Goal: Task Accomplishment & Management: Use online tool/utility

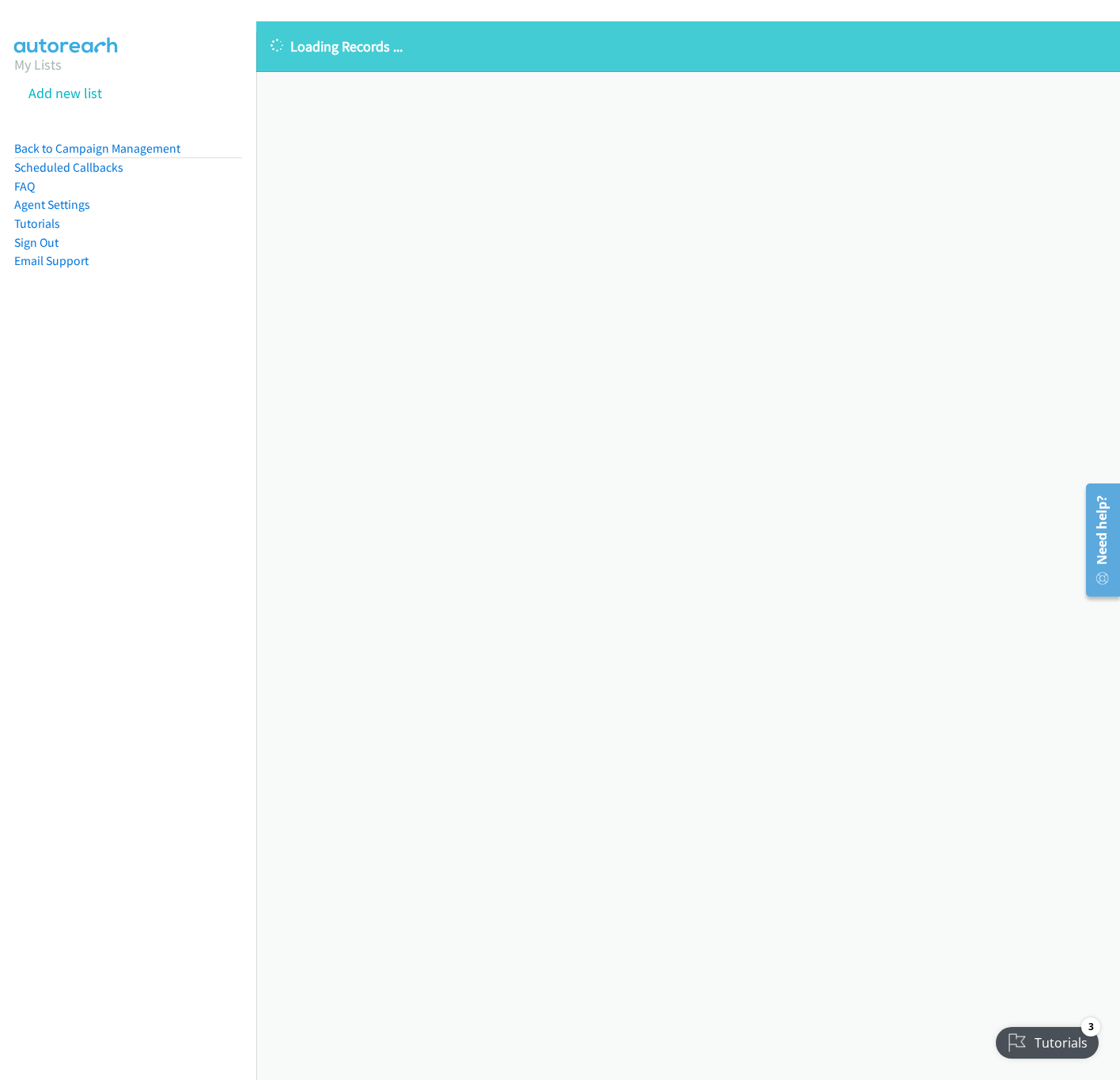
drag, startPoint x: 438, startPoint y: 243, endPoint x: 446, endPoint y: 243, distance: 8.0
click at [446, 243] on div "Loading Records ... Sorry, something went wrong please try again." at bounding box center [688, 550] width 864 height 1059
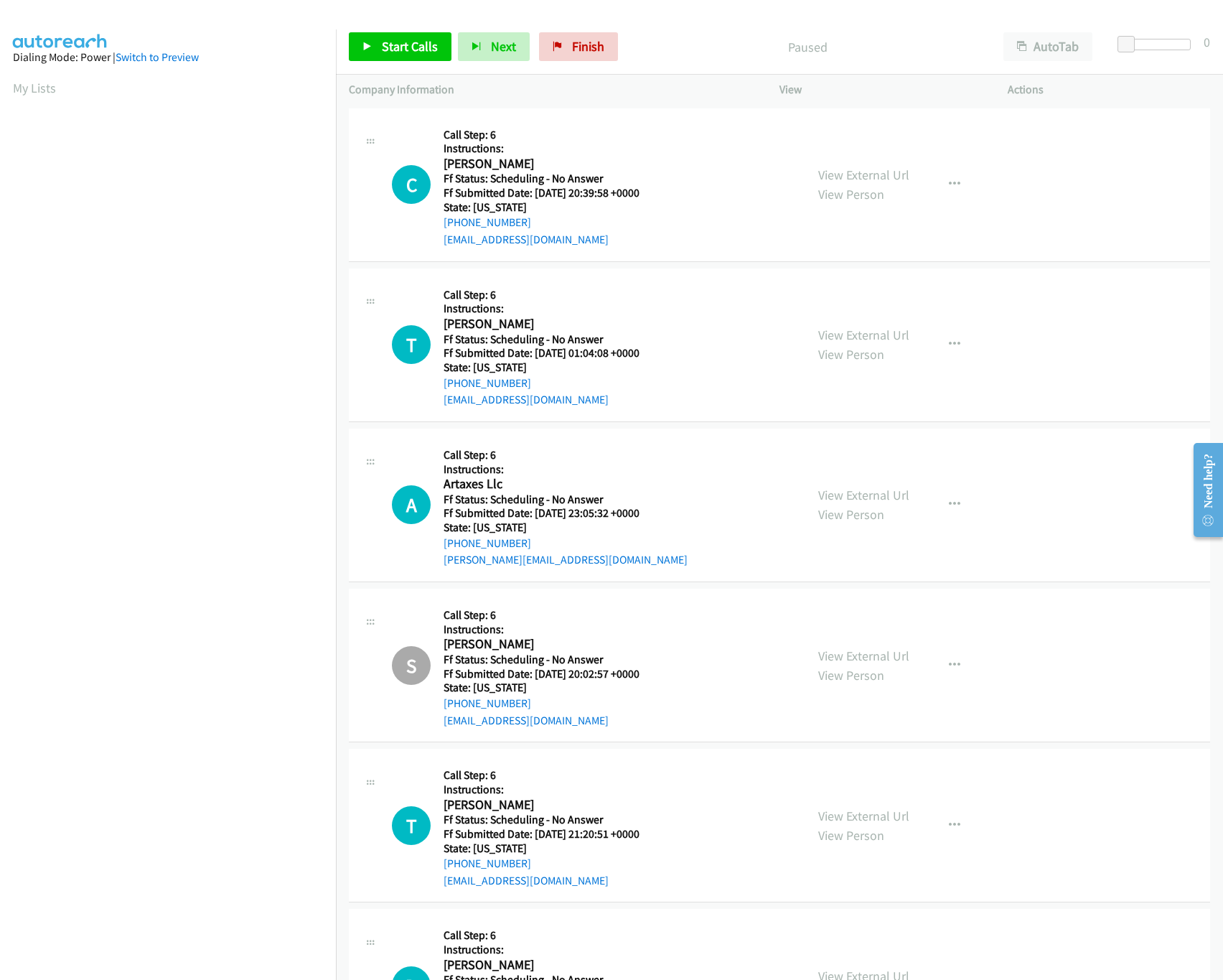
click at [453, 50] on div "Start Calls Pause Next Finish" at bounding box center [487, 46] width 276 height 29
click at [435, 50] on span "Start Calls" at bounding box center [409, 46] width 56 height 16
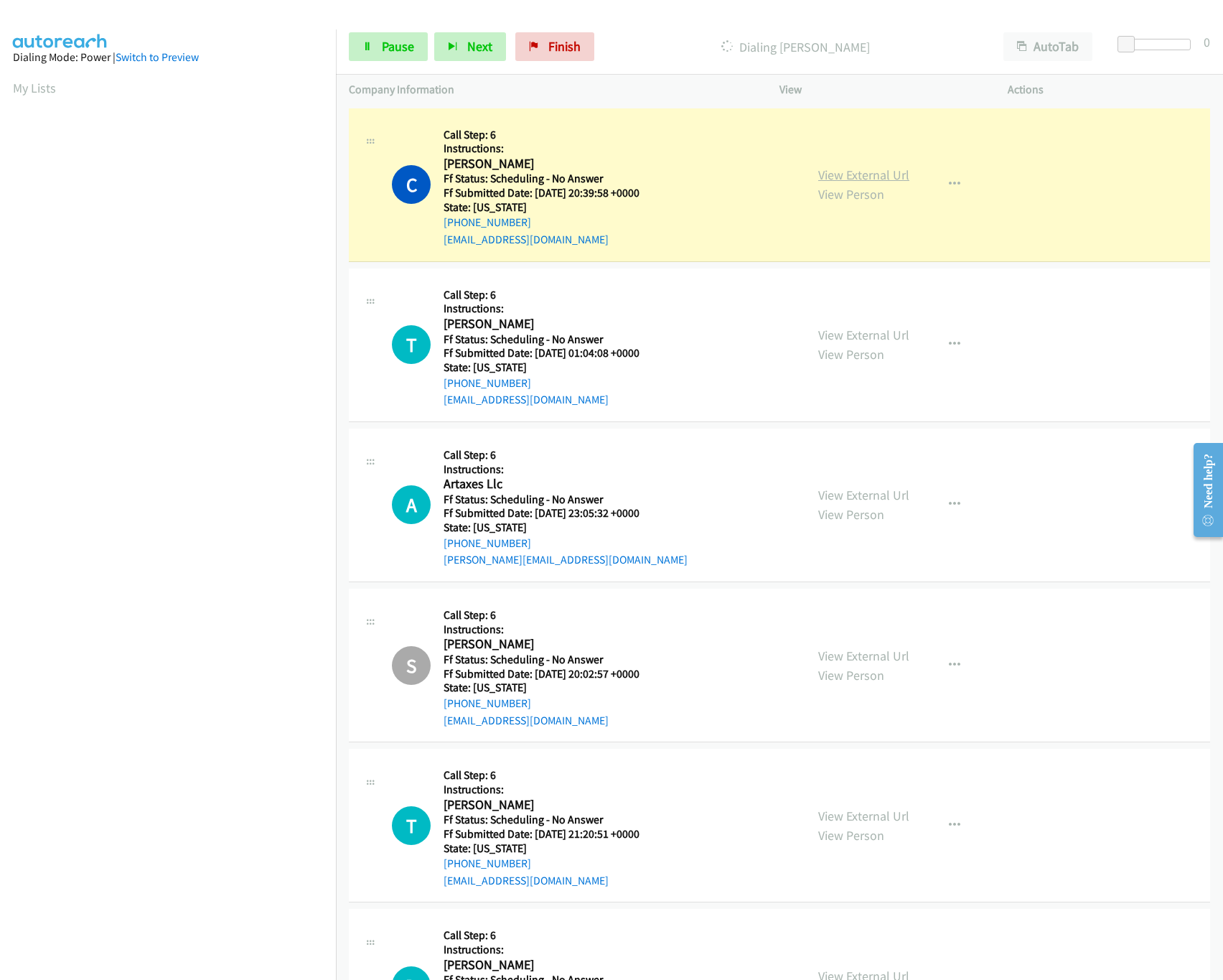
click at [892, 174] on link "View External Url" at bounding box center [864, 174] width 91 height 16
click at [831, 336] on link "View External Url" at bounding box center [864, 335] width 91 height 16
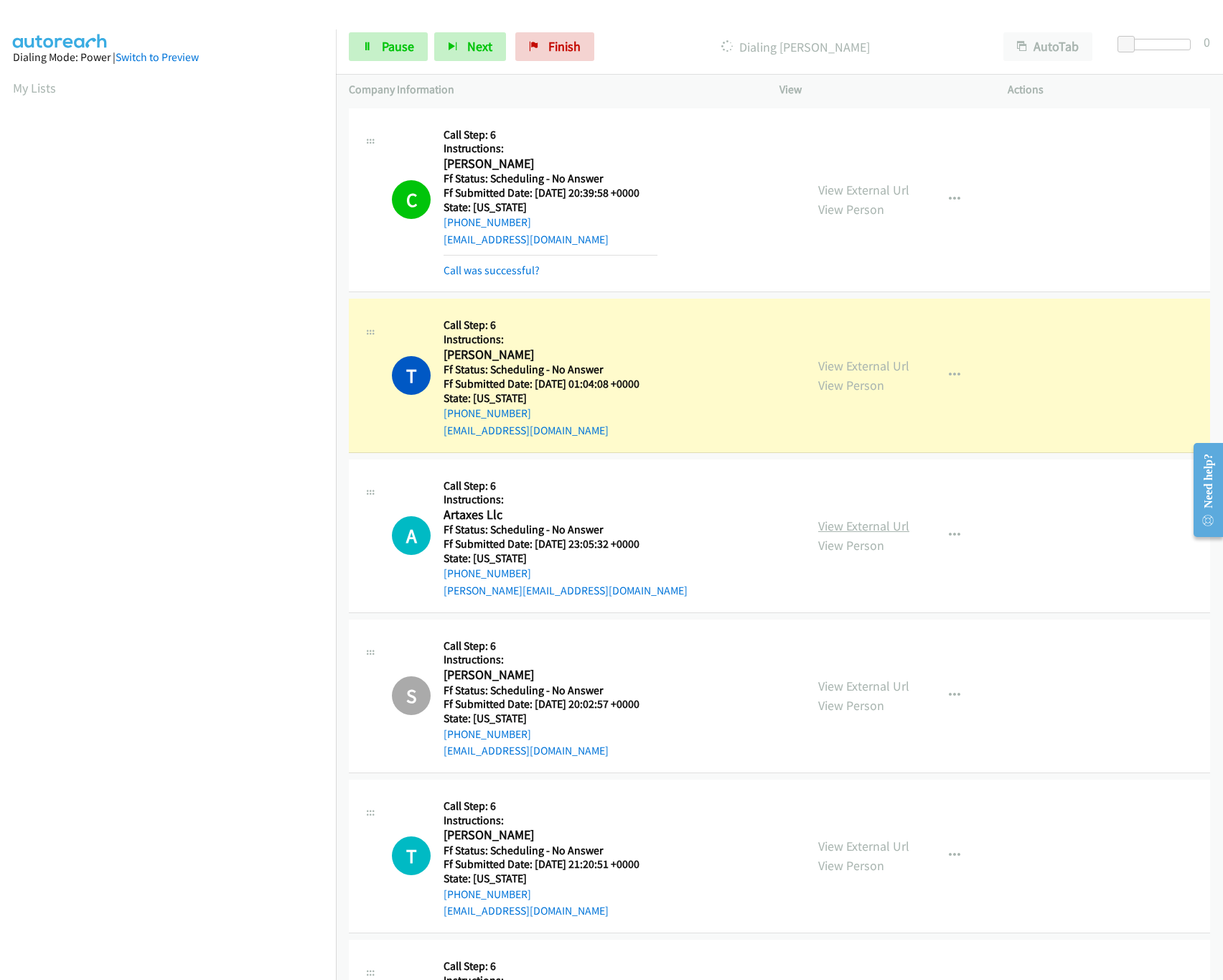
drag, startPoint x: 838, startPoint y: 531, endPoint x: 827, endPoint y: 524, distance: 13.0
click at [838, 531] on link "View External Url" at bounding box center [864, 525] width 91 height 16
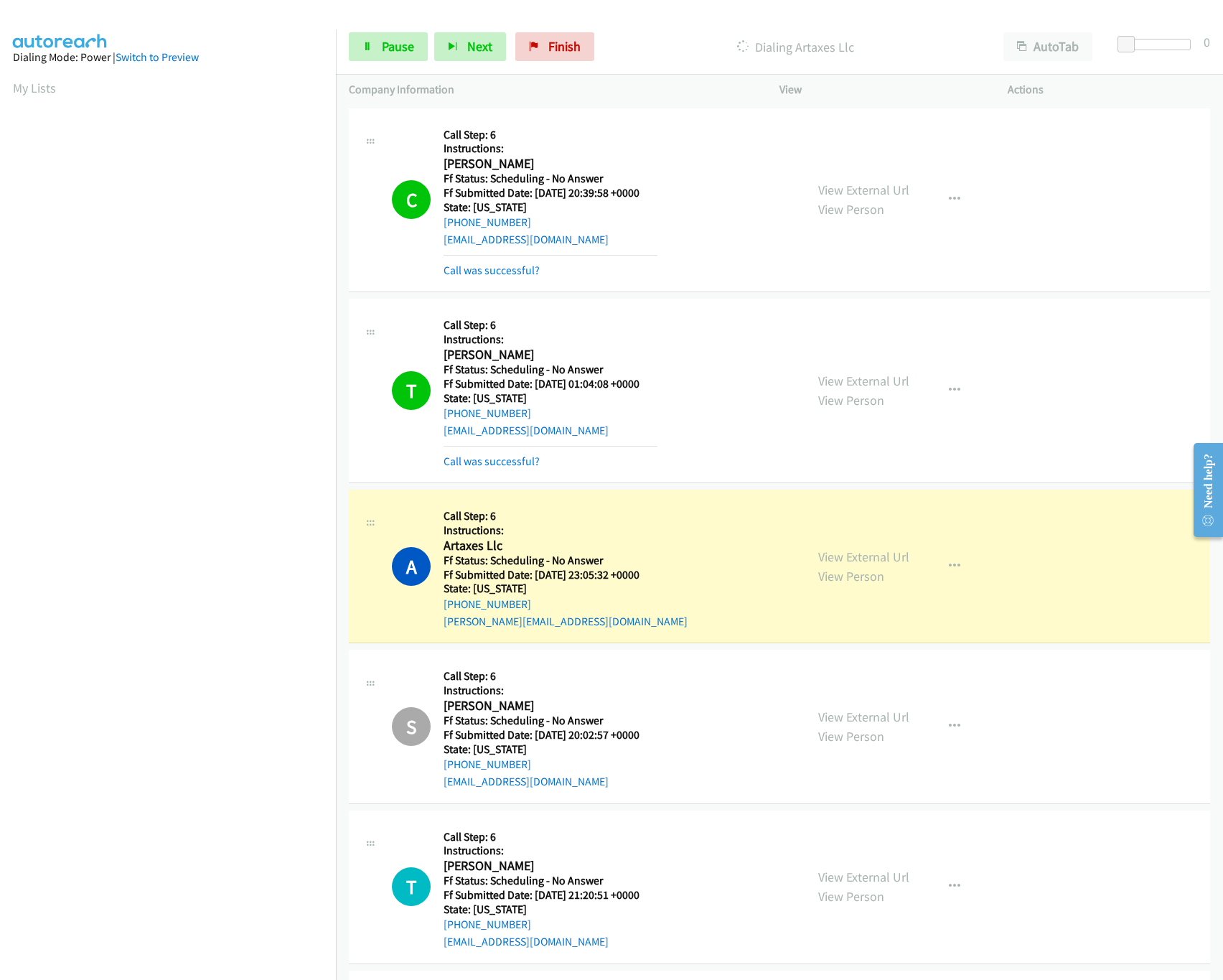
scroll to position [287, 0]
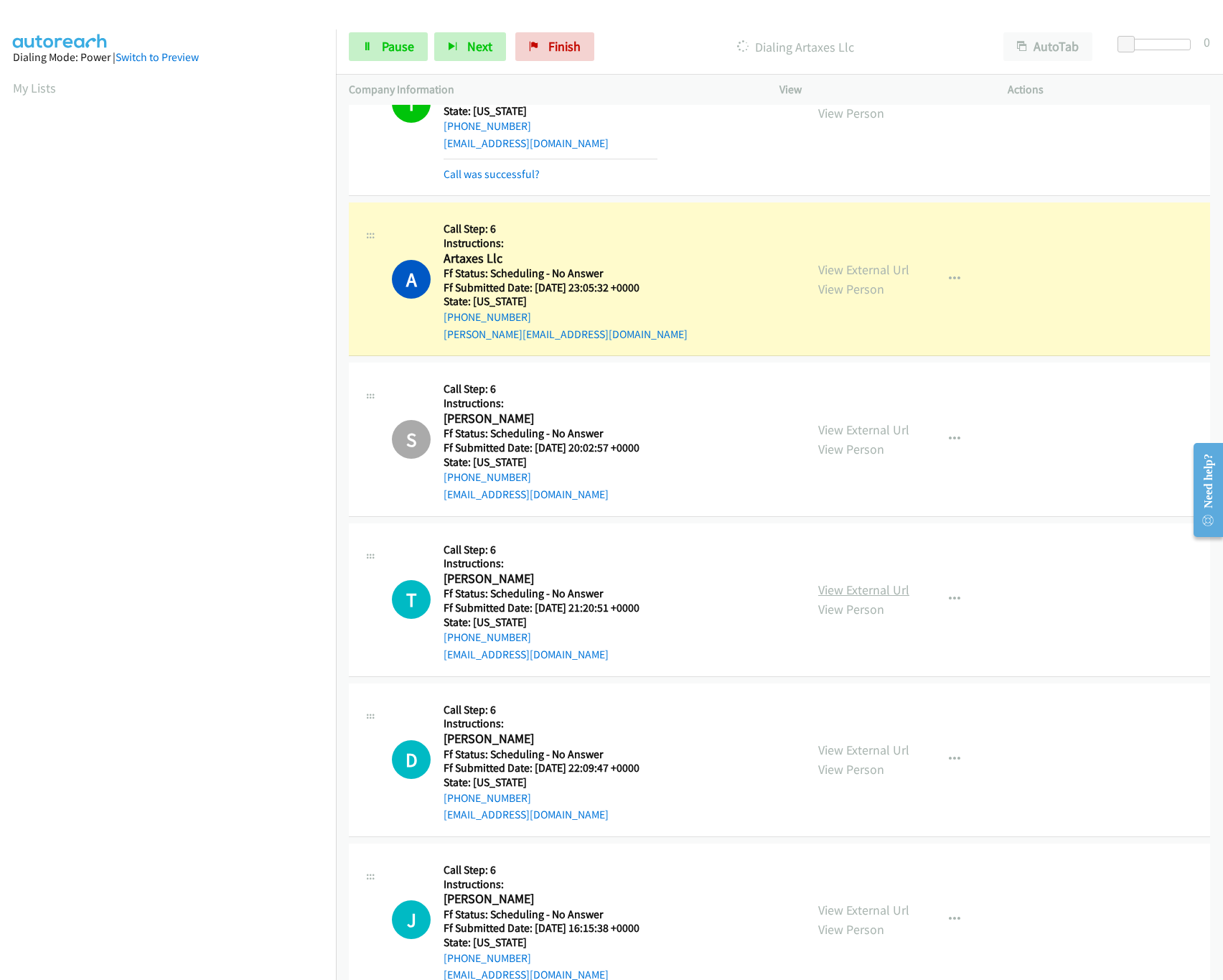
click at [867, 584] on link "View External Url" at bounding box center [864, 589] width 91 height 16
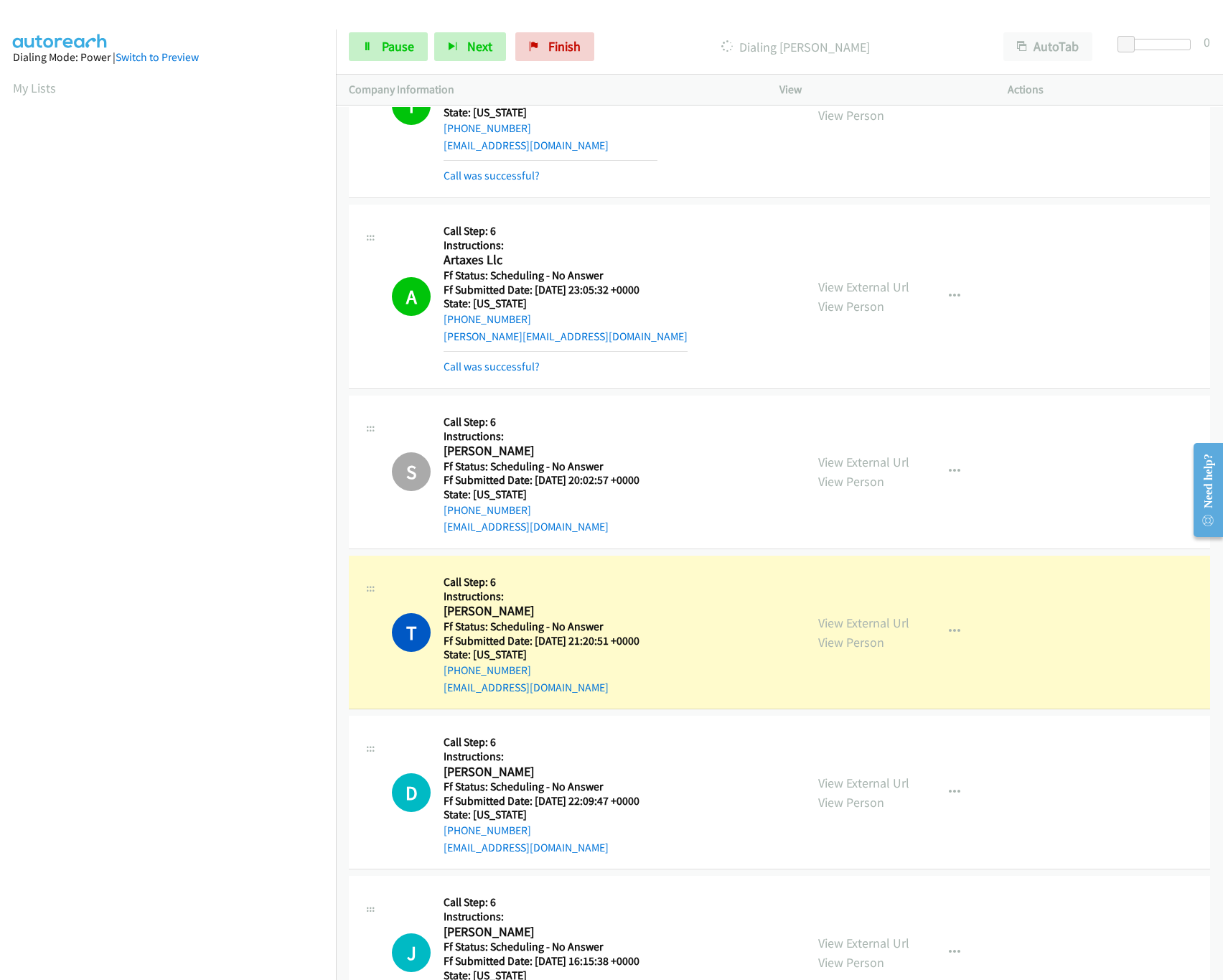
scroll to position [574, 0]
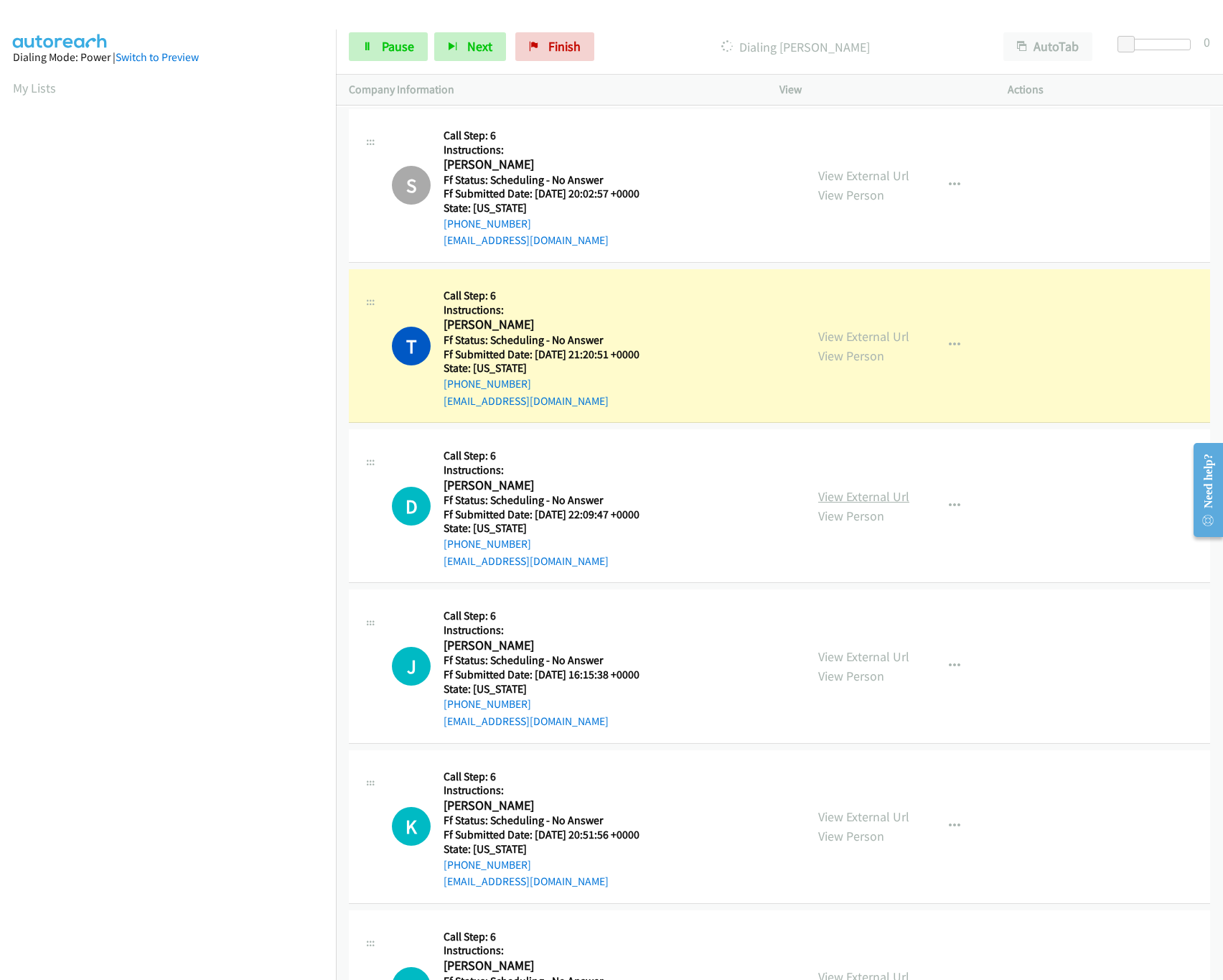
click at [849, 492] on link "View External Url" at bounding box center [864, 496] width 91 height 16
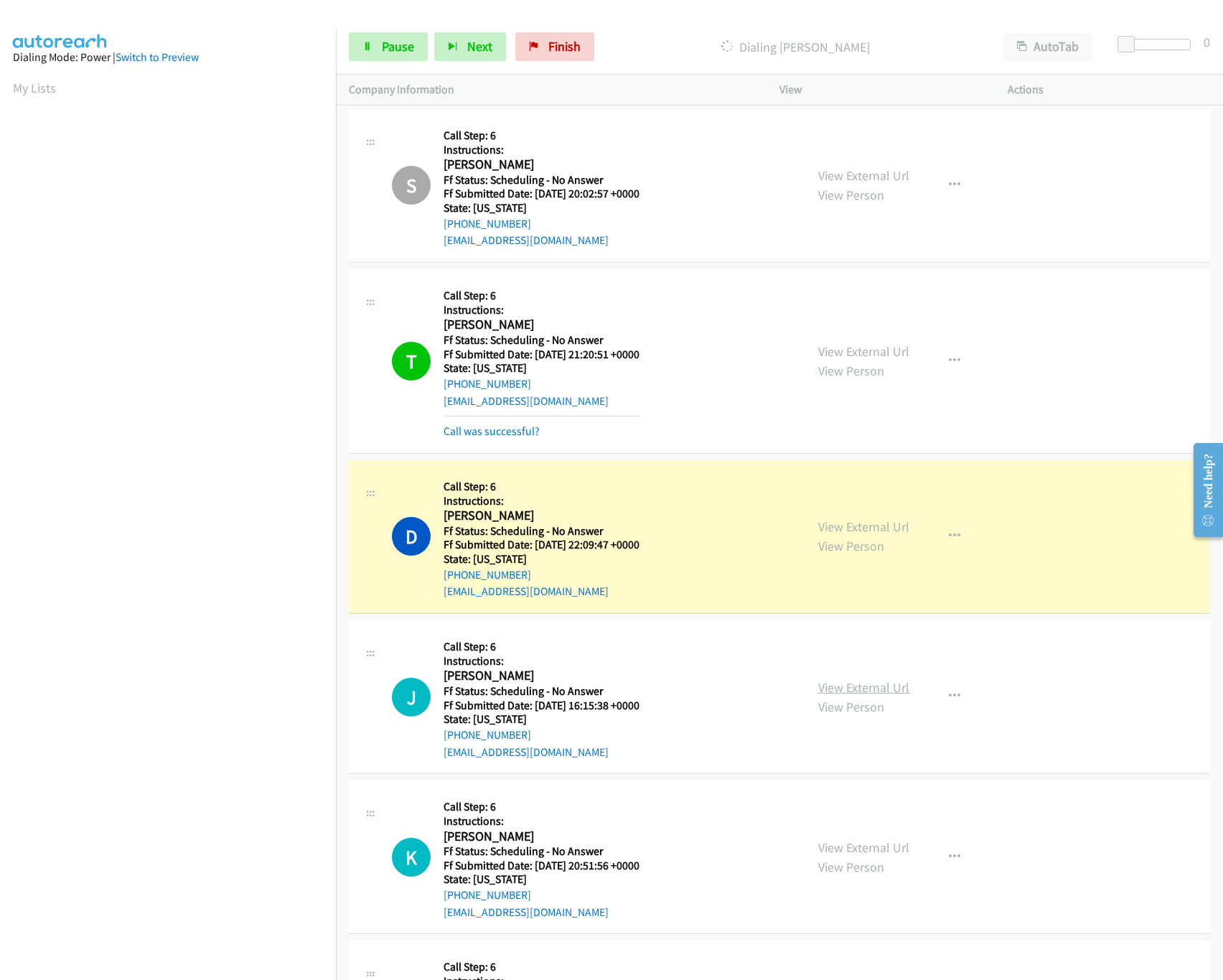
click at [850, 687] on link "View External Url" at bounding box center [864, 687] width 91 height 16
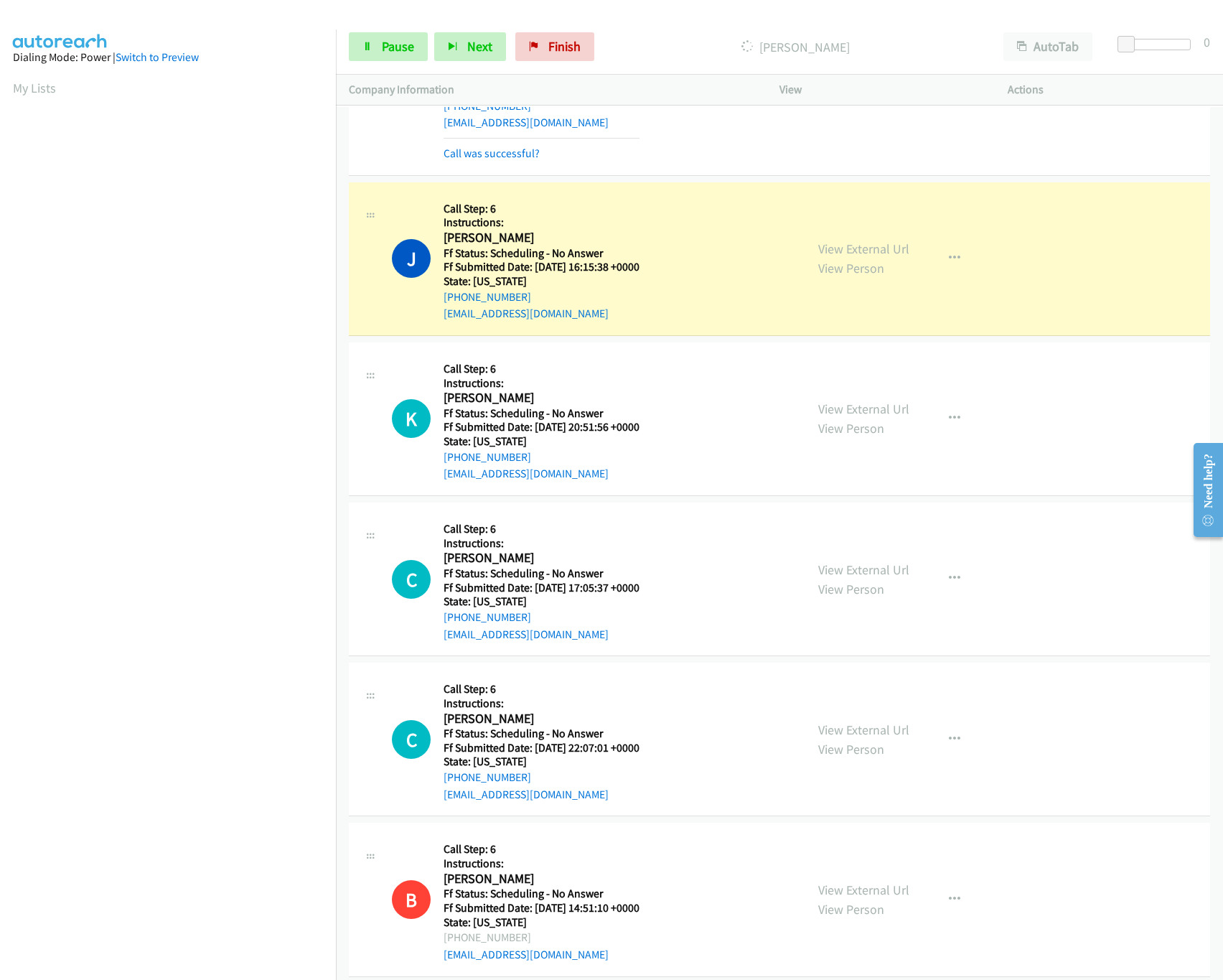
scroll to position [1148, 0]
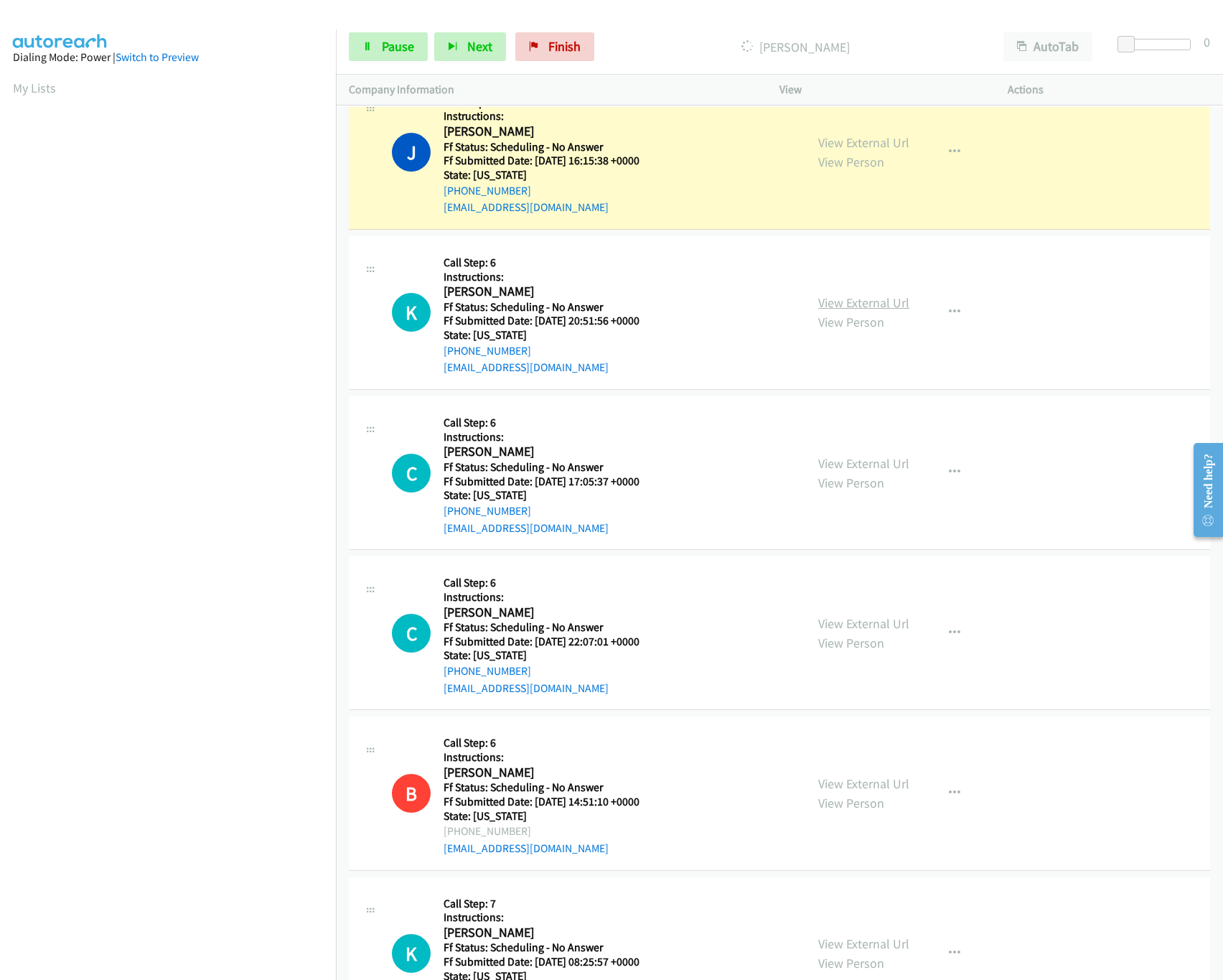
click at [864, 306] on link "View External Url" at bounding box center [864, 303] width 91 height 16
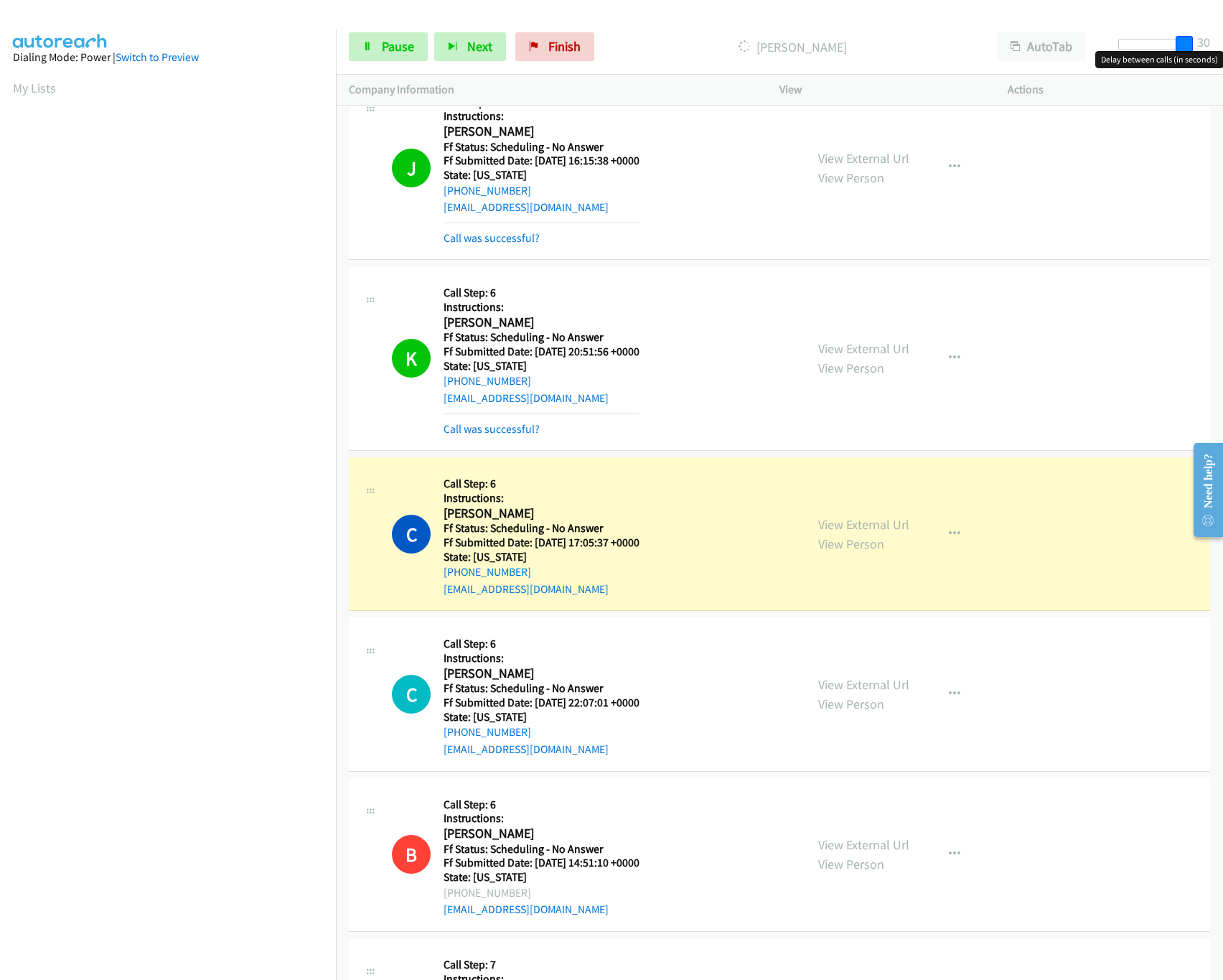
drag, startPoint x: 1126, startPoint y: 44, endPoint x: 1357, endPoint y: 59, distance: 231.5
click at [1222, 59] on html "Start Calls Pause Next Finish Dialing Cherise Coutinho AutoTab AutoTab 30 Compa…" at bounding box center [611, 34] width 1223 height 68
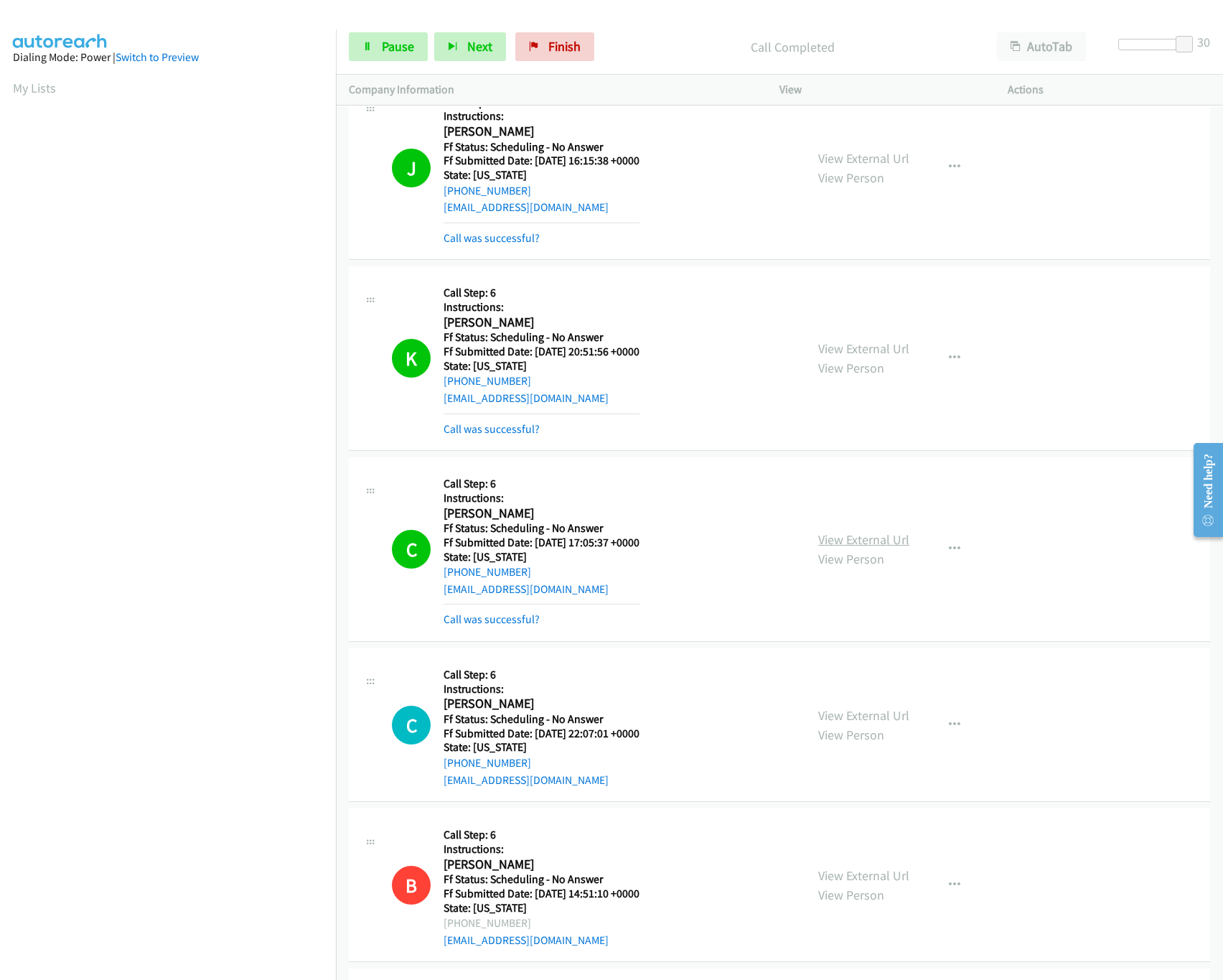
click at [836, 546] on link "View External Url" at bounding box center [864, 540] width 91 height 16
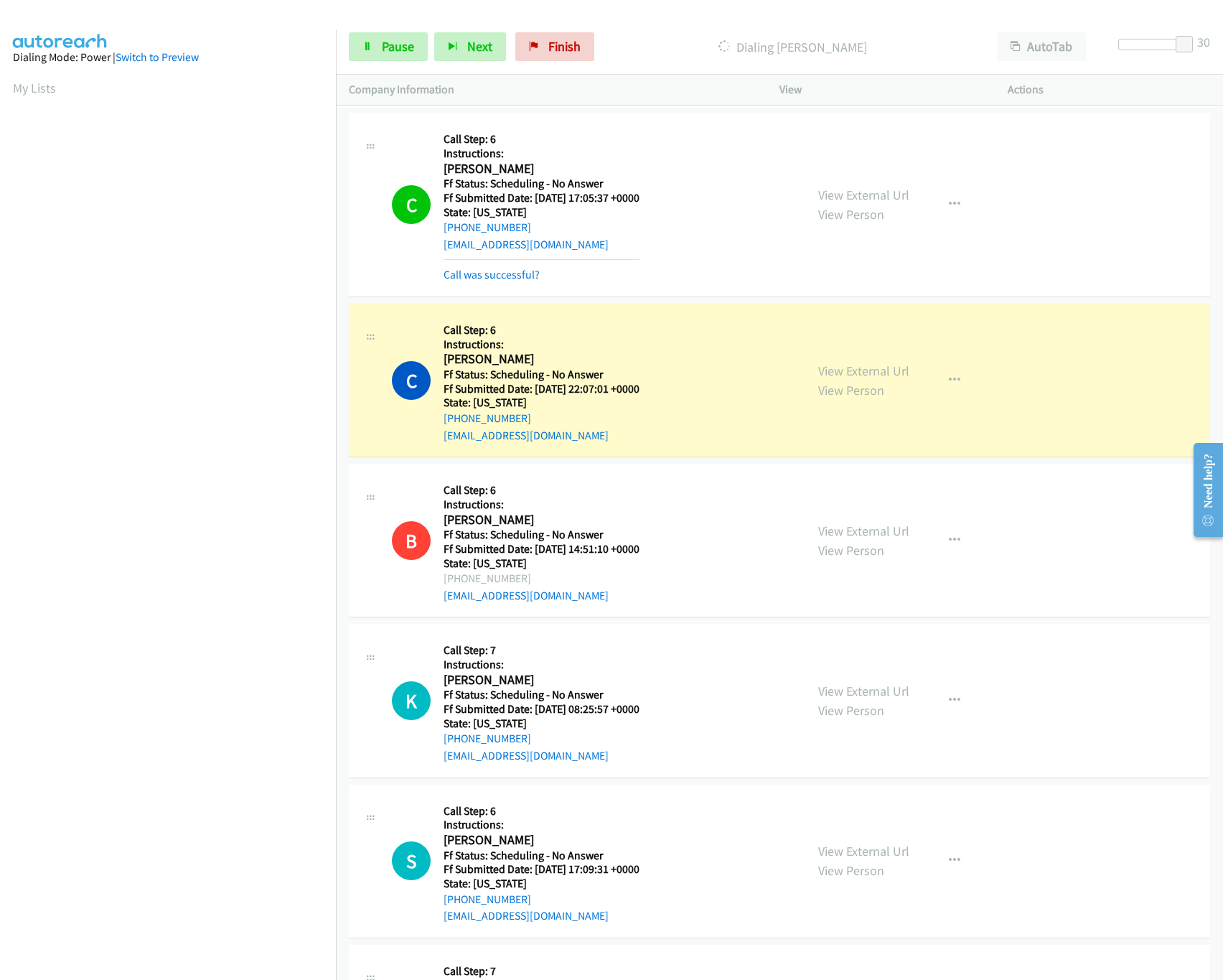
scroll to position [1579, 0]
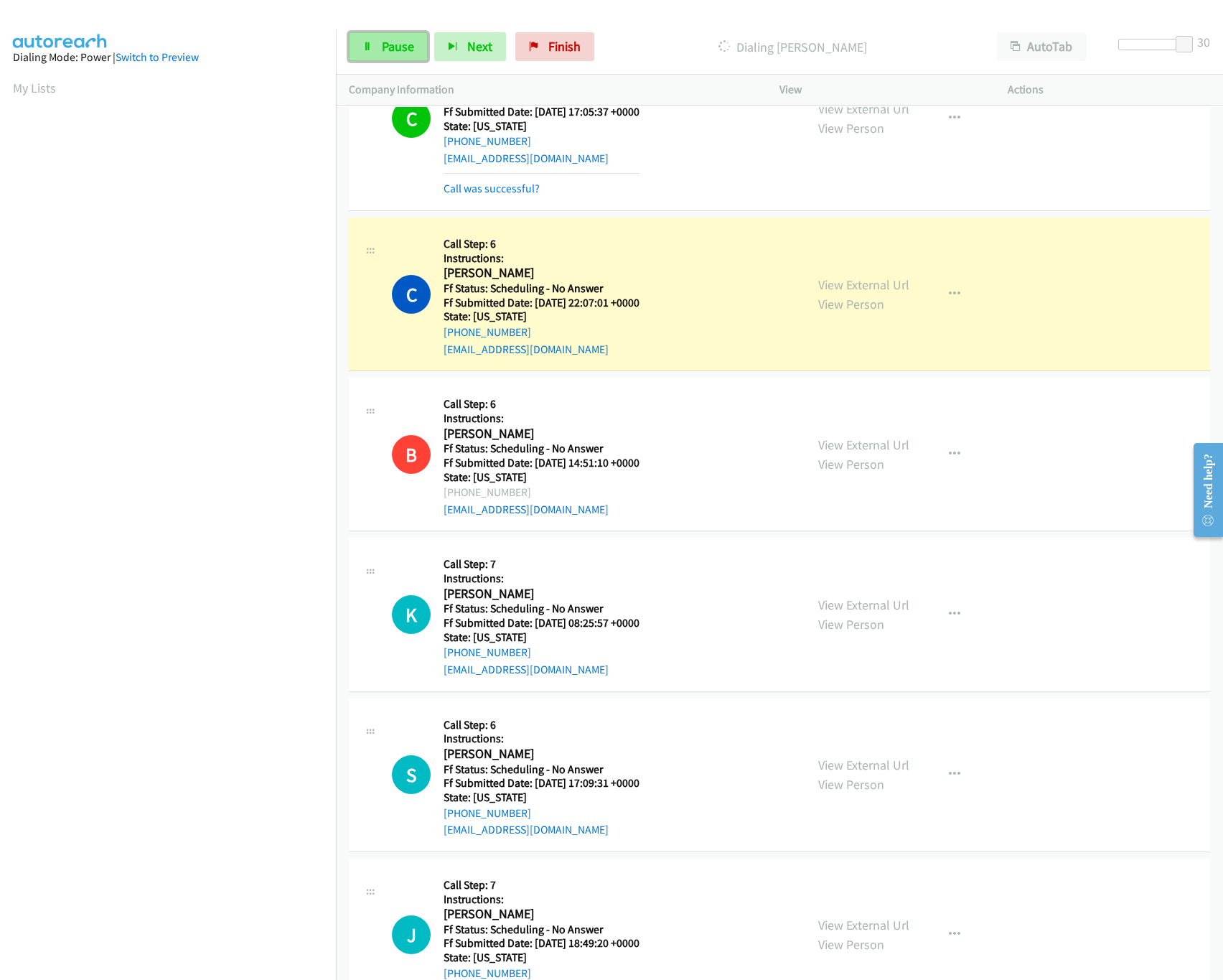
click at [373, 39] on link "Pause" at bounding box center [388, 46] width 79 height 29
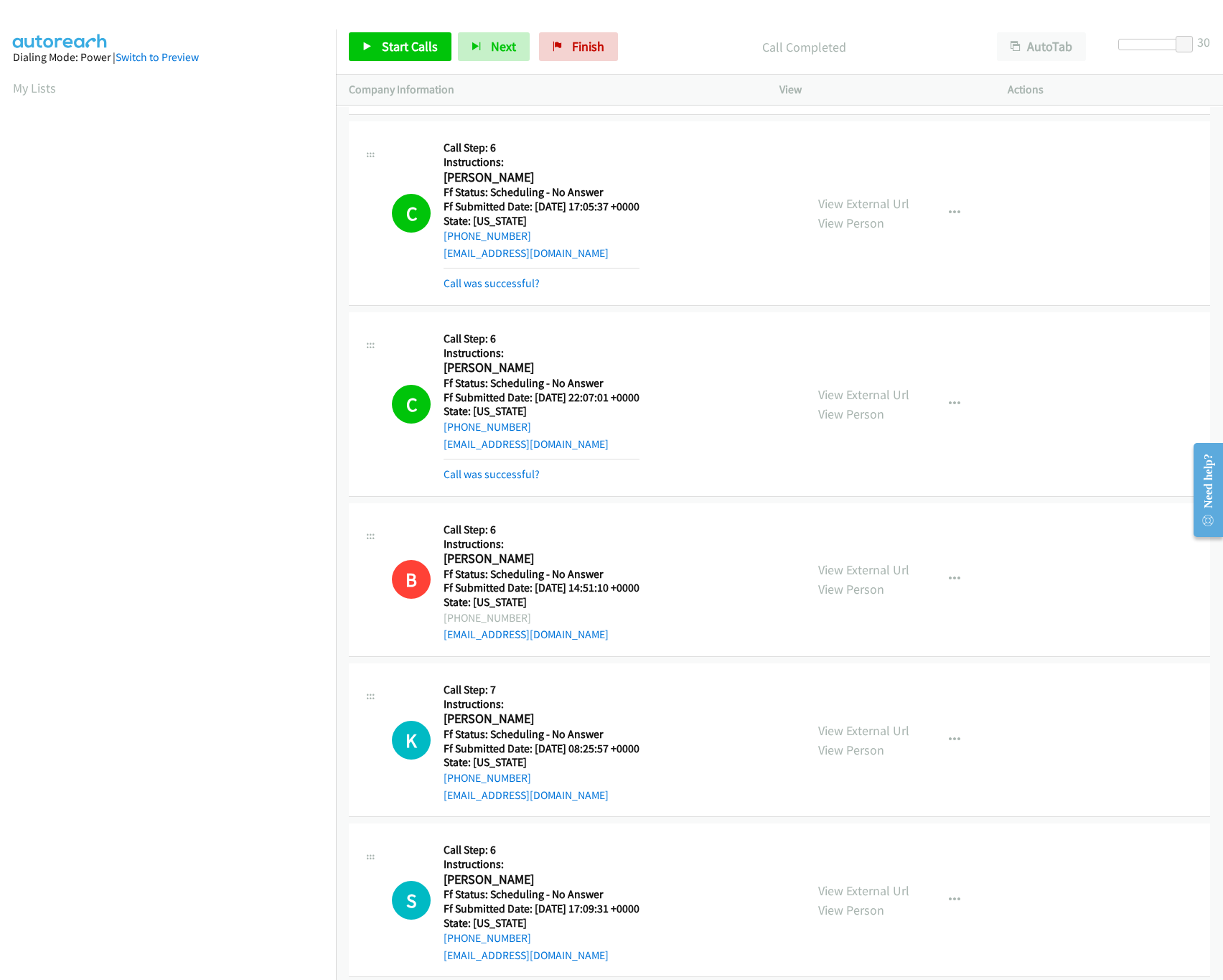
scroll to position [1435, 0]
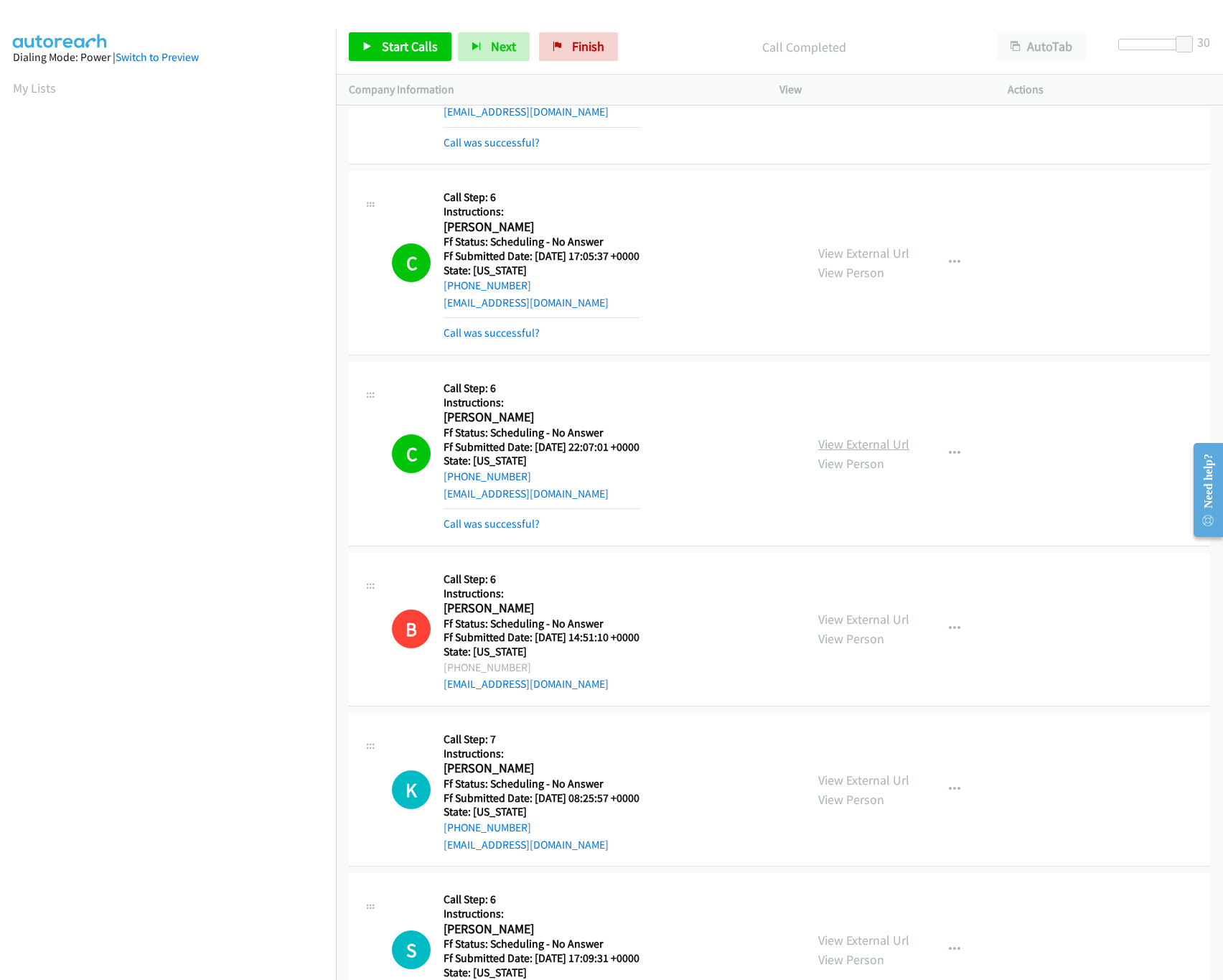
click at [834, 444] on link "View External Url" at bounding box center [864, 444] width 91 height 16
click at [654, 182] on div "C Callback Scheduled Call Step: 6 Instructions: Cherise Coutinho America/New_Yo…" at bounding box center [780, 263] width 862 height 185
click at [587, 57] on link "Finish" at bounding box center [578, 46] width 79 height 29
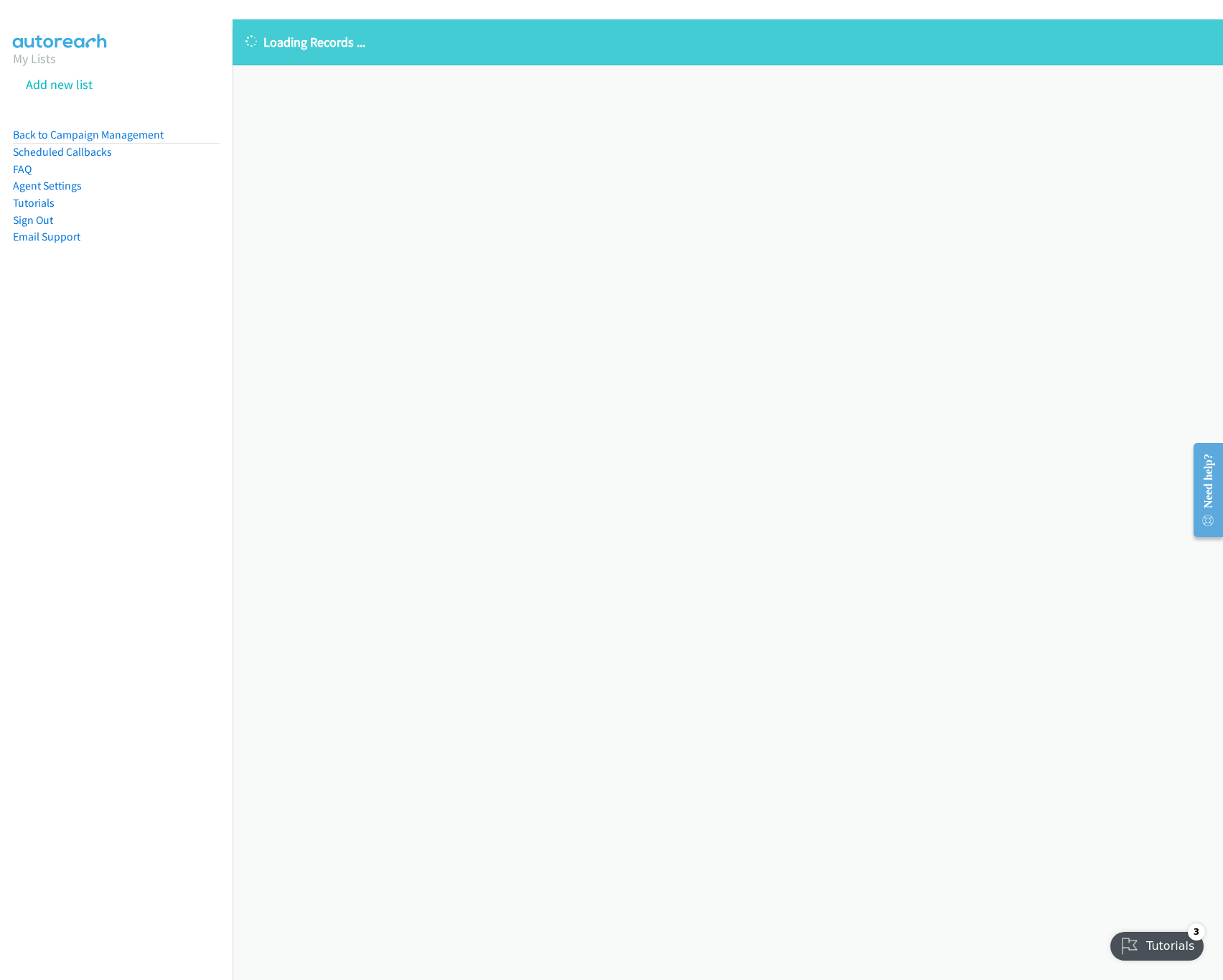
click at [573, 715] on div "Loading Records ... Sorry, something went wrong please try again." at bounding box center [727, 499] width 990 height 961
drag, startPoint x: 71, startPoint y: 134, endPoint x: 172, endPoint y: 134, distance: 101.0
click at [71, 134] on link "Back to Campaign Management" at bounding box center [88, 134] width 151 height 13
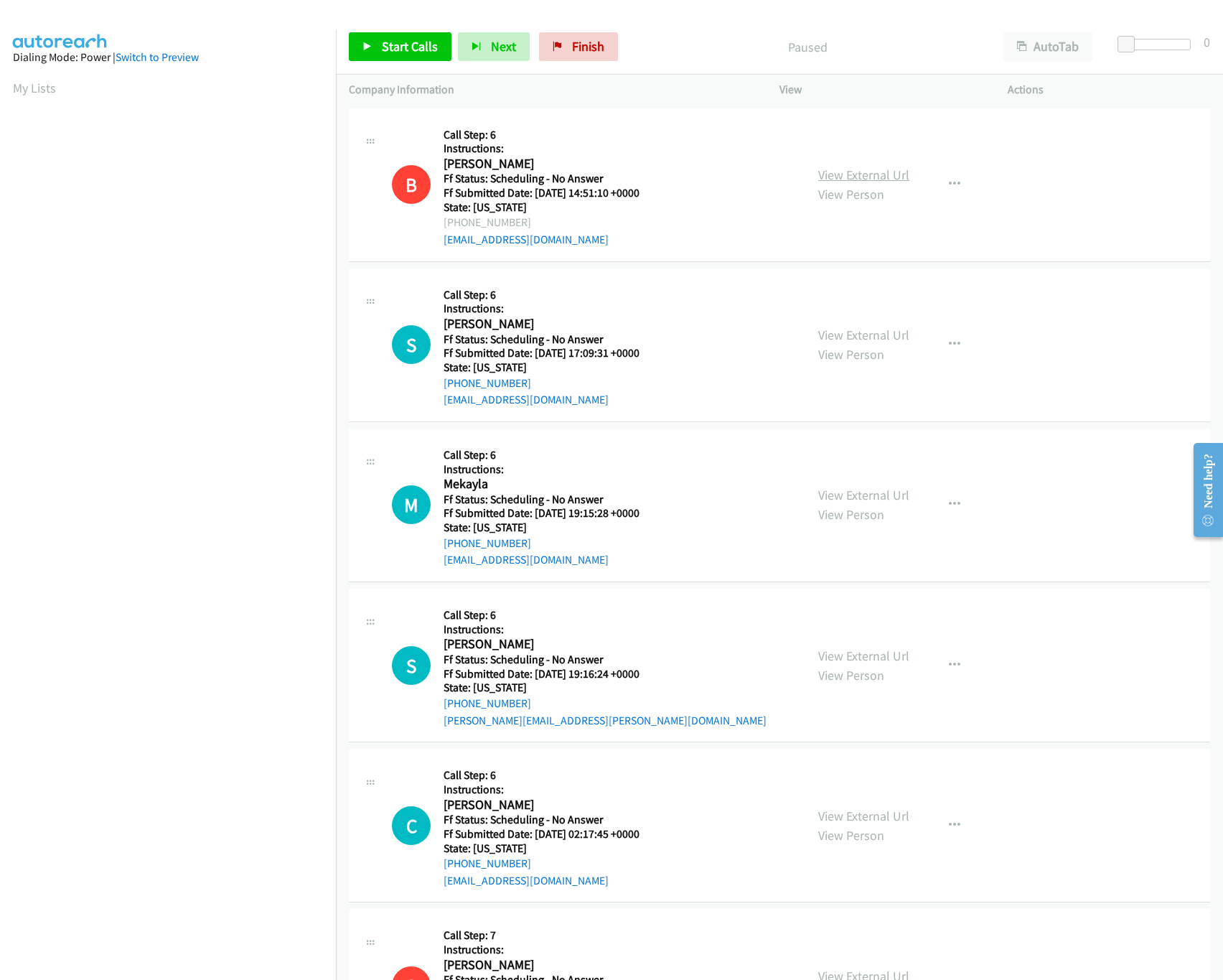
click at [844, 166] on link "View External Url" at bounding box center [864, 174] width 91 height 16
click at [949, 180] on icon "button" at bounding box center [954, 184] width 11 height 11
click at [851, 272] on link "Skip Call" at bounding box center [878, 278] width 191 height 29
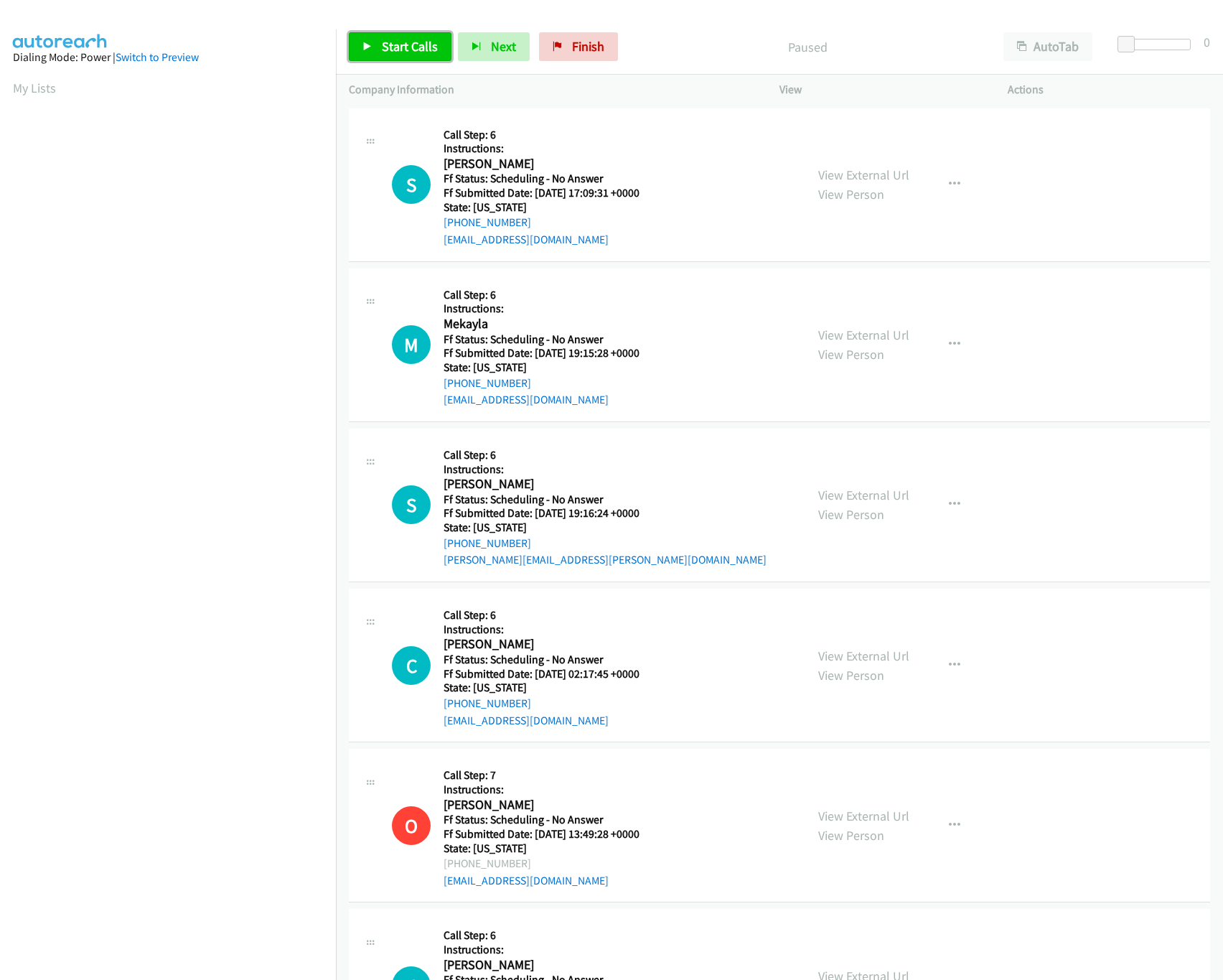
click at [395, 43] on span "Start Calls" at bounding box center [409, 46] width 56 height 16
click at [395, 43] on span "Pause" at bounding box center [397, 46] width 32 height 16
click at [321, 107] on nav "Dialing Mode: Power | Switch to Preview My Lists" at bounding box center [168, 519] width 337 height 980
click at [401, 48] on span "Start Calls" at bounding box center [409, 46] width 56 height 16
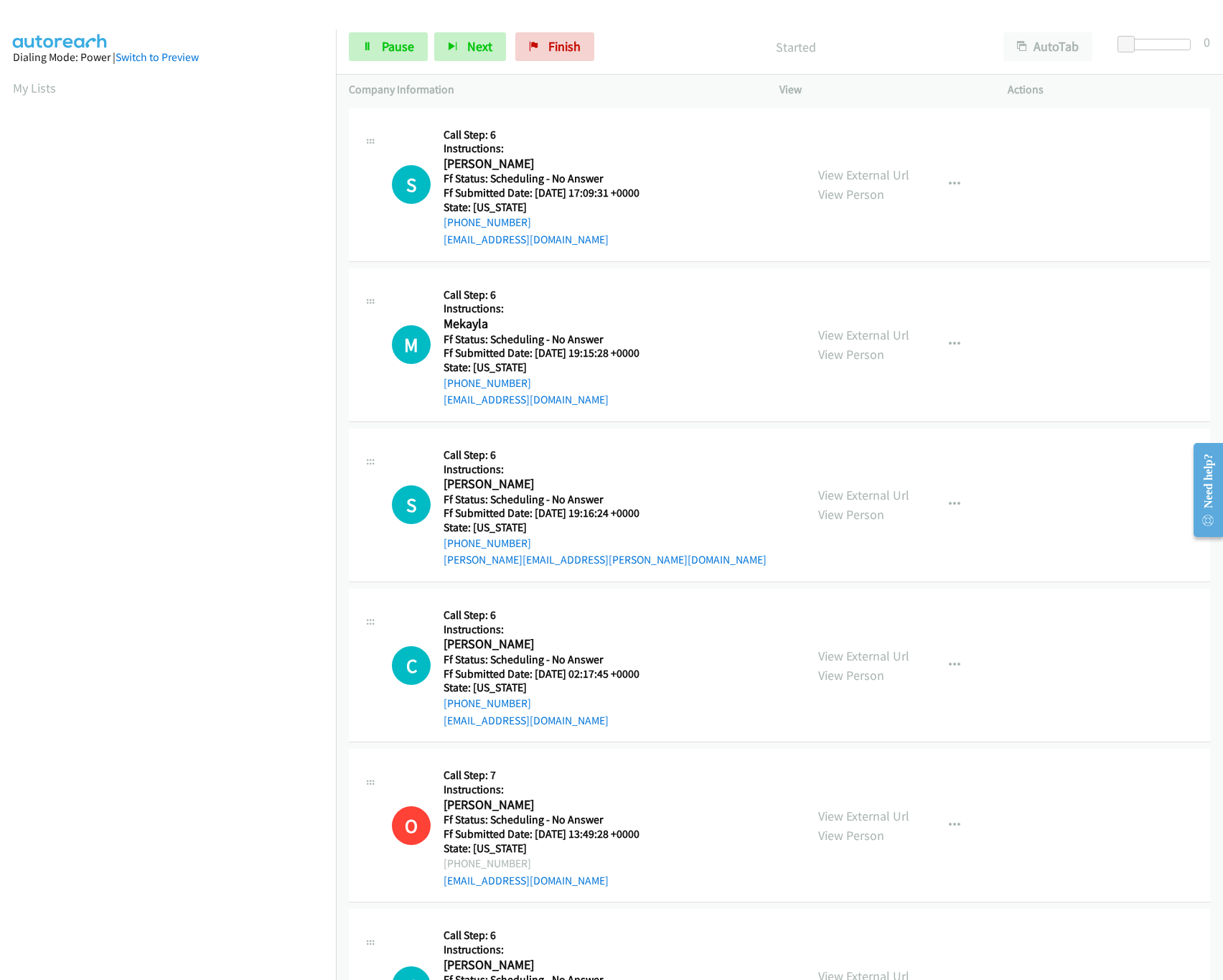
click at [862, 325] on div "View External Url View Person" at bounding box center [864, 344] width 91 height 39
click at [862, 332] on link "View External Url" at bounding box center [864, 335] width 91 height 16
click at [901, 179] on div "View External Url View Person View External Url Email Schedule/Manage Callback …" at bounding box center [926, 185] width 241 height 127
click at [879, 179] on link "View External Url" at bounding box center [864, 174] width 91 height 16
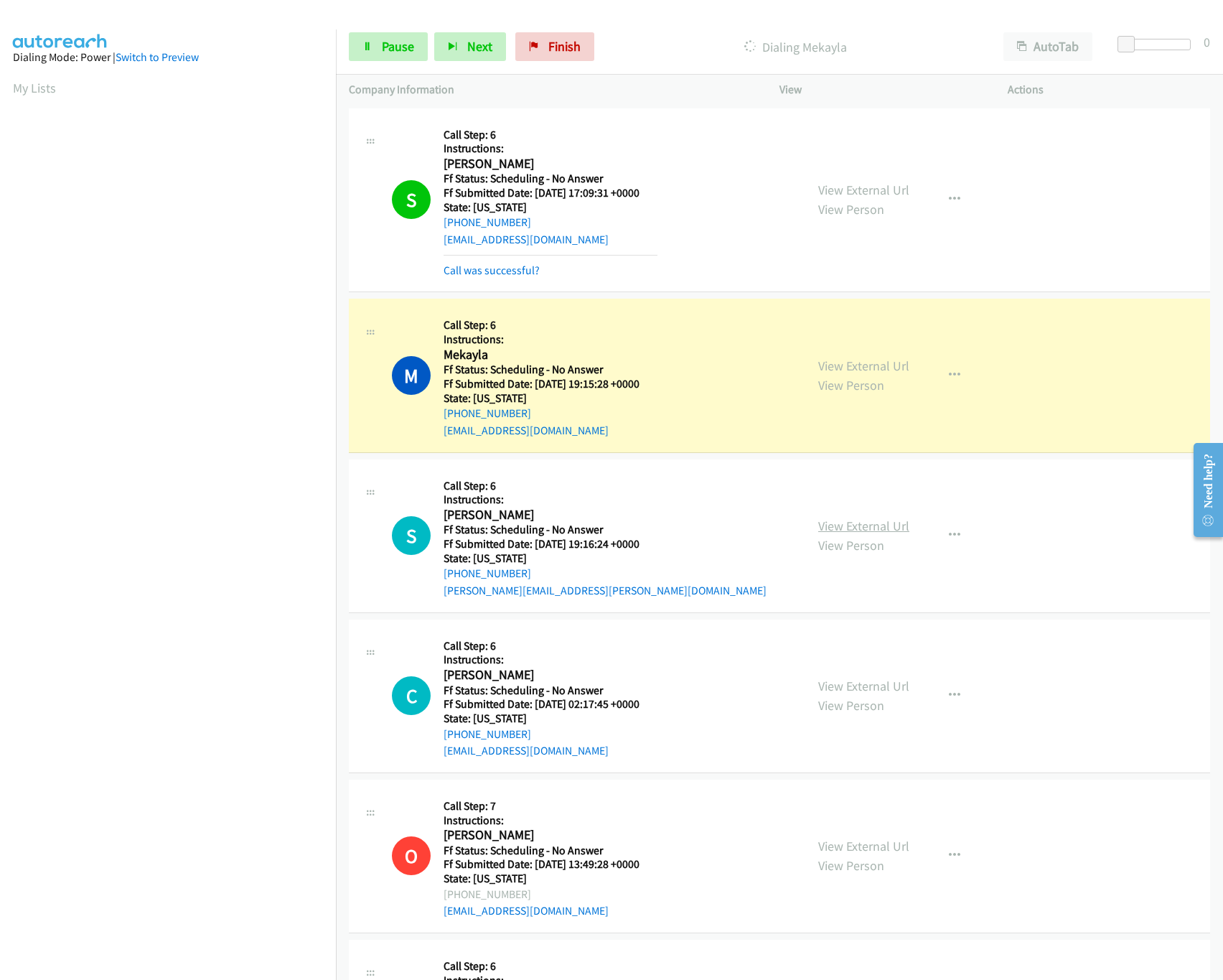
click at [872, 524] on link "View External Url" at bounding box center [864, 525] width 91 height 16
click at [944, 847] on button "button" at bounding box center [955, 856] width 39 height 29
click at [835, 952] on link "Skip Call" at bounding box center [878, 949] width 191 height 29
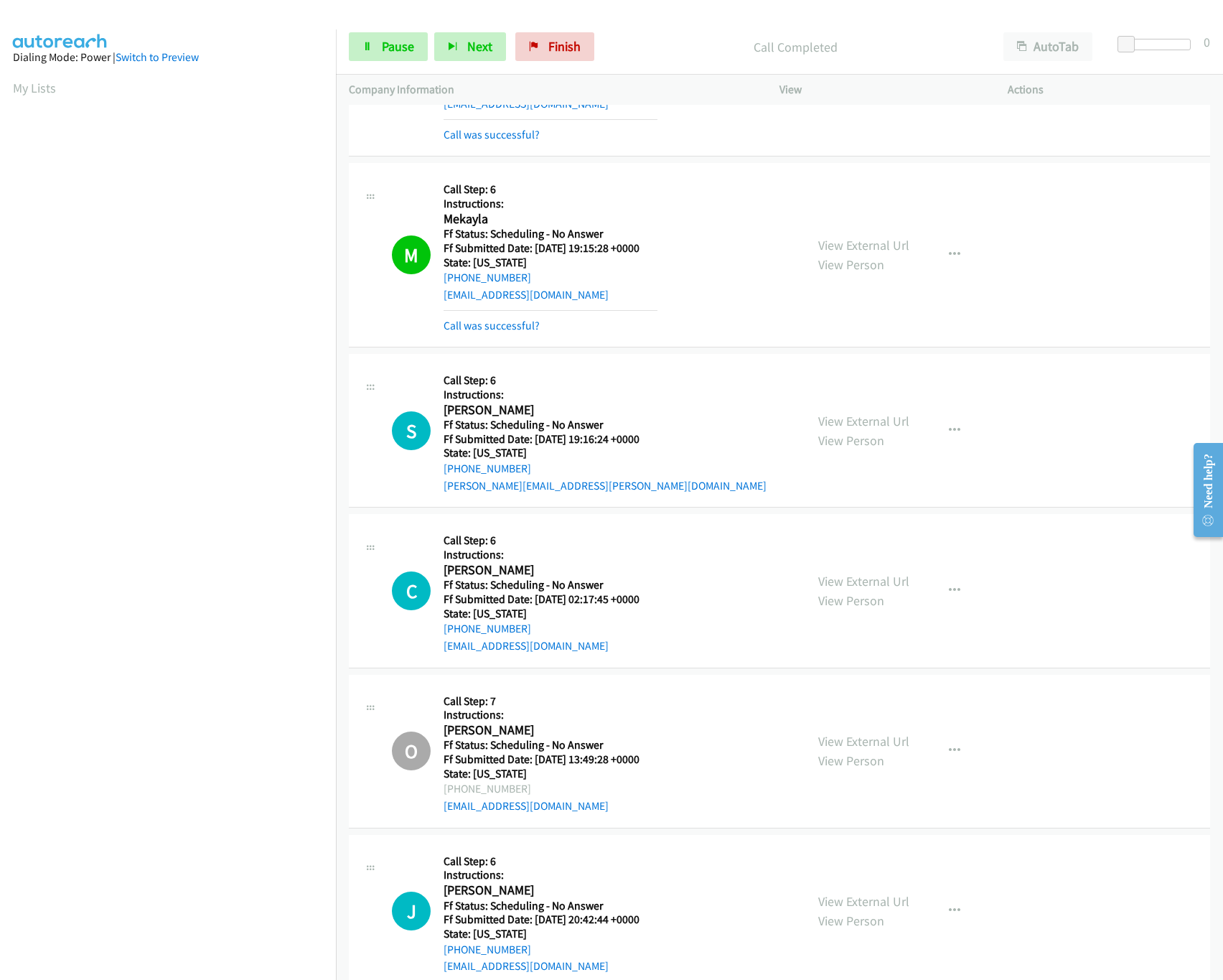
scroll to position [287, 0]
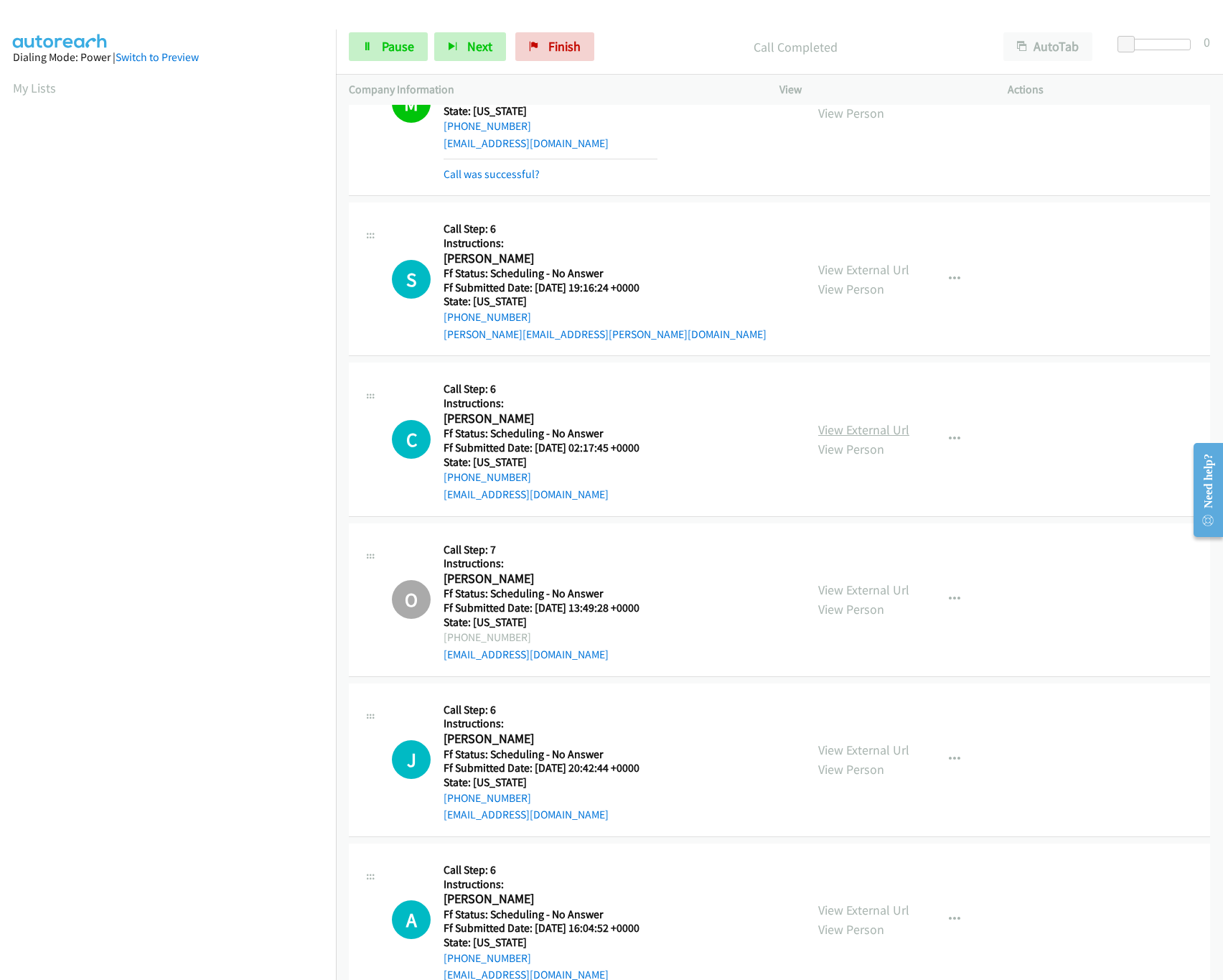
click at [858, 429] on link "View External Url" at bounding box center [864, 429] width 91 height 16
click at [425, 50] on link "Pause" at bounding box center [388, 46] width 79 height 29
click at [408, 56] on link "Start Calls" at bounding box center [400, 46] width 103 height 29
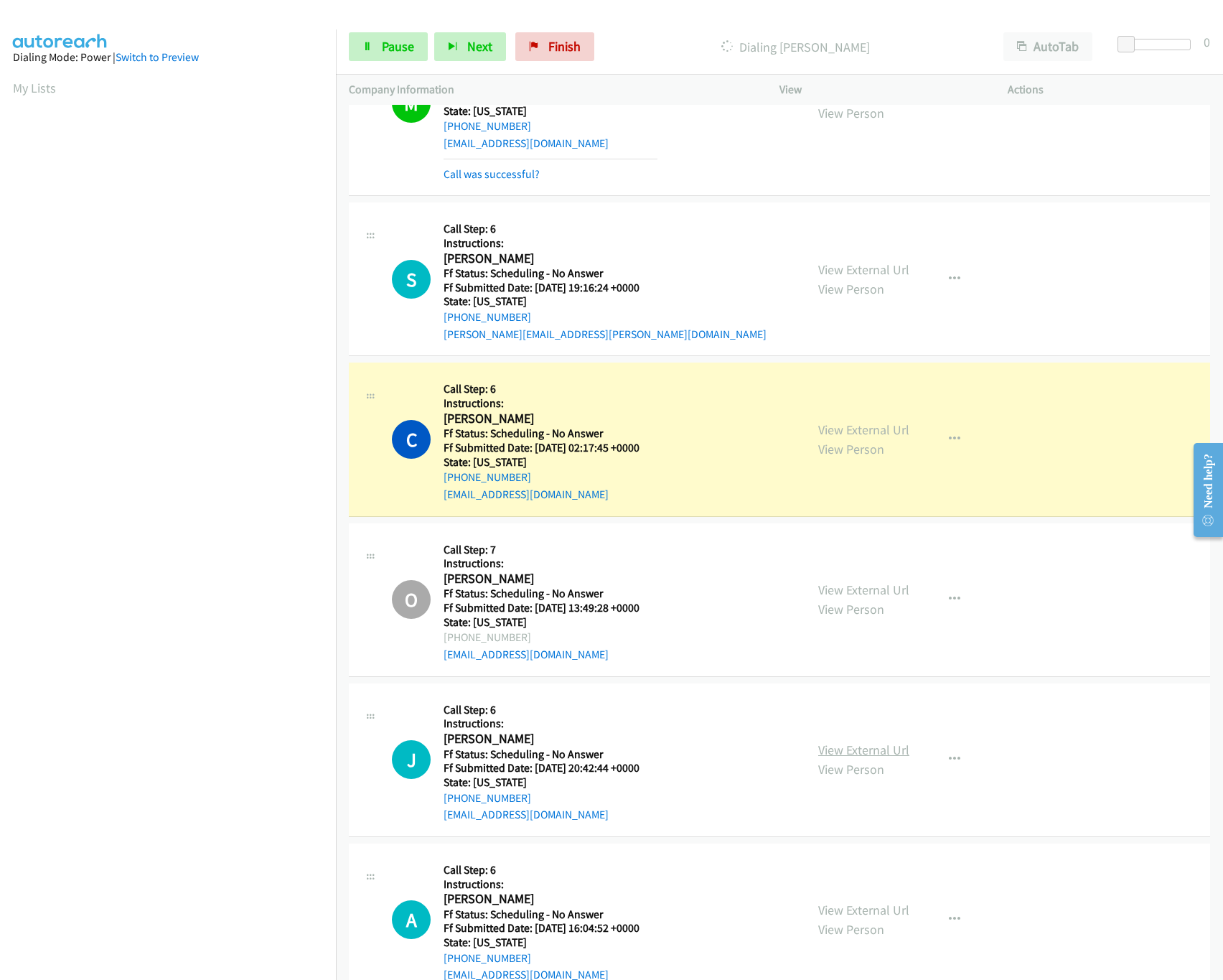
click at [870, 747] on link "View External Url" at bounding box center [864, 750] width 91 height 16
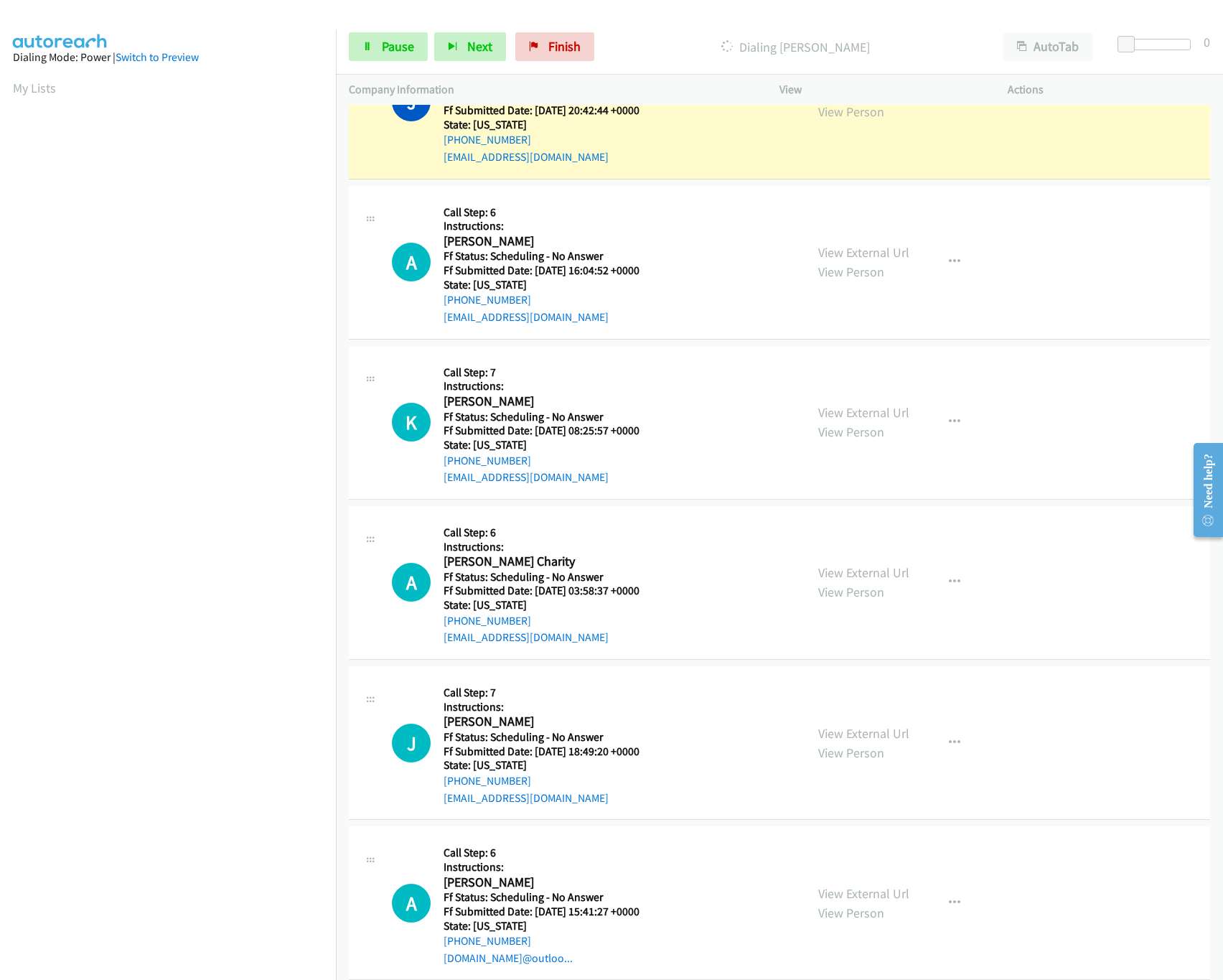
scroll to position [1004, 0]
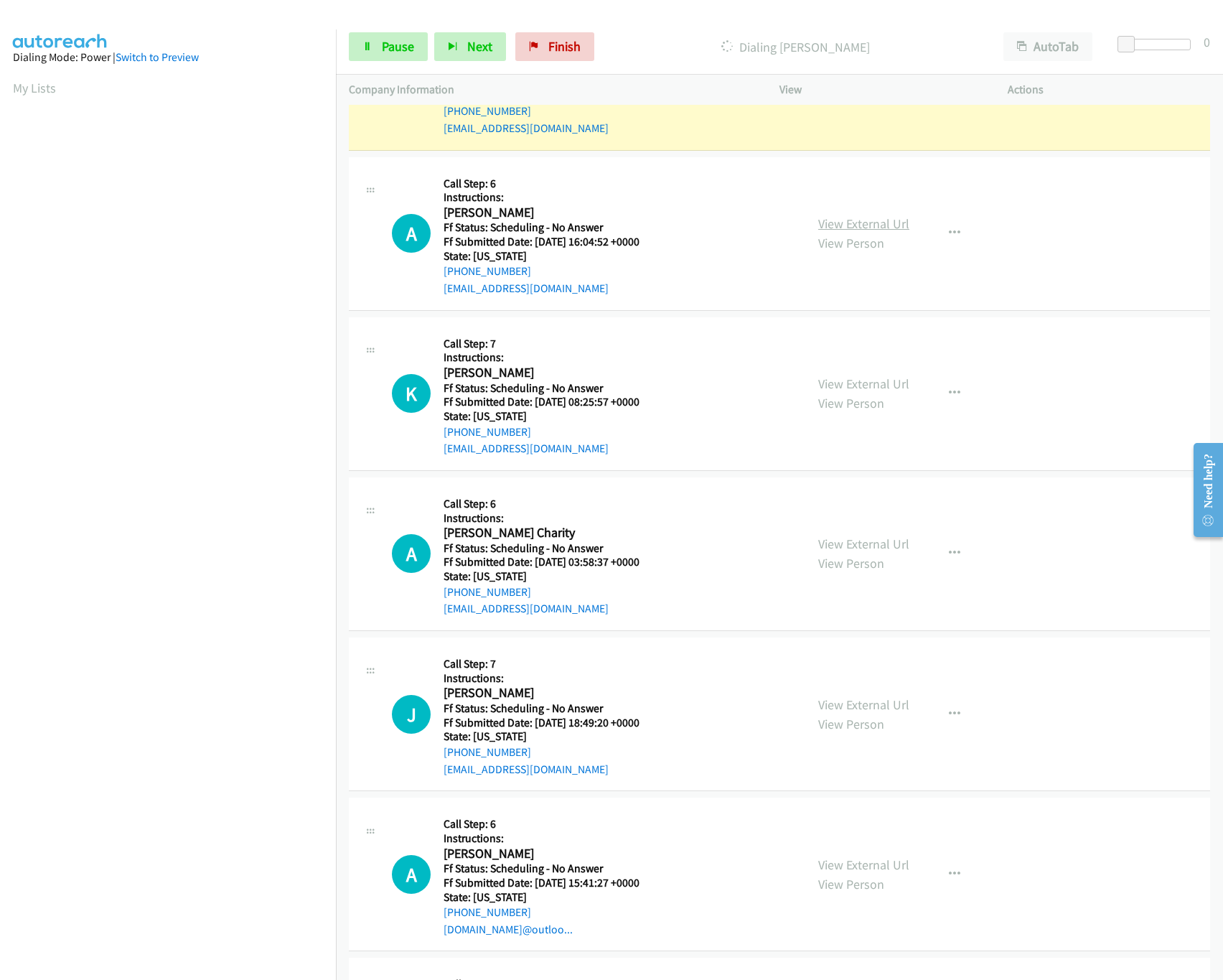
click at [875, 222] on link "View External Url" at bounding box center [864, 224] width 91 height 16
click at [835, 382] on link "View External Url" at bounding box center [864, 384] width 91 height 16
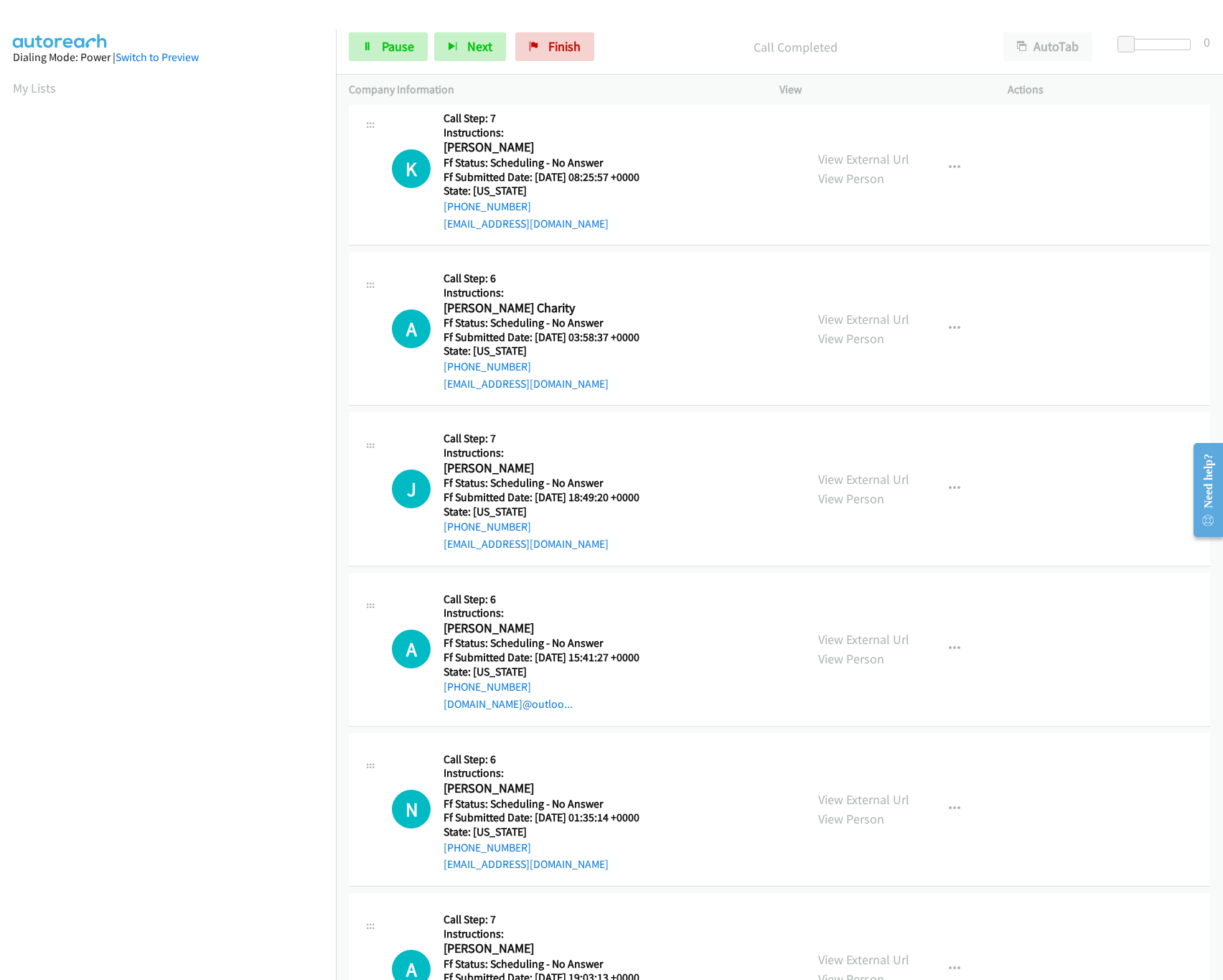
scroll to position [1292, 0]
click at [849, 320] on link "View External Url" at bounding box center [864, 317] width 91 height 16
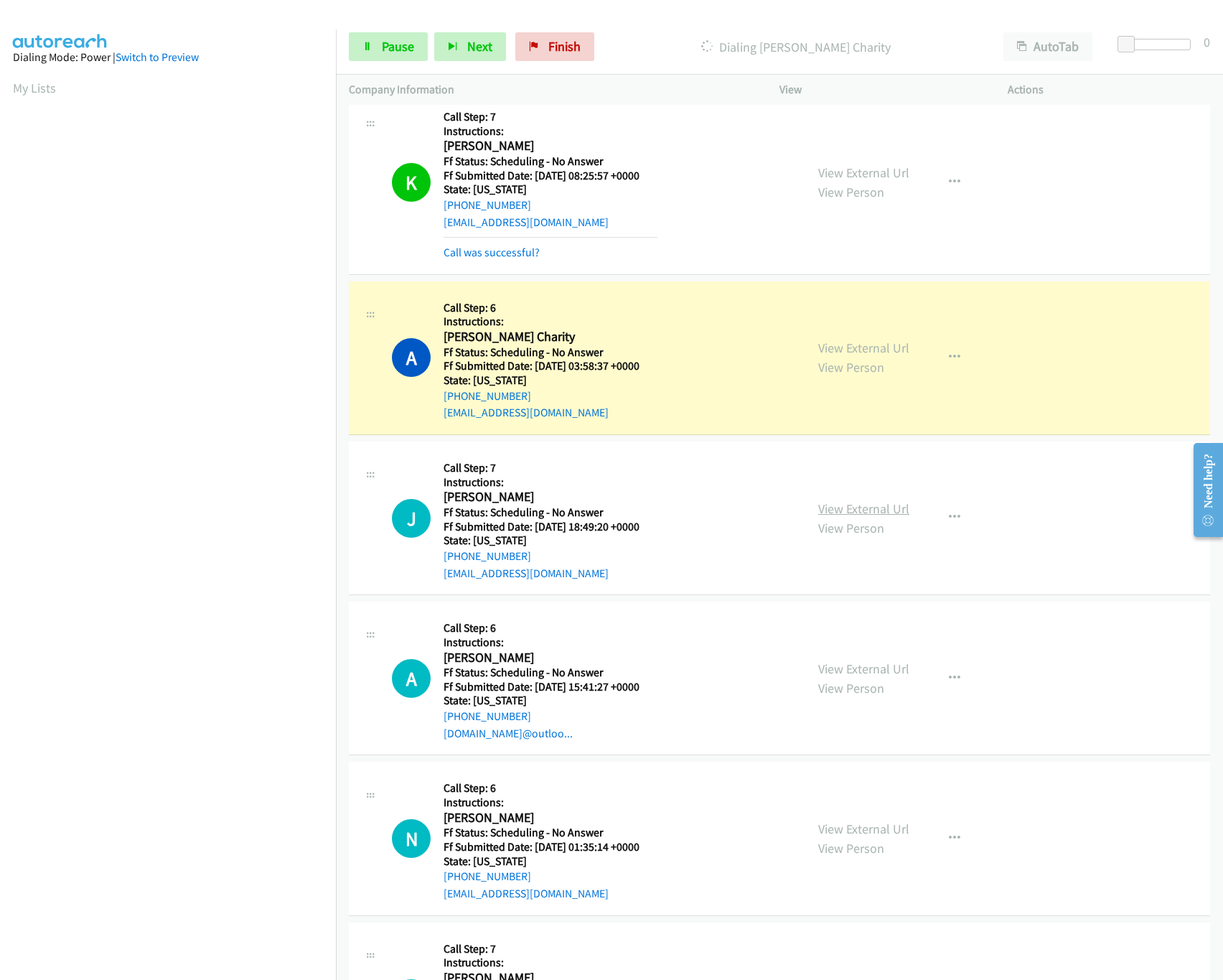
click at [866, 511] on link "View External Url" at bounding box center [864, 508] width 91 height 16
click at [859, 676] on link "View External Url" at bounding box center [864, 668] width 91 height 16
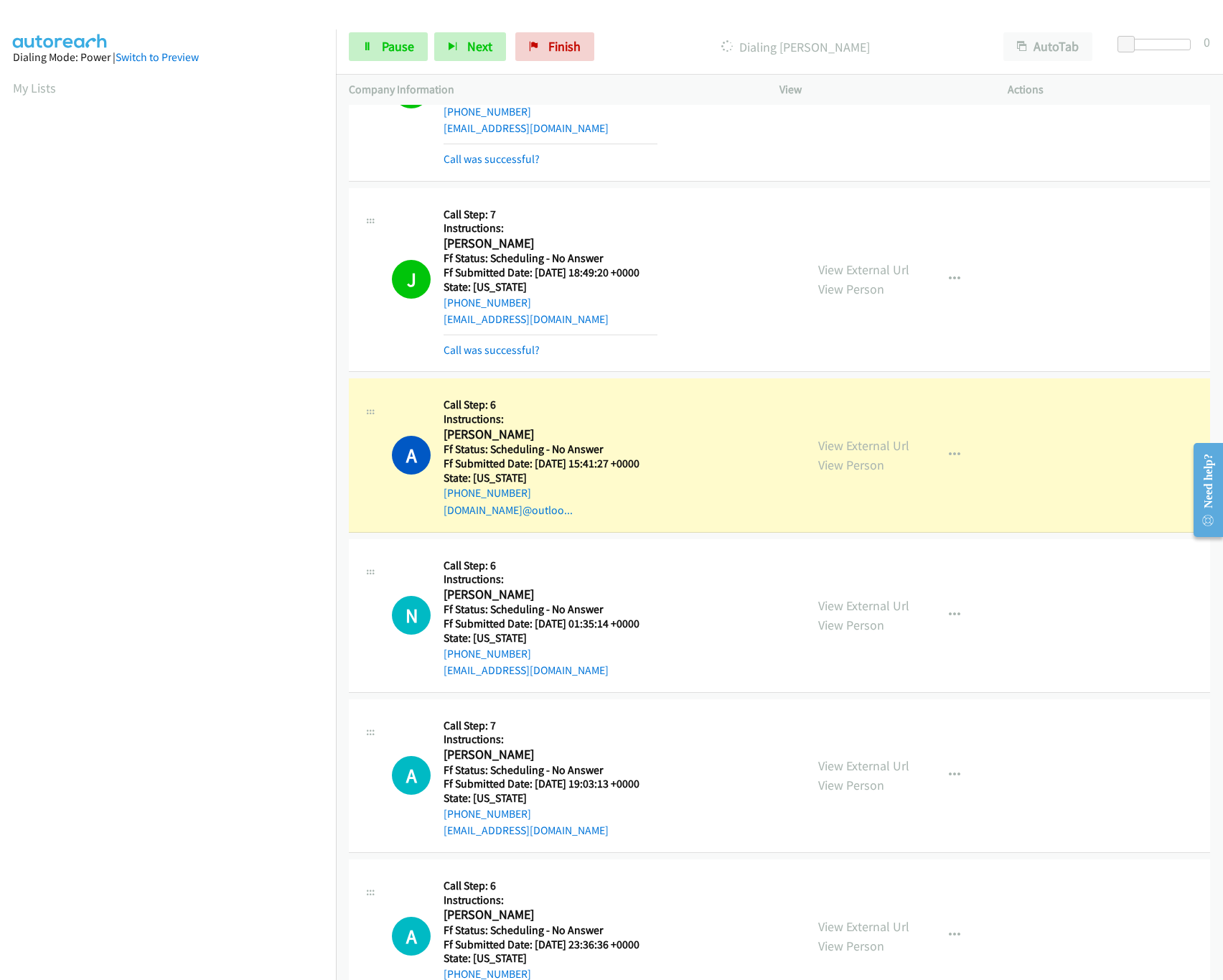
scroll to position [1865, 0]
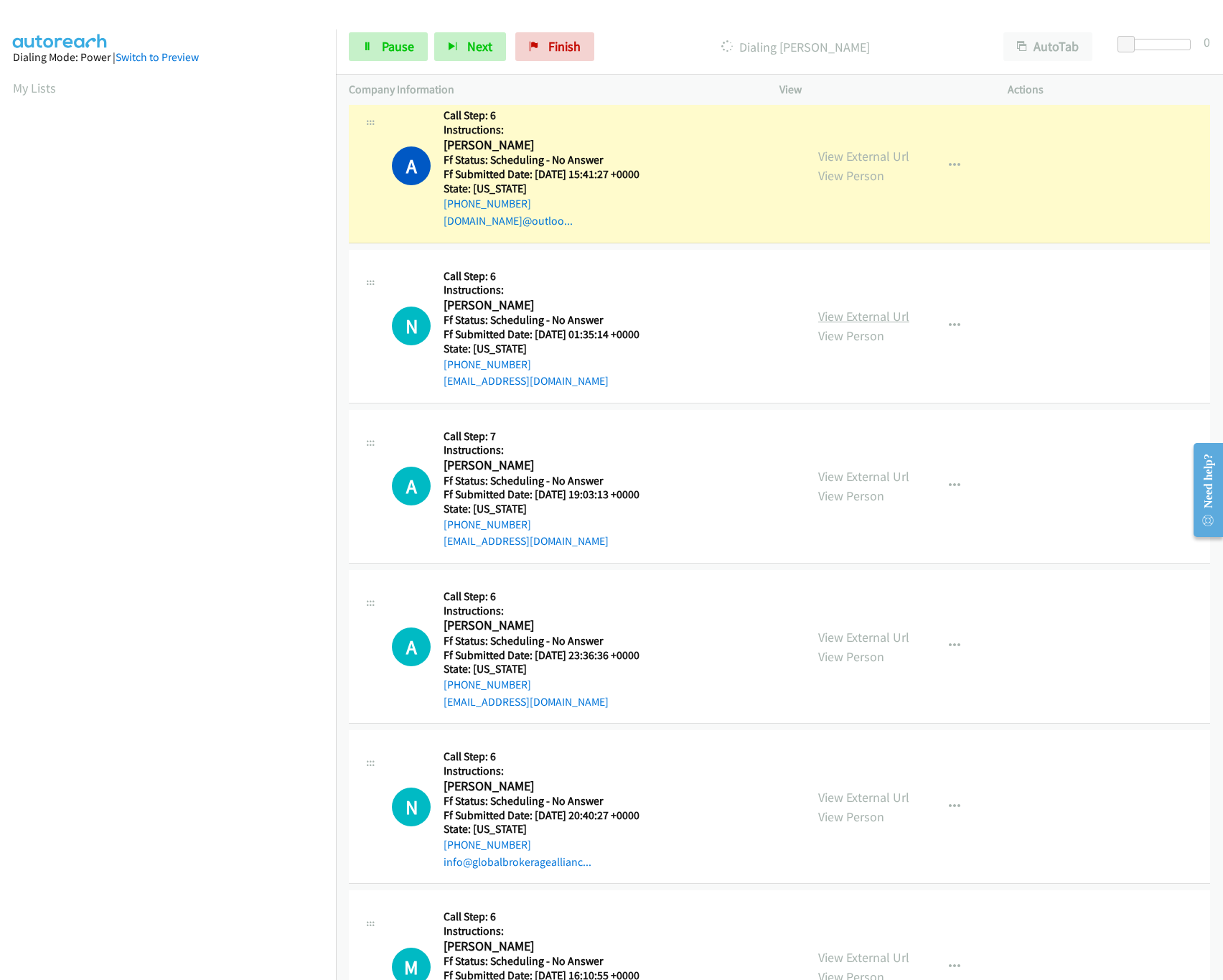
click at [850, 317] on link "View External Url" at bounding box center [864, 316] width 91 height 16
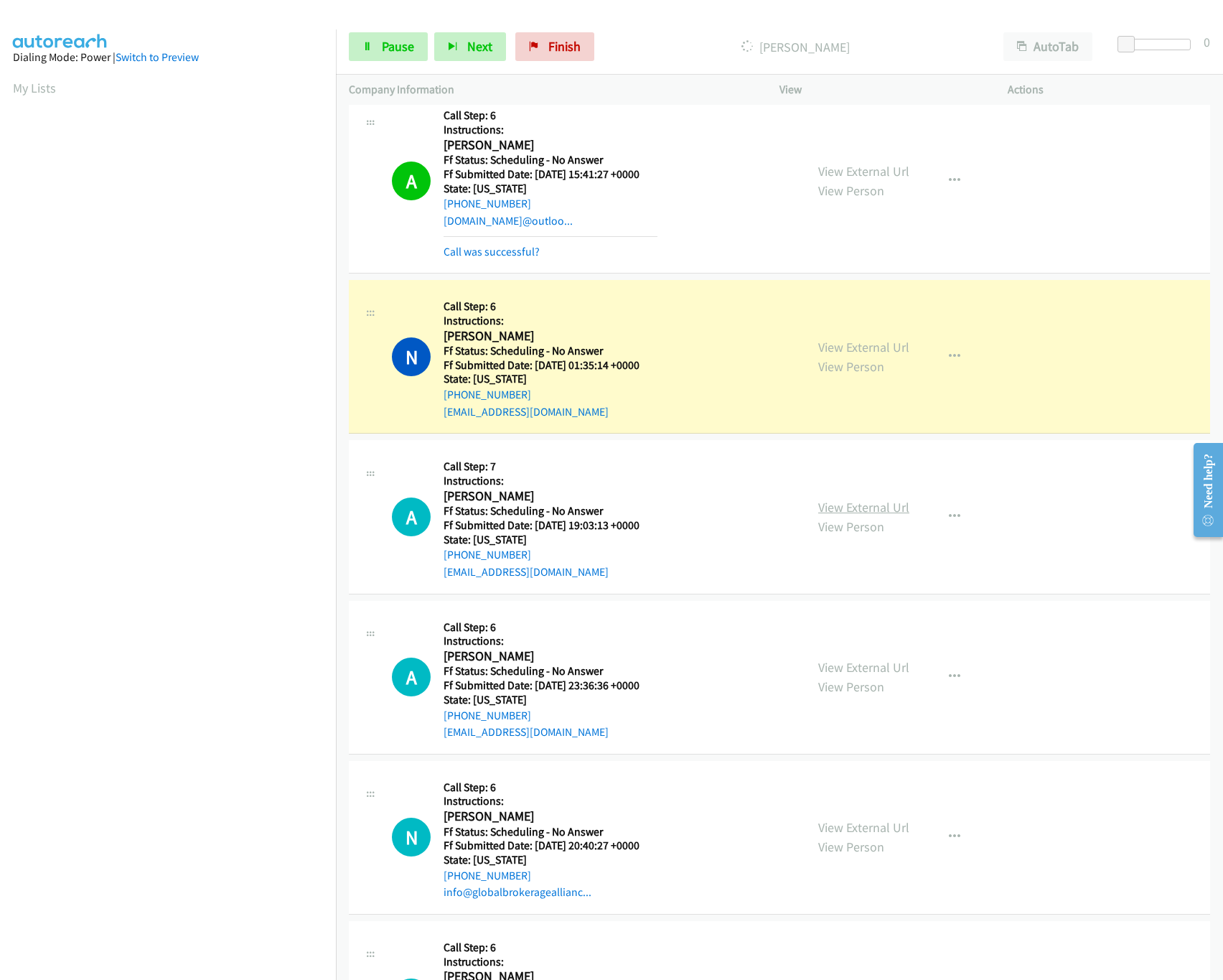
click at [847, 508] on link "View External Url" at bounding box center [864, 507] width 91 height 16
click at [379, 49] on link "Pause" at bounding box center [388, 46] width 79 height 29
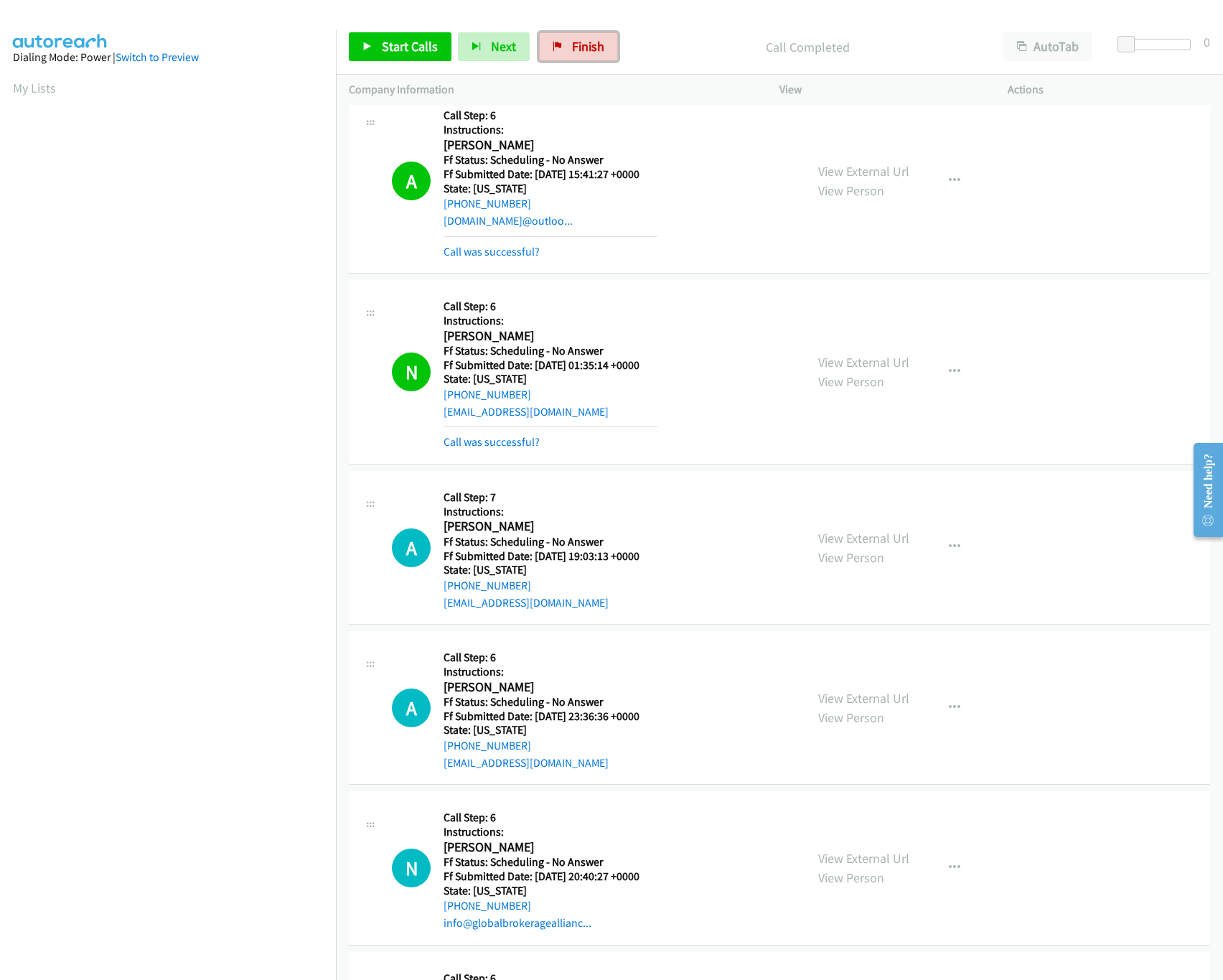
click at [598, 33] on link "Finish" at bounding box center [578, 46] width 79 height 29
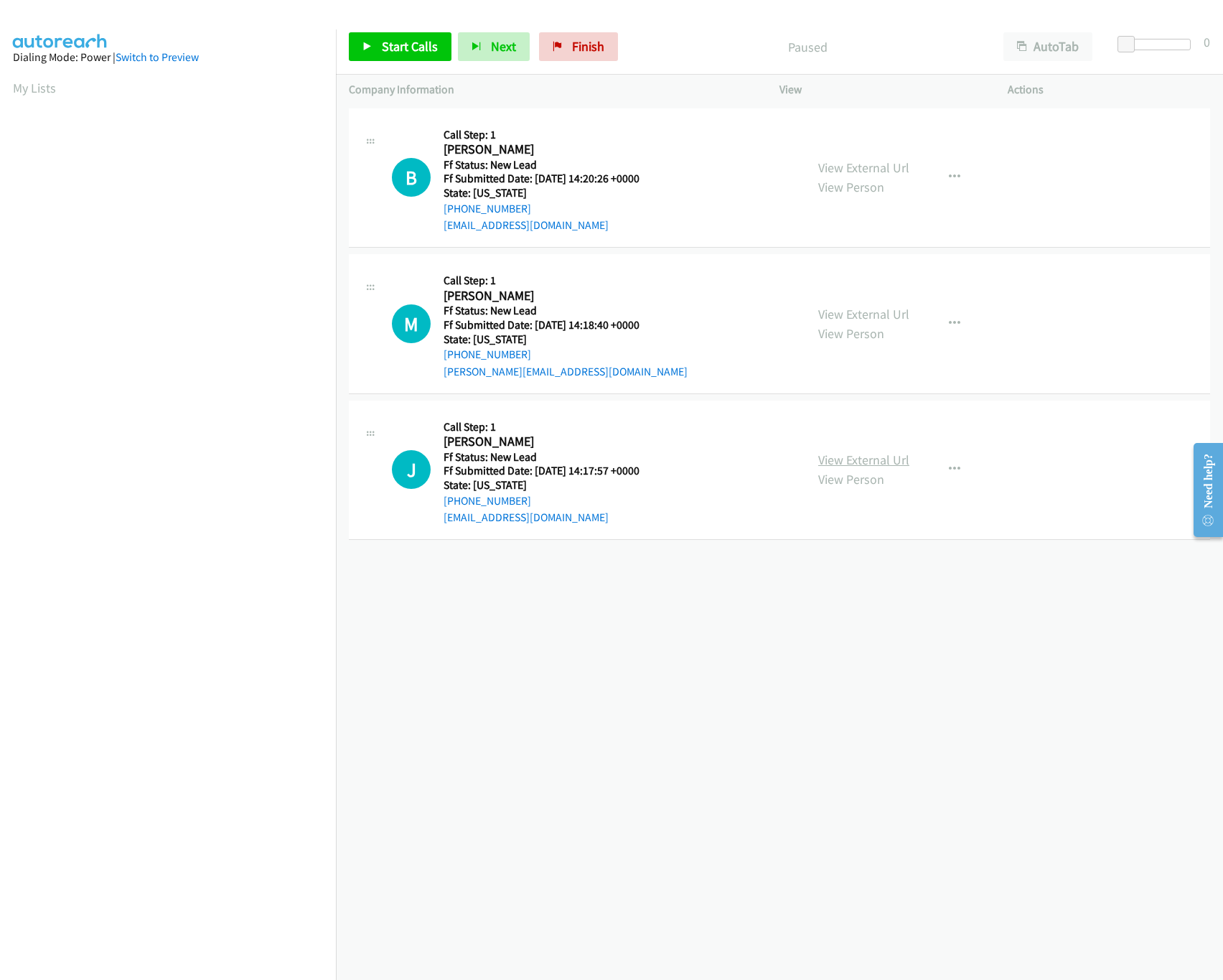
click at [844, 458] on link "View External Url" at bounding box center [864, 460] width 91 height 16
click at [875, 311] on link "View External Url" at bounding box center [864, 314] width 91 height 16
click at [867, 168] on link "View External Url" at bounding box center [864, 168] width 91 height 16
click at [399, 39] on span "Start Calls" at bounding box center [409, 46] width 56 height 16
drag, startPoint x: 1128, startPoint y: 43, endPoint x: 1139, endPoint y: 44, distance: 11.0
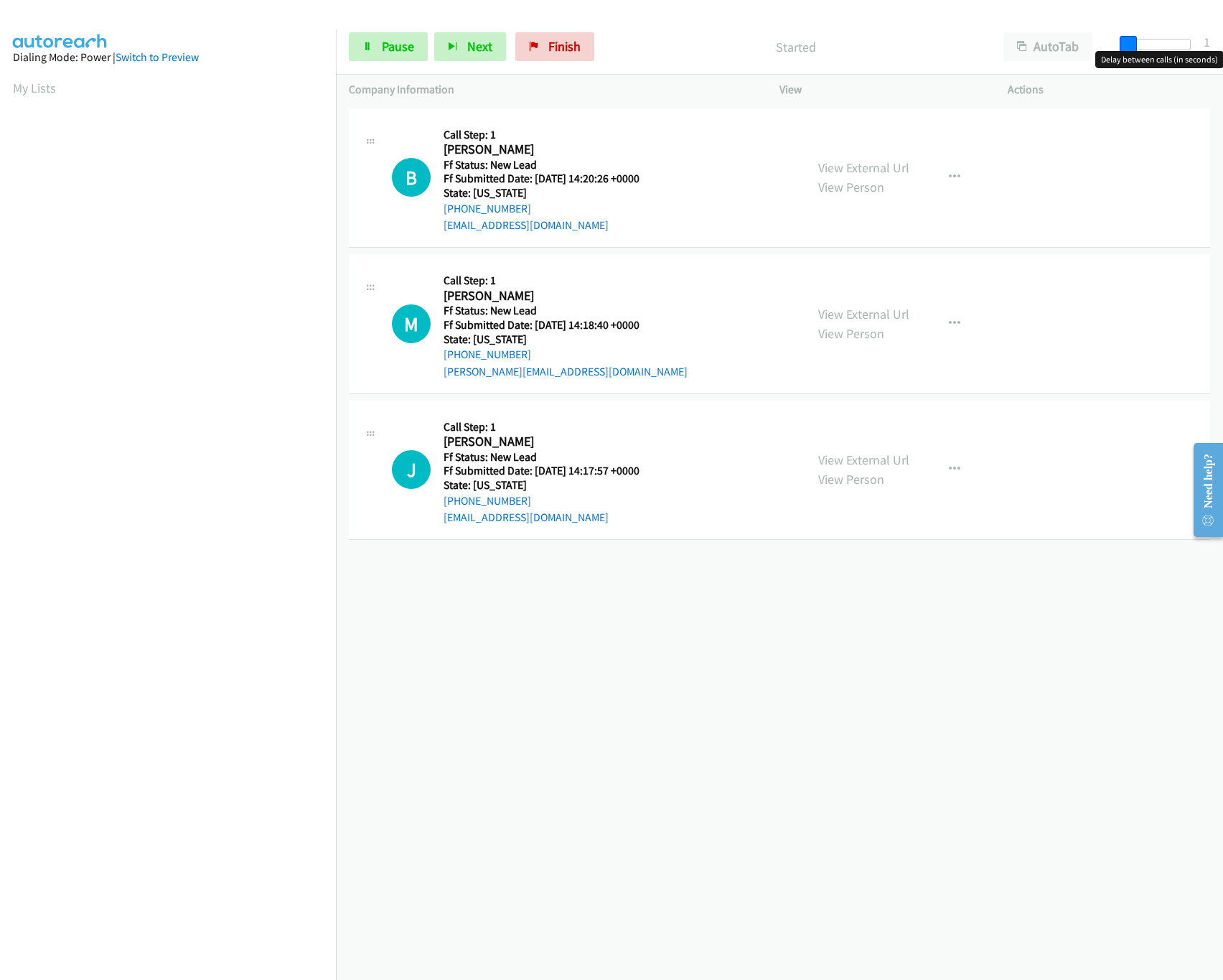
click at [1137, 44] on span at bounding box center [1128, 44] width 17 height 17
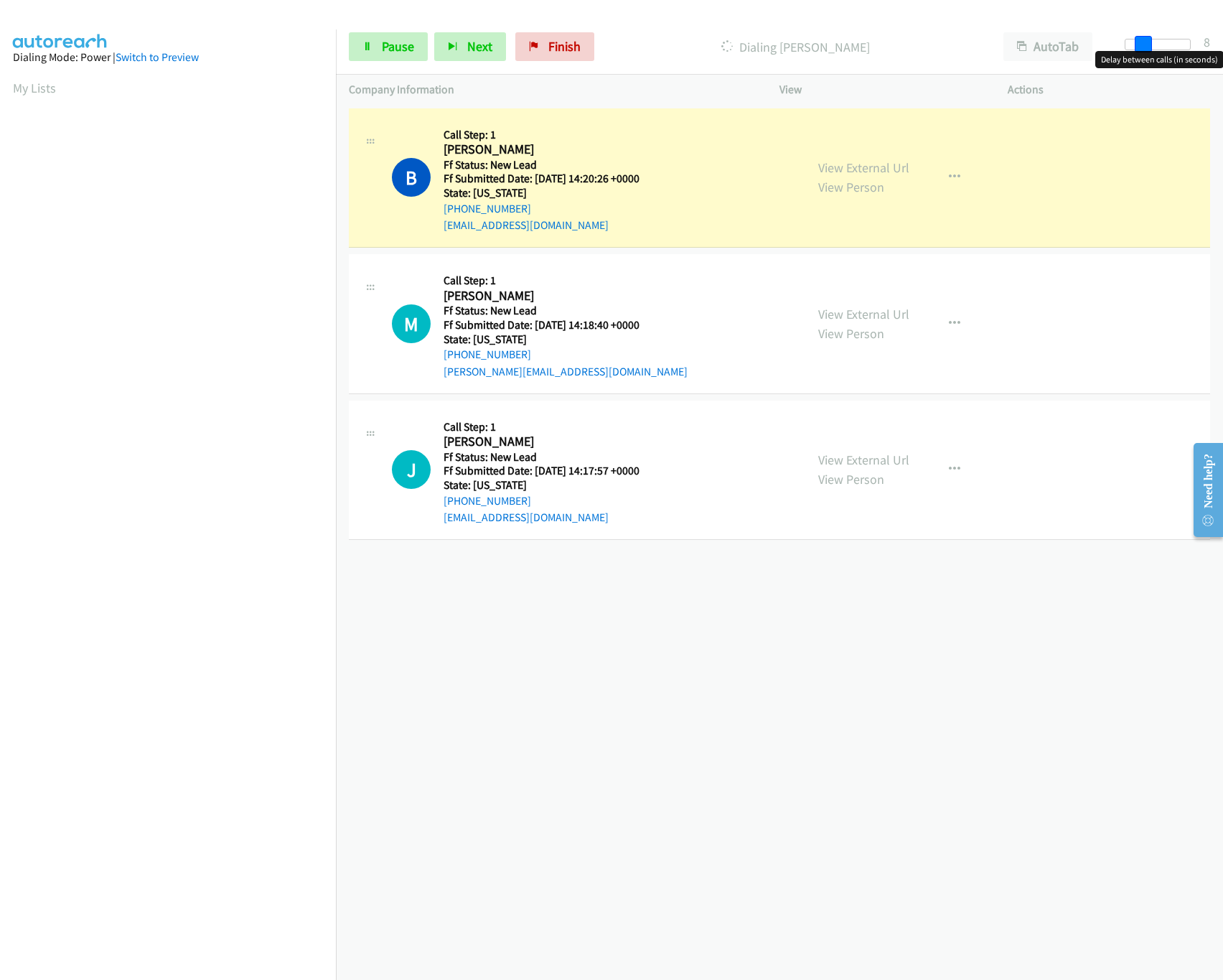
drag, startPoint x: 1136, startPoint y: 35, endPoint x: 1143, endPoint y: 35, distance: 7.0
click at [1143, 36] on span at bounding box center [1143, 44] width 17 height 17
click at [367, 45] on icon at bounding box center [367, 47] width 10 height 10
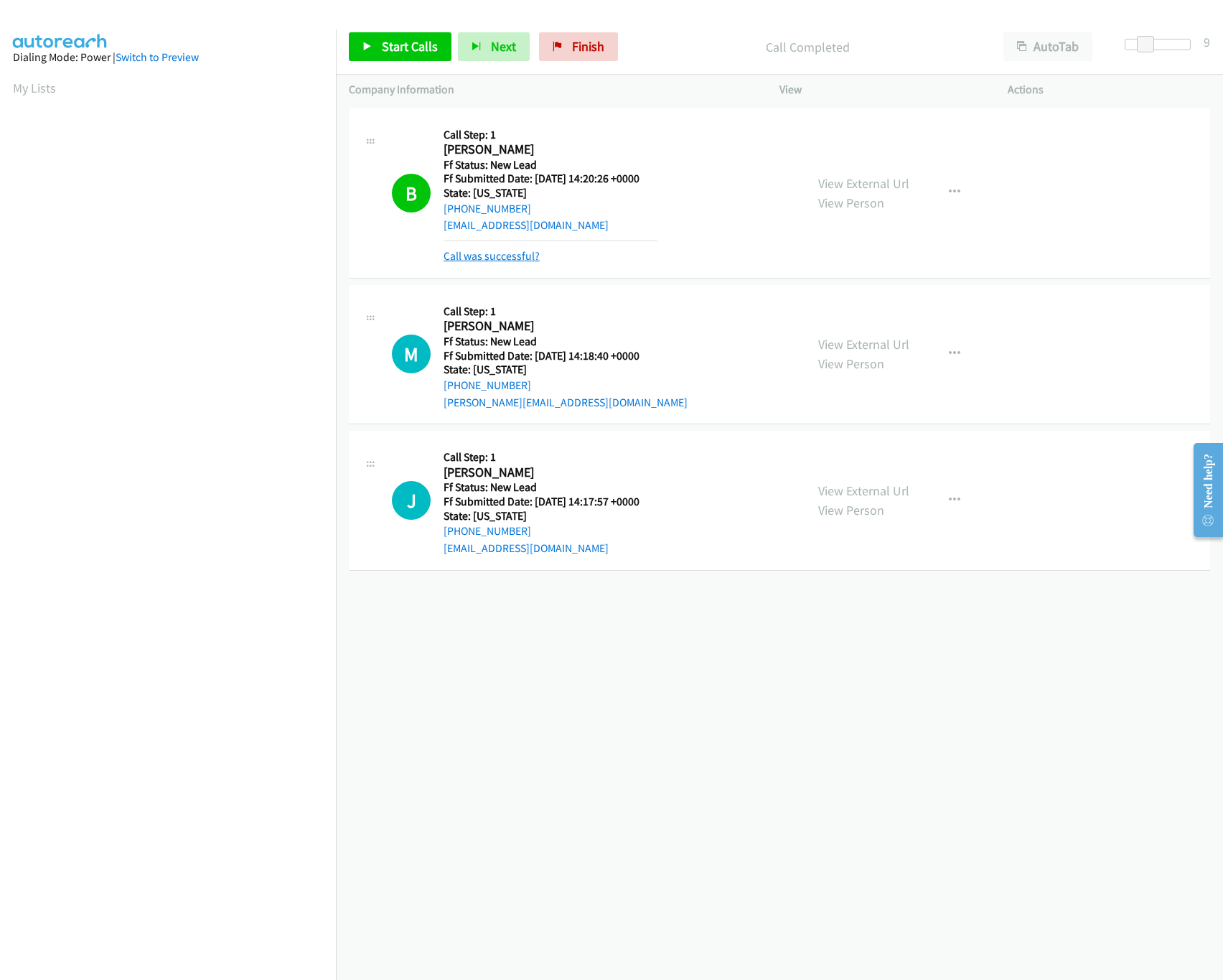
click at [534, 255] on link "Call was successful?" at bounding box center [491, 256] width 96 height 13
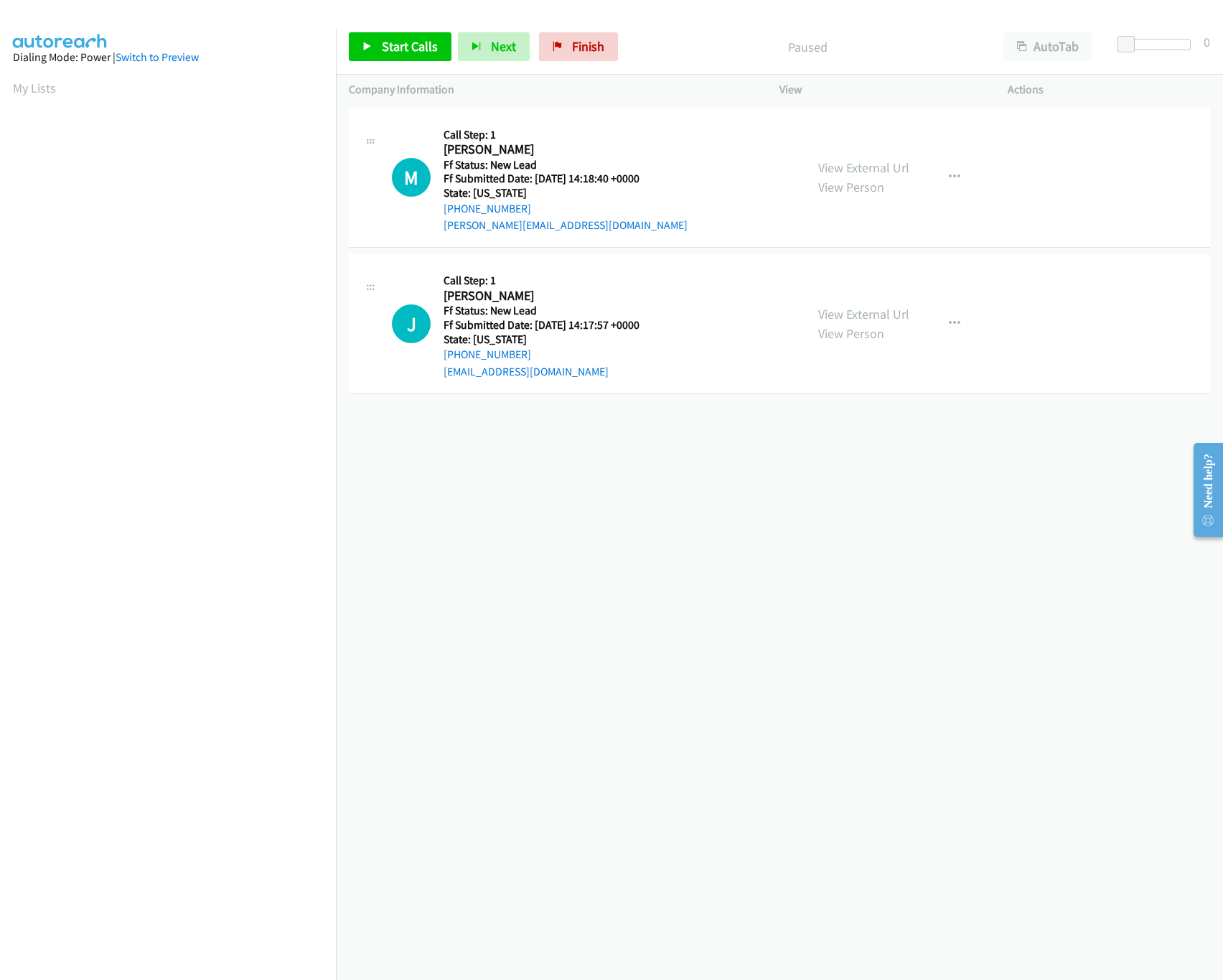
click at [549, 745] on div "[PHONE_NUMBER] Call failed - Please reload the list and try again The Callbar F…" at bounding box center [780, 543] width 887 height 875
click at [410, 41] on span "Start Calls" at bounding box center [409, 46] width 56 height 16
click at [569, 700] on div "[PHONE_NUMBER] Call failed - Please reload the list and try again The Callbar F…" at bounding box center [780, 543] width 887 height 875
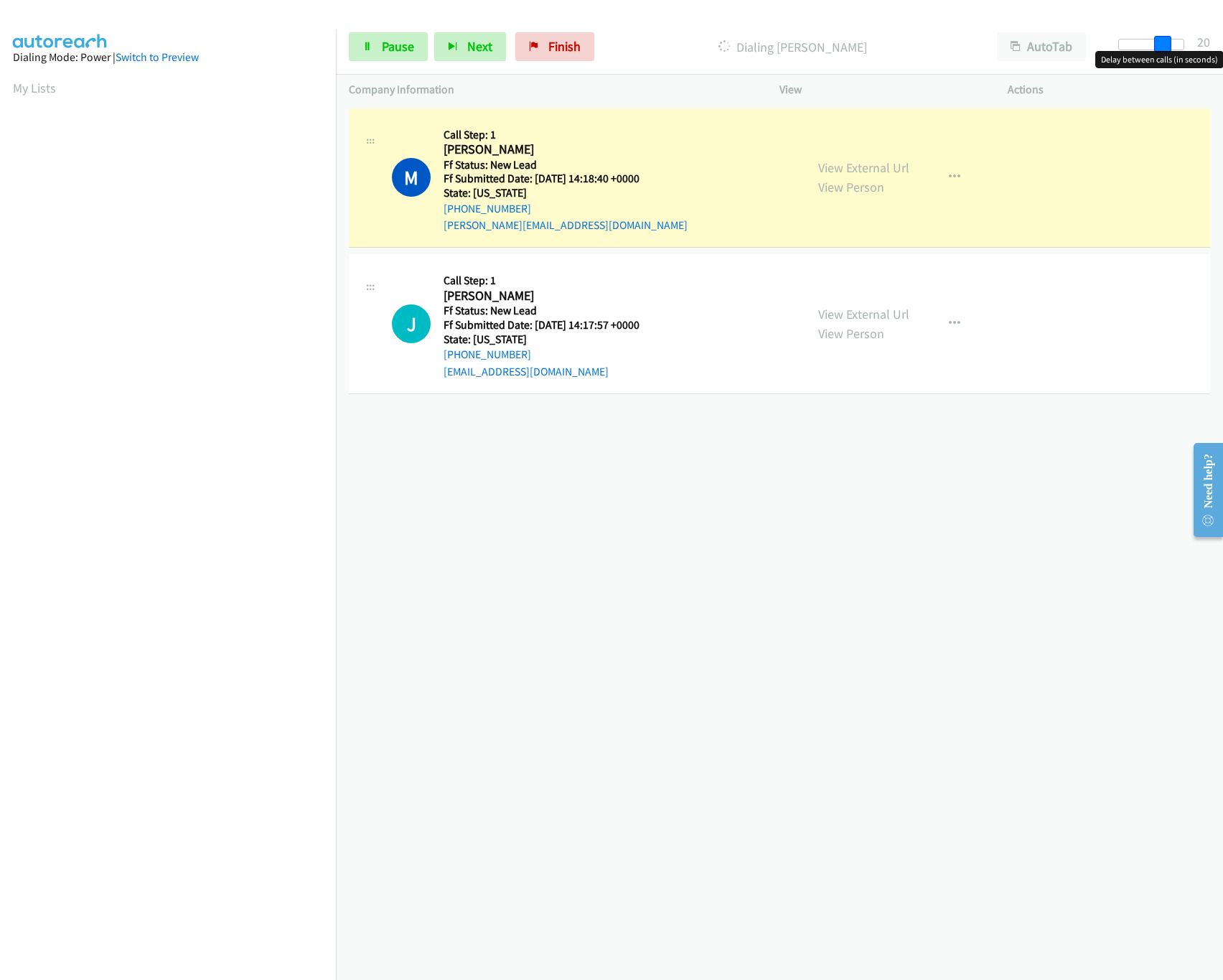
click at [1168, 48] on div at bounding box center [1151, 44] width 66 height 11
click at [593, 535] on div "[PHONE_NUMBER] Call failed - Please reload the list and try again The Callbar F…" at bounding box center [780, 543] width 887 height 875
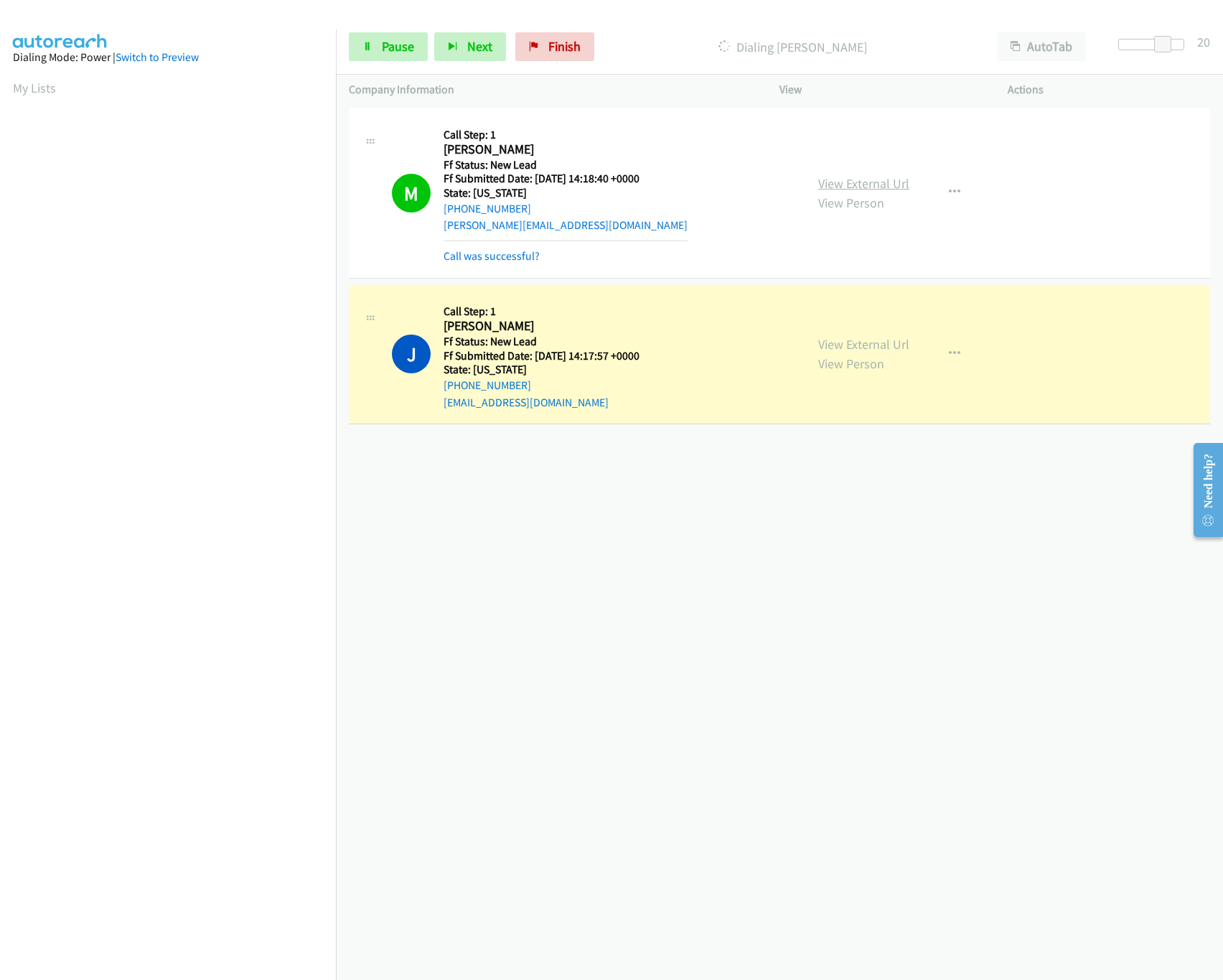
click at [873, 190] on link "View External Url" at bounding box center [864, 183] width 91 height 16
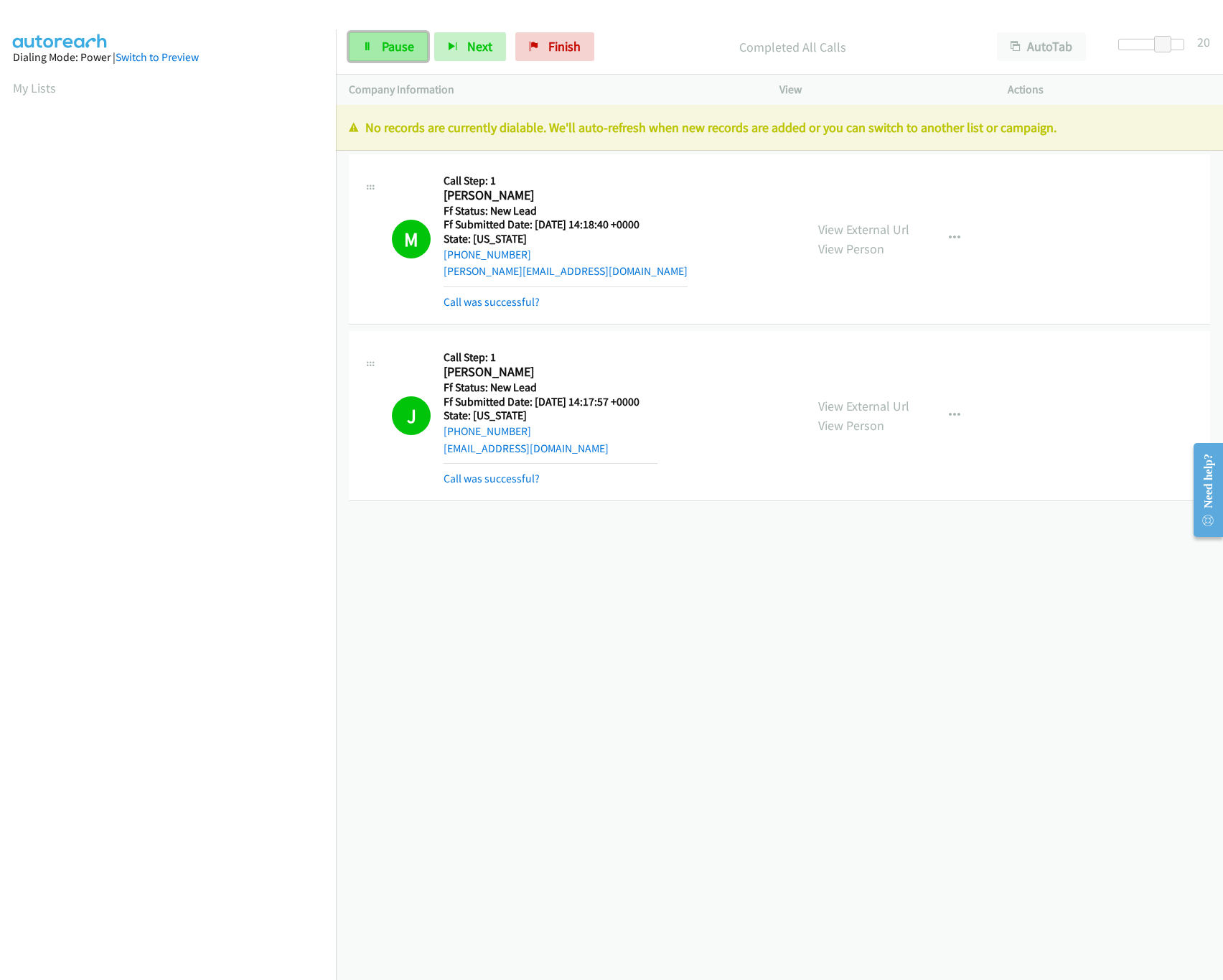
click at [395, 56] on link "Pause" at bounding box center [388, 46] width 79 height 29
drag, startPoint x: 721, startPoint y: 773, endPoint x: 718, endPoint y: 747, distance: 26.2
click at [718, 751] on div "[PHONE_NUMBER] Call failed - Please reload the list and try again The Callbar F…" at bounding box center [780, 543] width 887 height 875
drag, startPoint x: 573, startPoint y: 39, endPoint x: 700, endPoint y: 68, distance: 130.3
click at [574, 37] on link "Finish" at bounding box center [578, 46] width 79 height 29
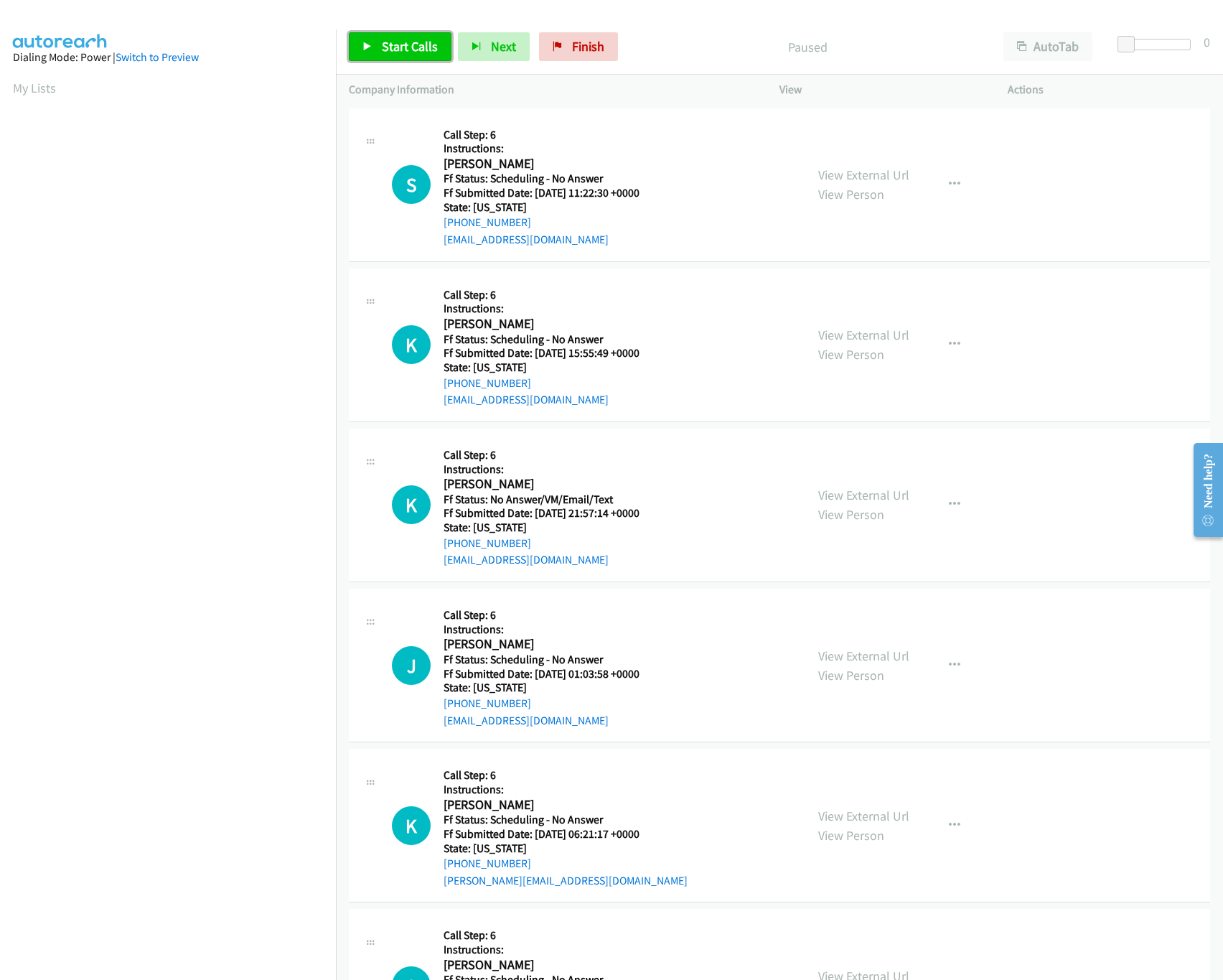
click at [427, 50] on span "Start Calls" at bounding box center [409, 46] width 56 height 16
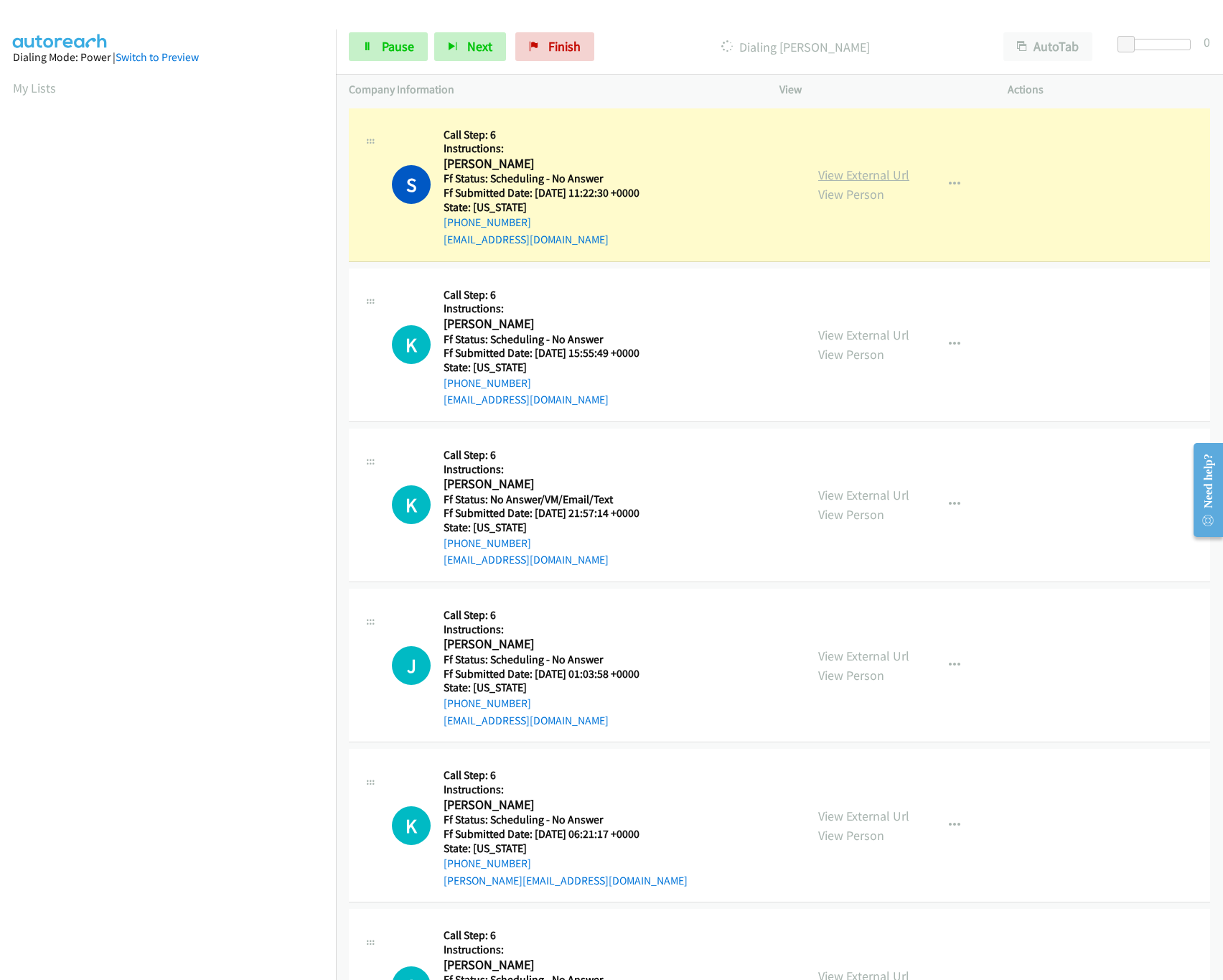
click at [832, 170] on link "View External Url" at bounding box center [864, 174] width 91 height 16
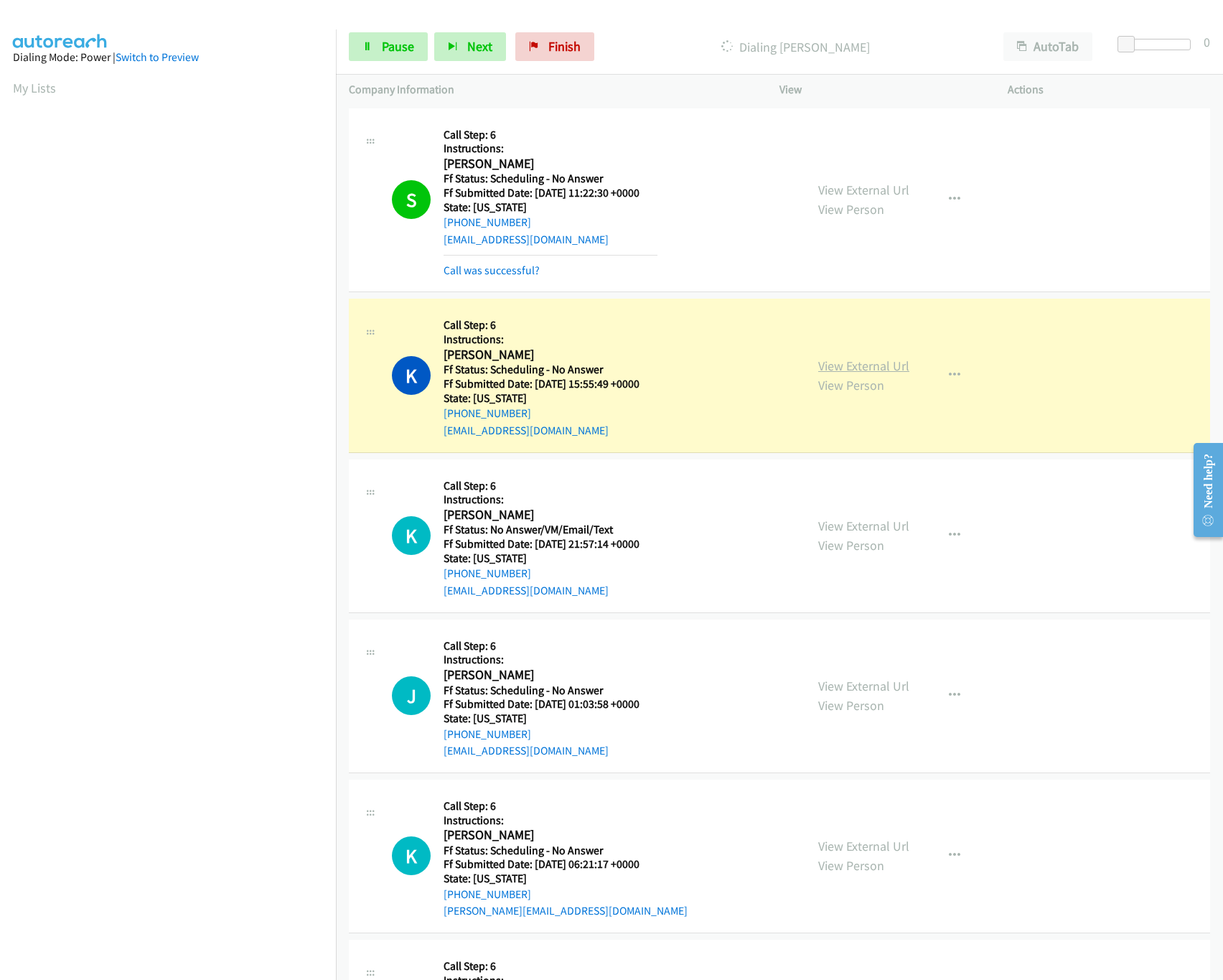
click at [827, 368] on link "View External Url" at bounding box center [864, 366] width 91 height 16
click at [490, 279] on div "Call was successful?" at bounding box center [550, 271] width 214 height 17
click at [490, 276] on div "Call was successful?" at bounding box center [550, 271] width 214 height 17
click at [490, 276] on link "Call was successful?" at bounding box center [491, 270] width 96 height 13
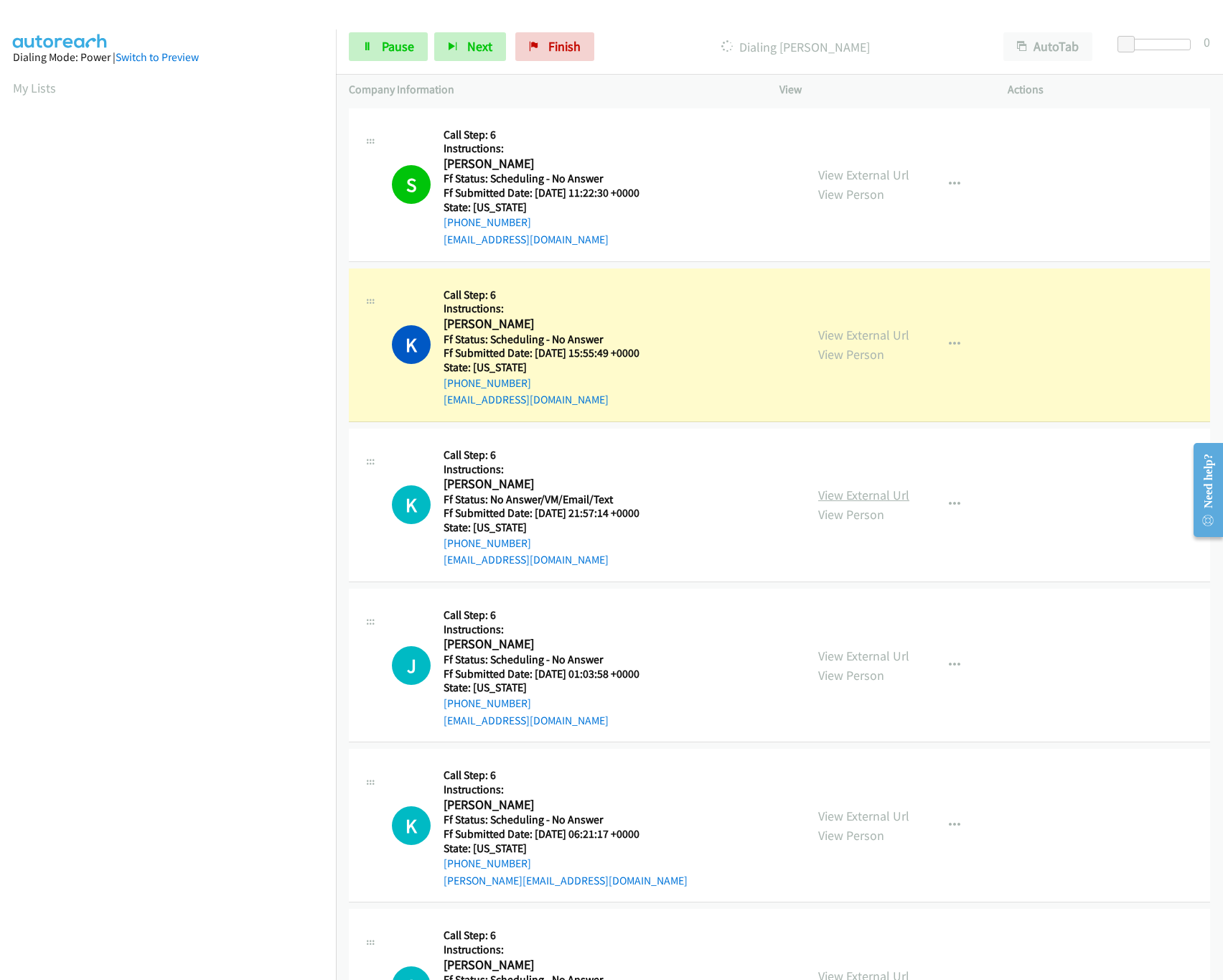
click at [892, 497] on link "View External Url" at bounding box center [864, 495] width 91 height 16
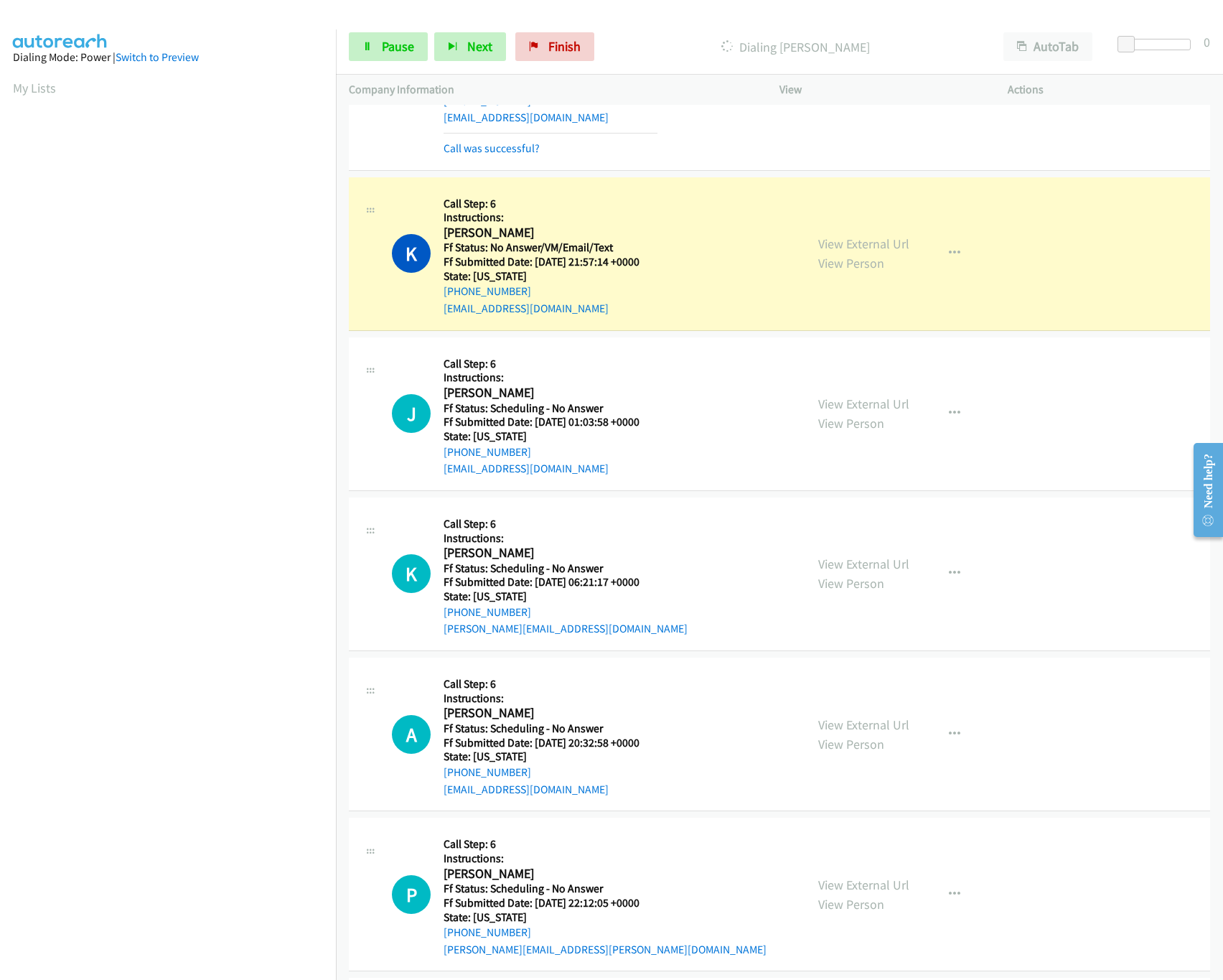
scroll to position [287, 0]
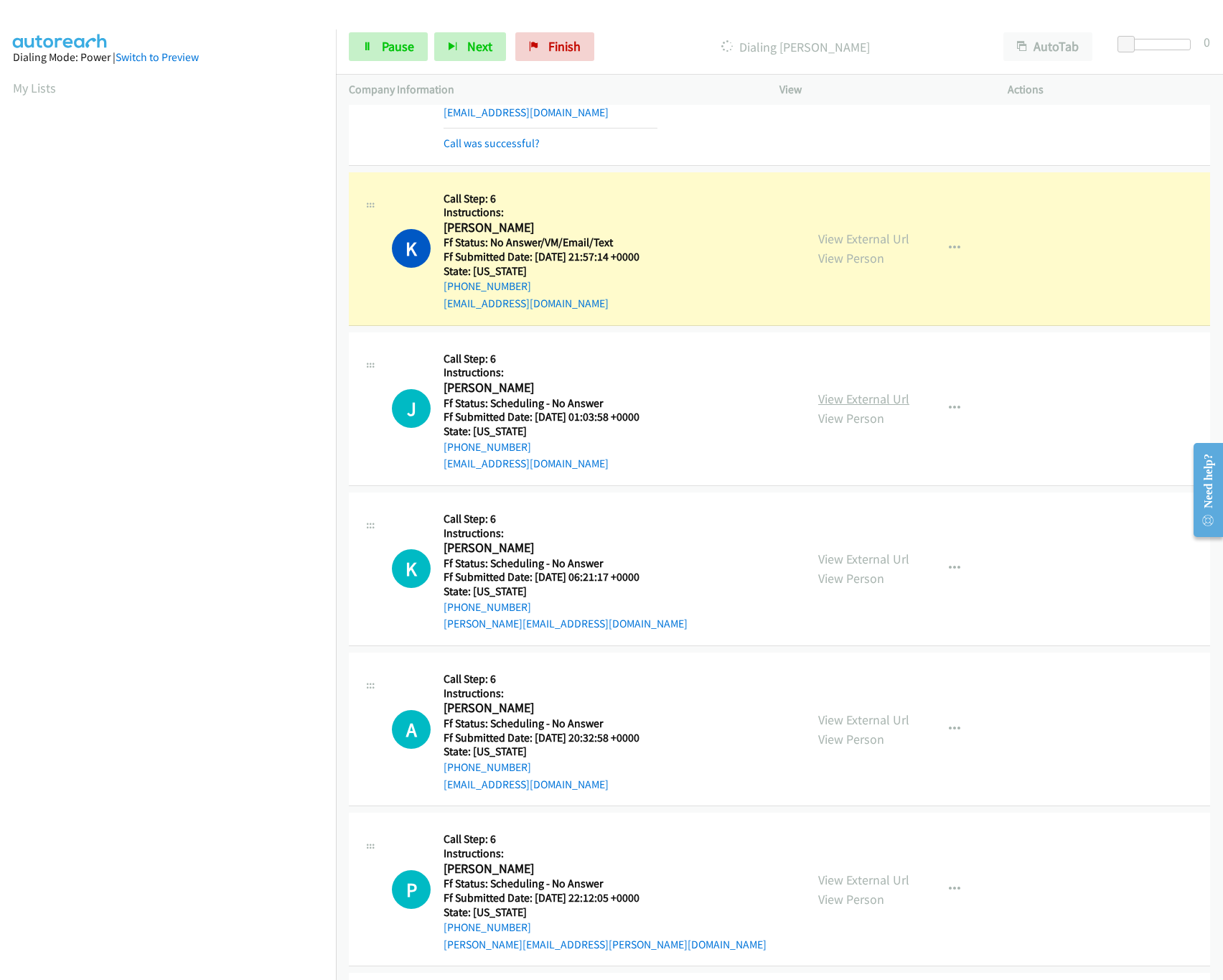
click at [827, 400] on link "View External Url" at bounding box center [864, 399] width 91 height 16
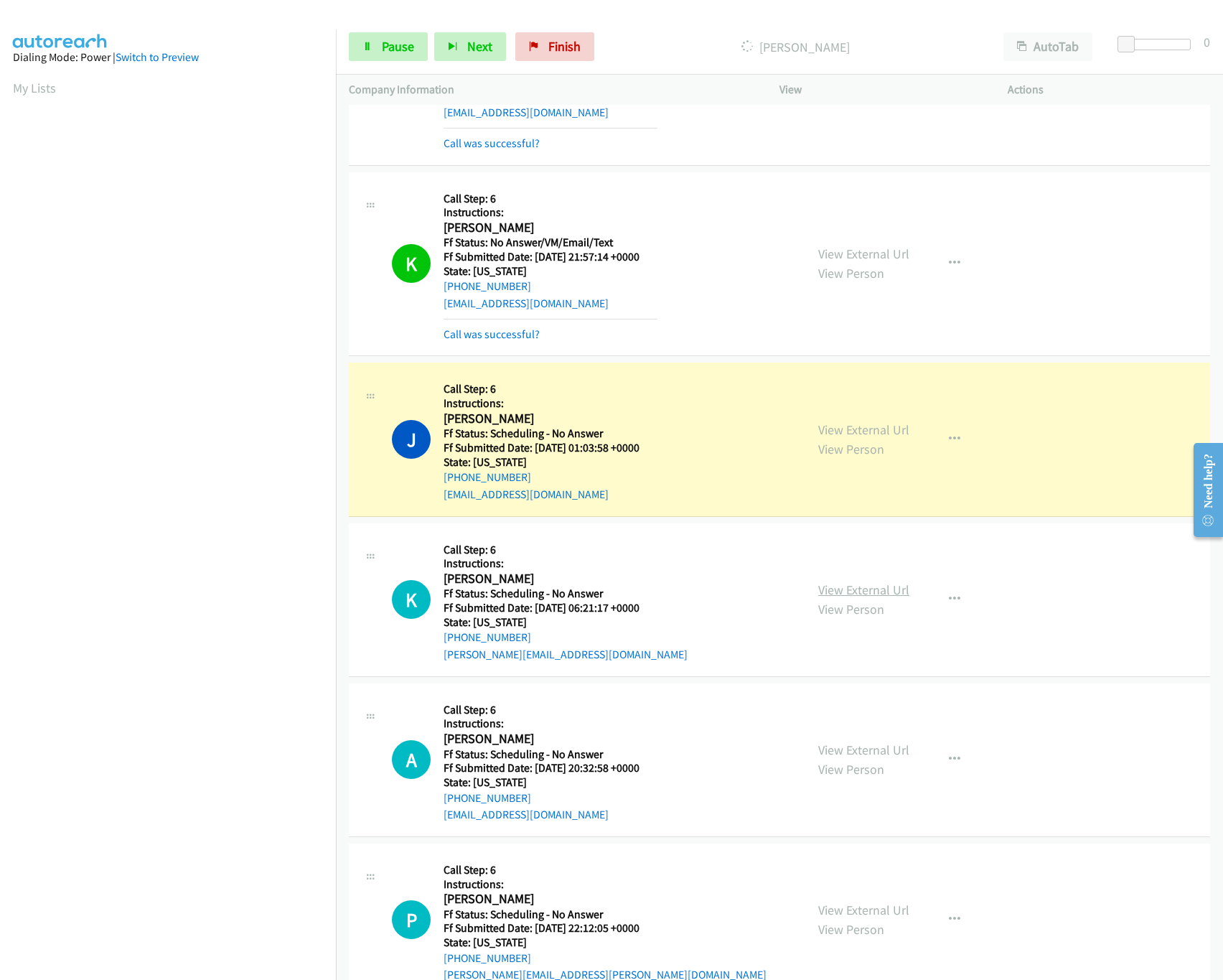
drag, startPoint x: 896, startPoint y: 578, endPoint x: 888, endPoint y: 588, distance: 12.8
click at [896, 578] on div "View External Url View Person View External Url Email Schedule/Manage Callback …" at bounding box center [926, 599] width 241 height 127
click at [888, 588] on link "View External Url" at bounding box center [864, 589] width 91 height 16
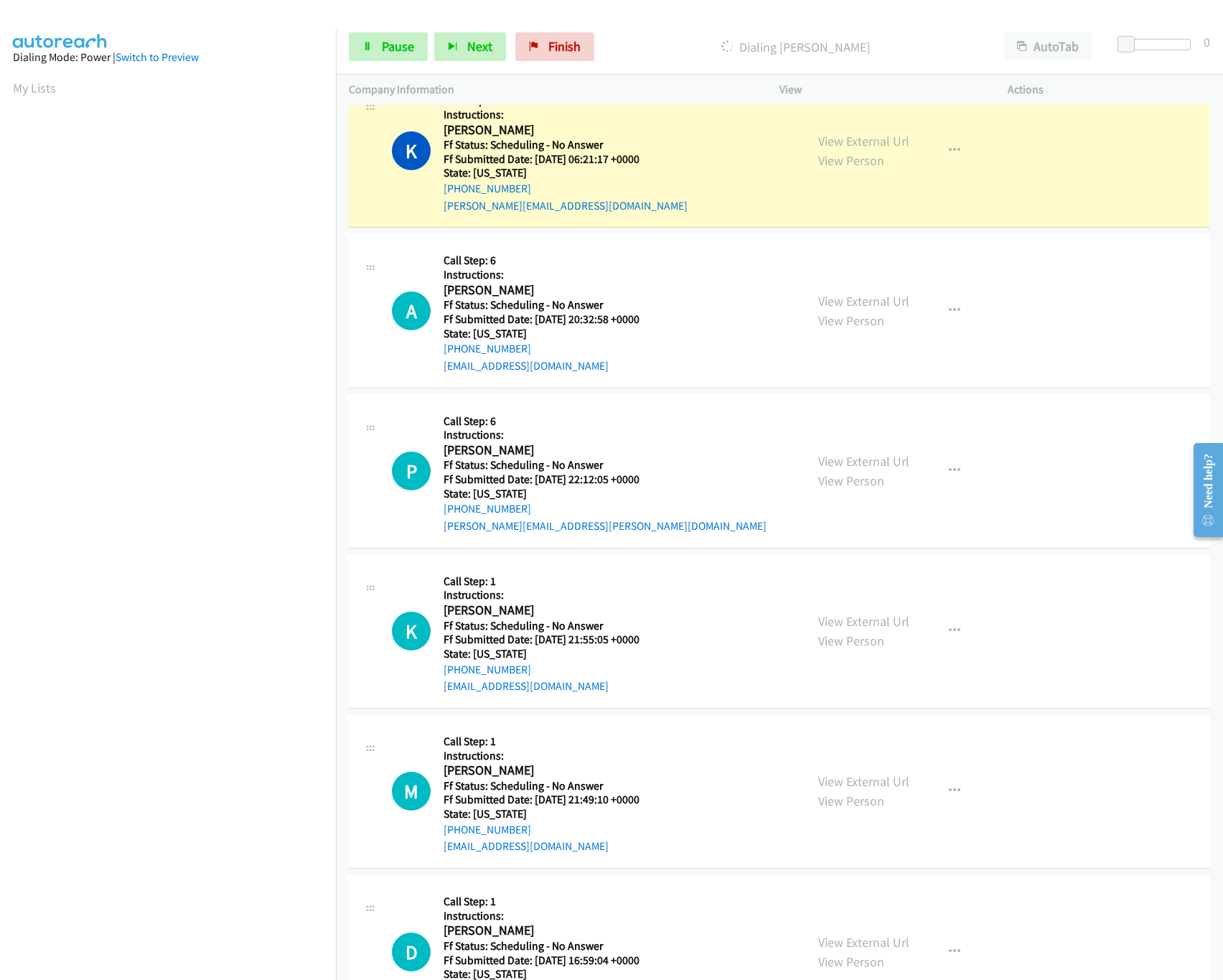
scroll to position [718, 0]
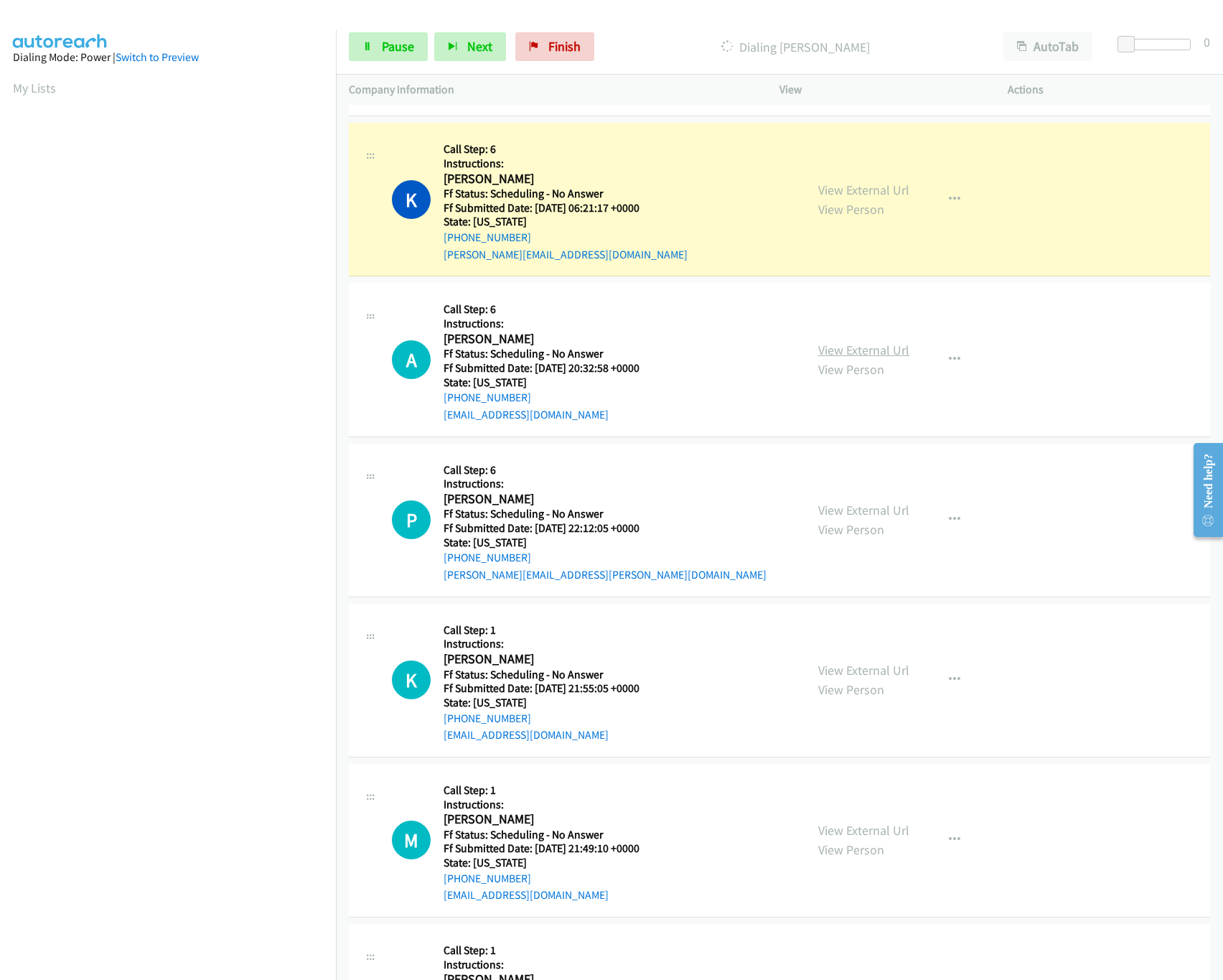
click at [834, 345] on link "View External Url" at bounding box center [864, 350] width 91 height 16
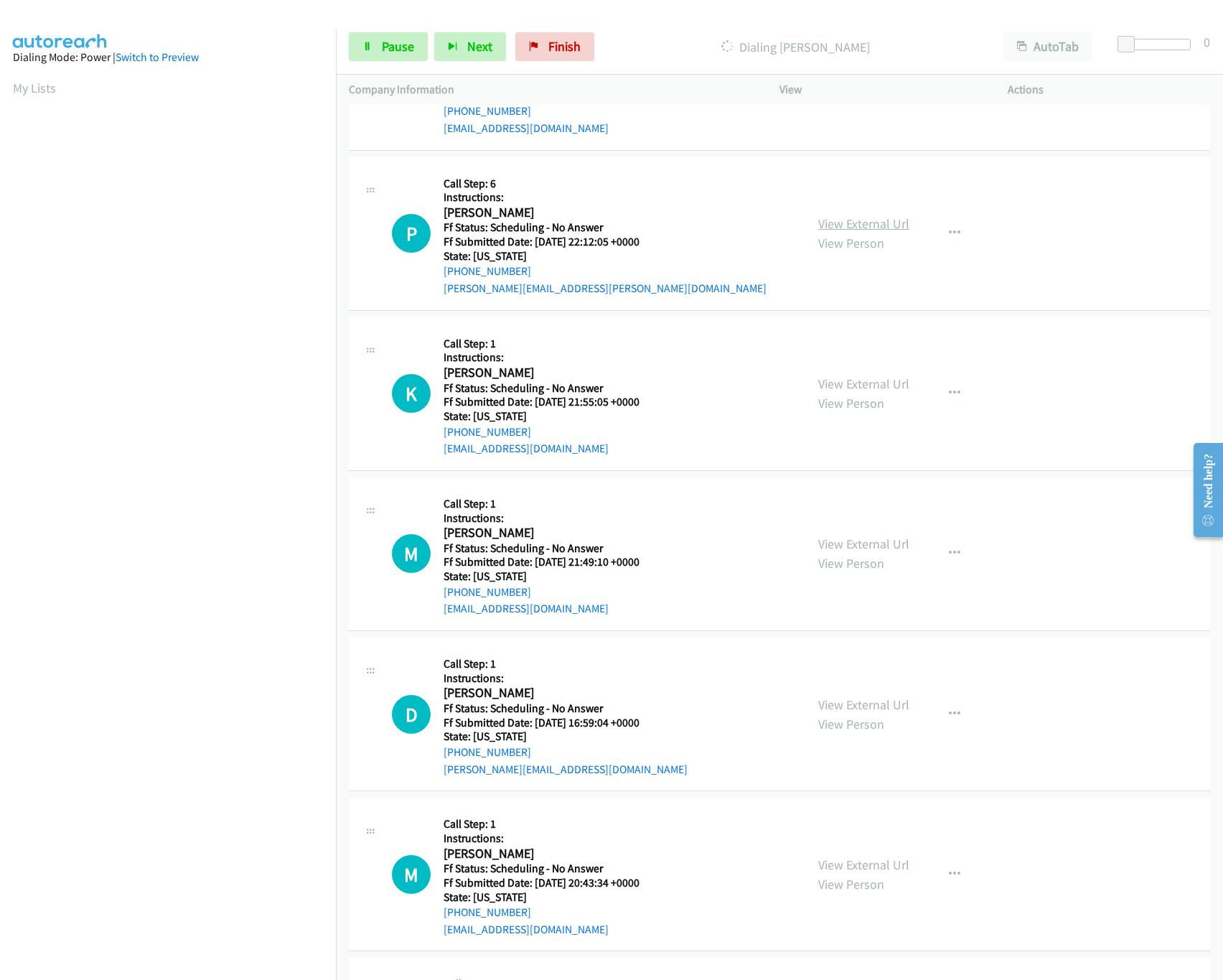
click at [849, 224] on link "View External Url" at bounding box center [864, 224] width 91 height 16
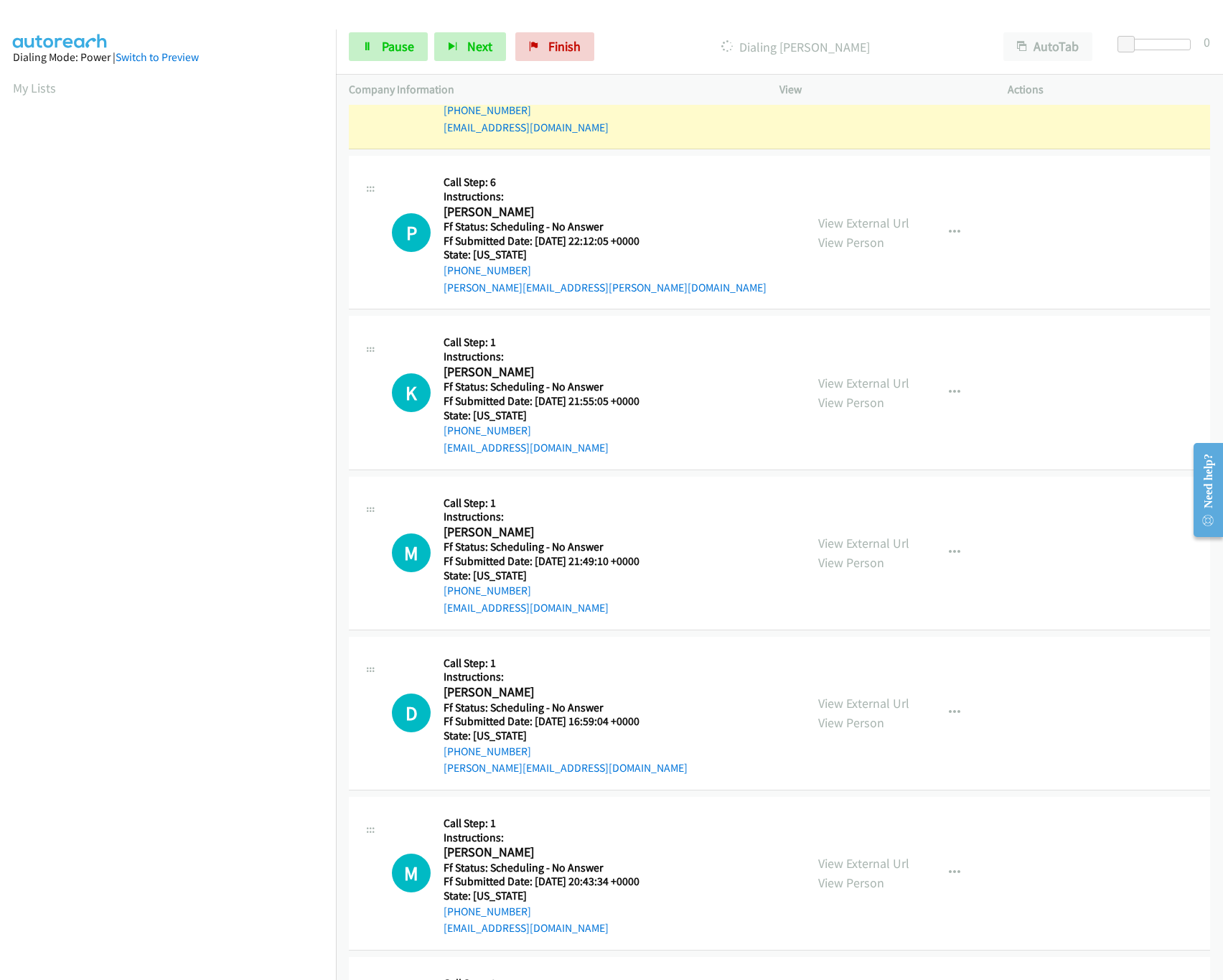
scroll to position [892, 0]
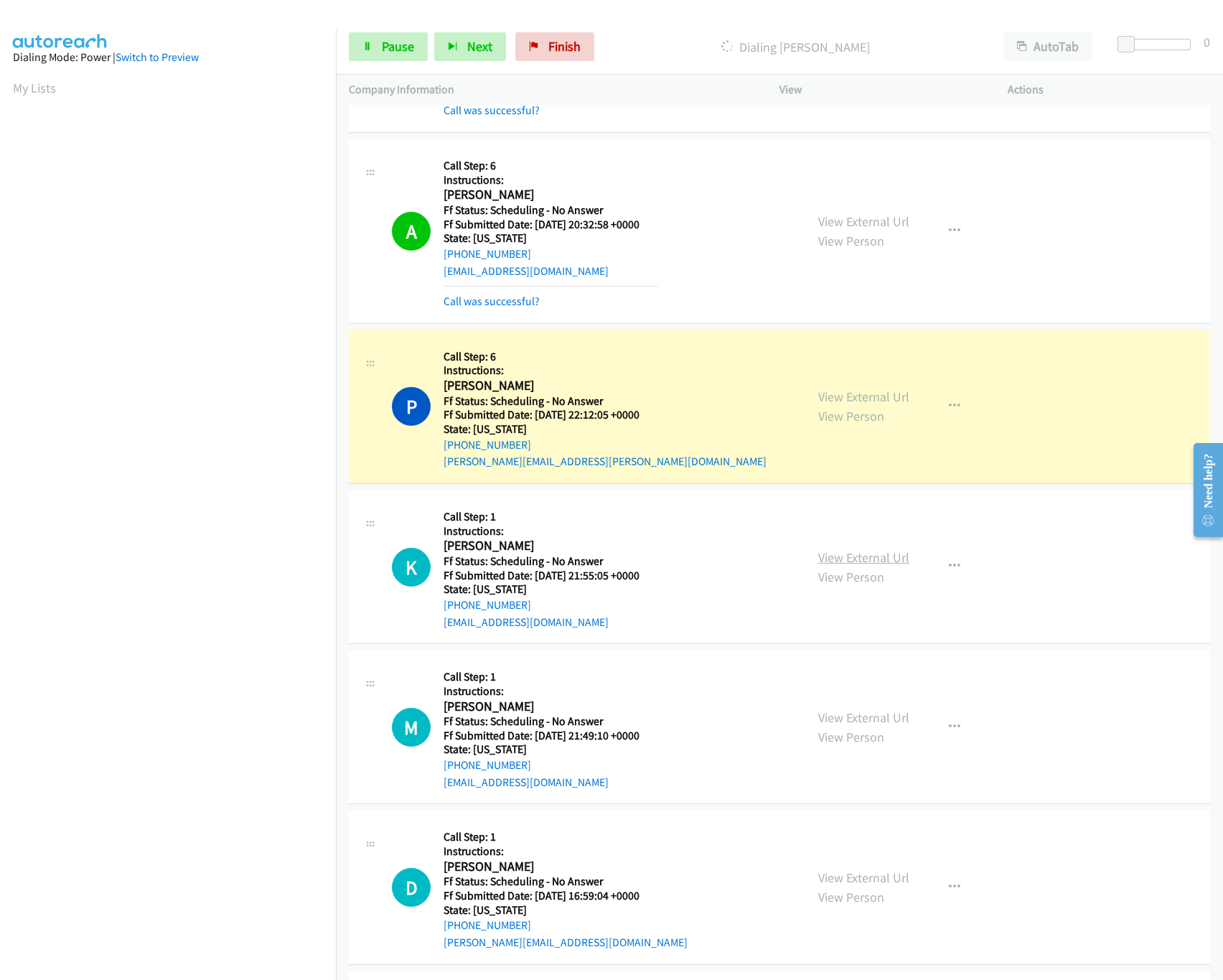
click at [851, 560] on link "View External Url" at bounding box center [864, 557] width 91 height 16
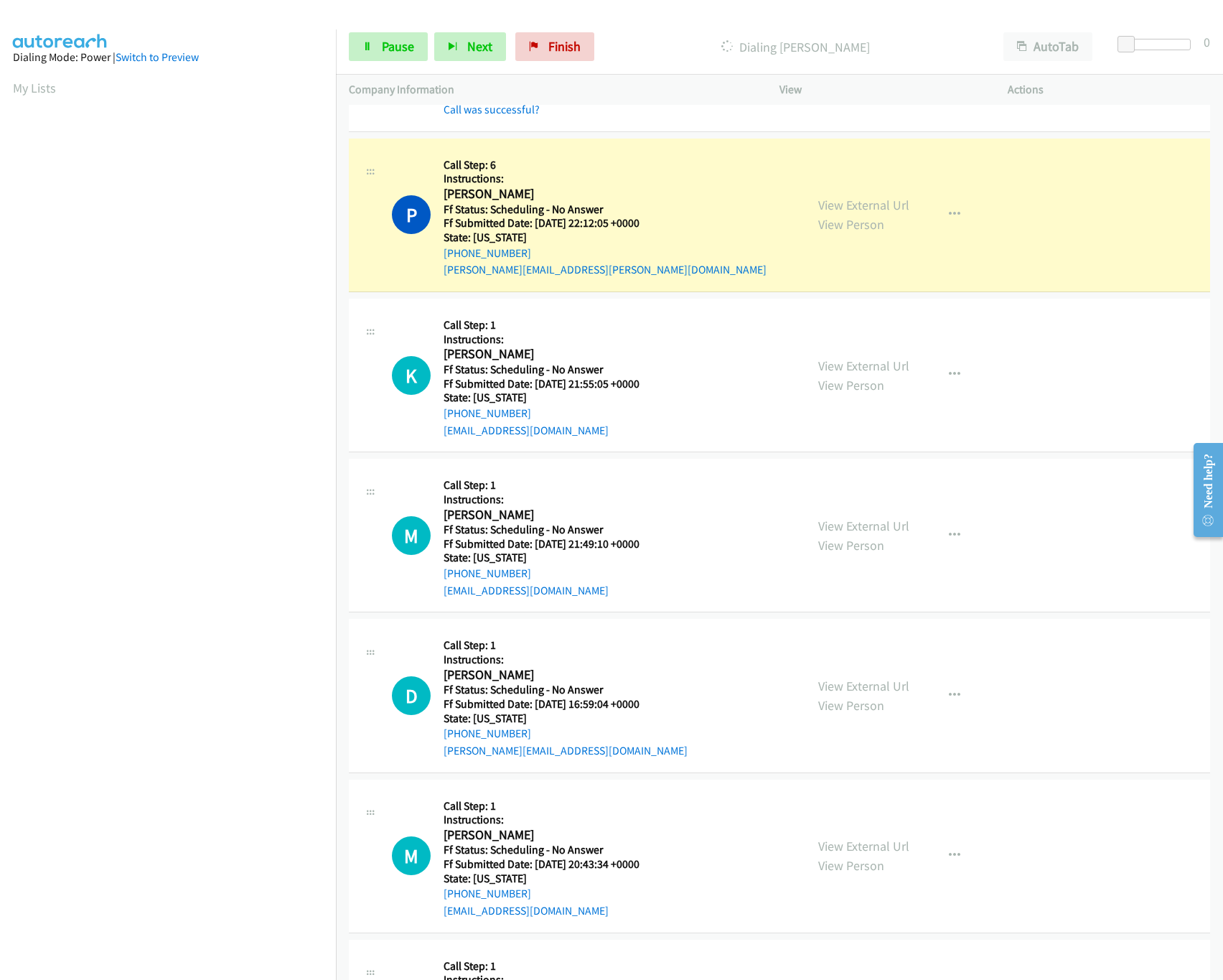
scroll to position [1036, 0]
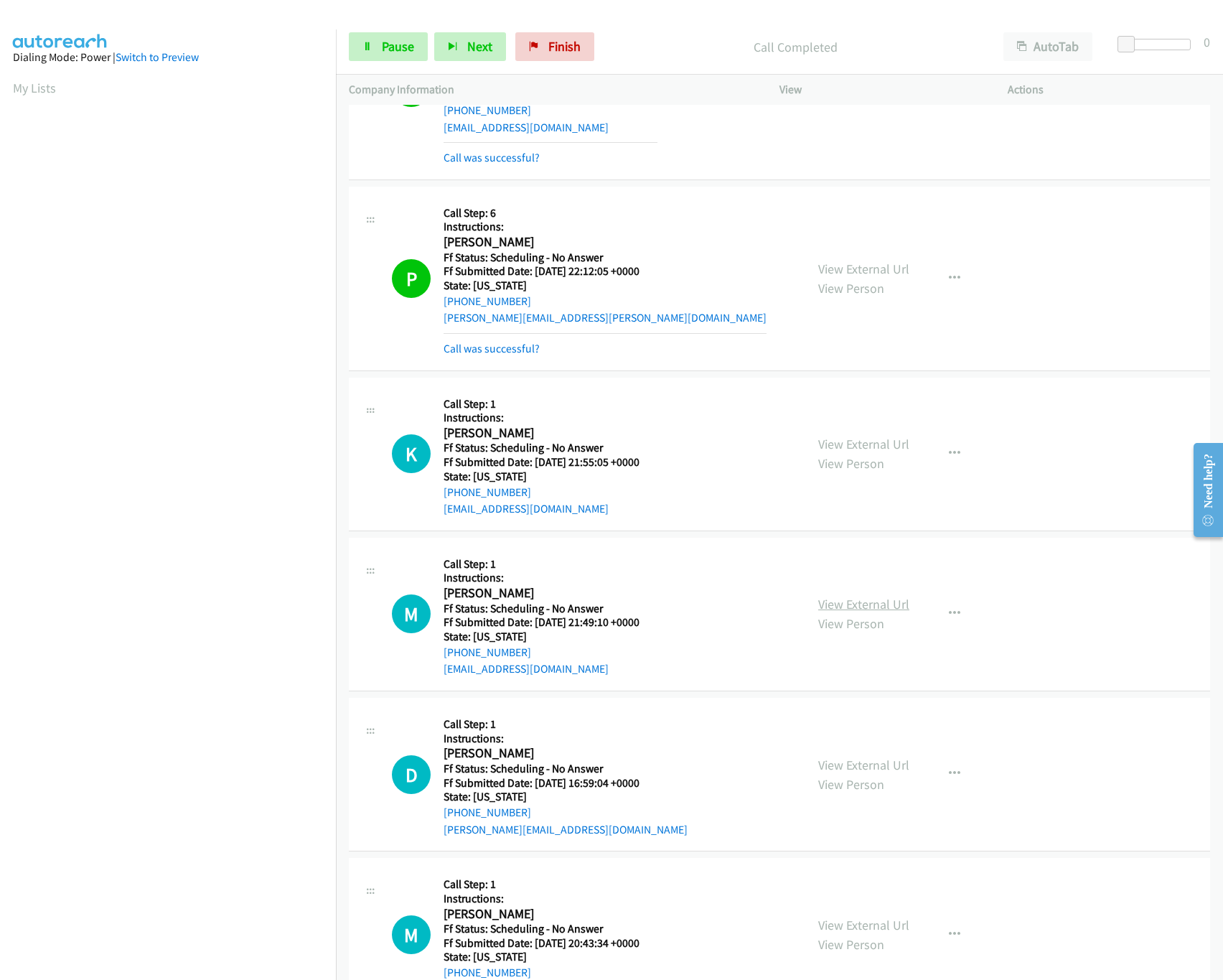
click at [842, 599] on link "View External Url" at bounding box center [864, 604] width 91 height 16
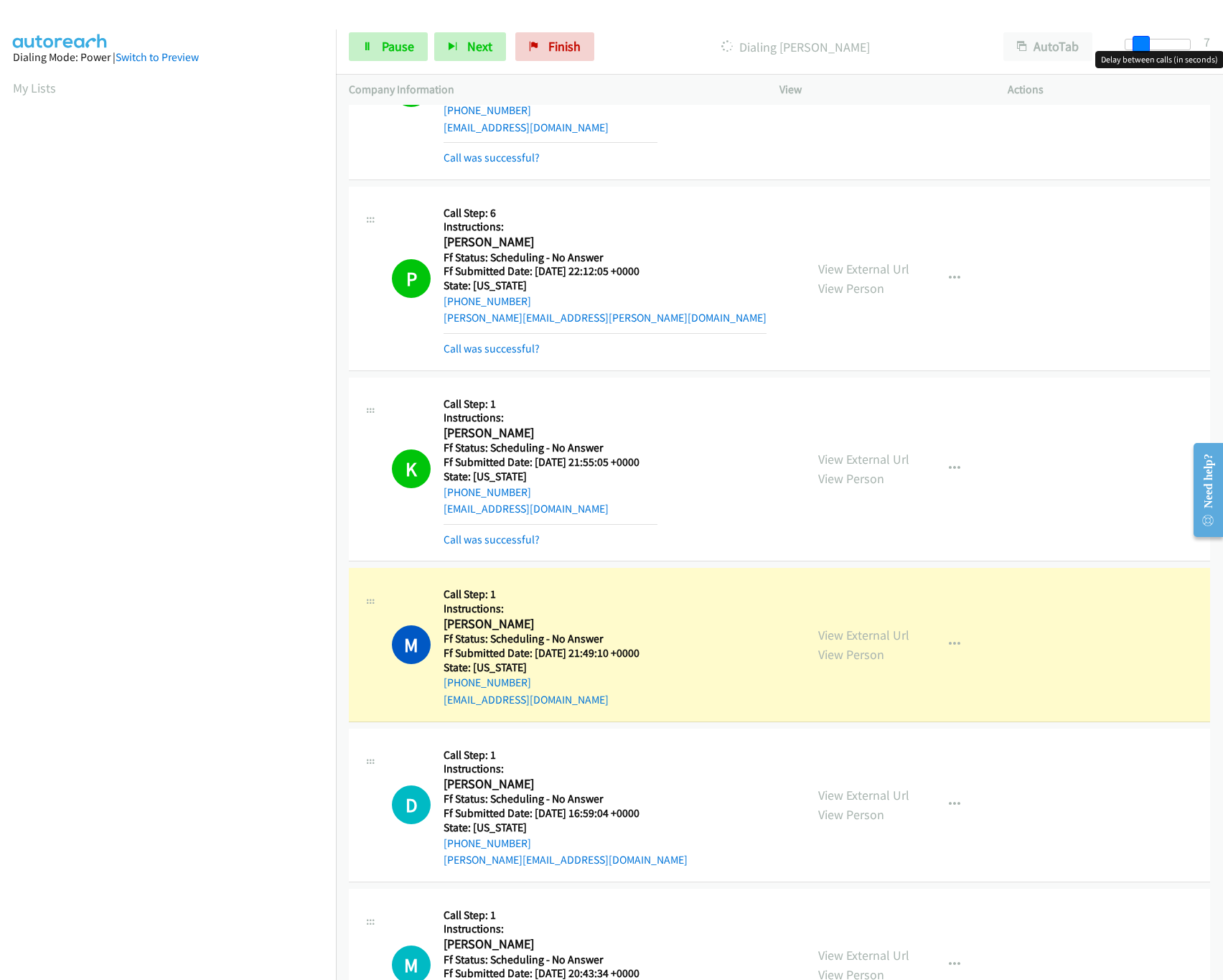
click at [1143, 42] on div at bounding box center [1157, 44] width 66 height 11
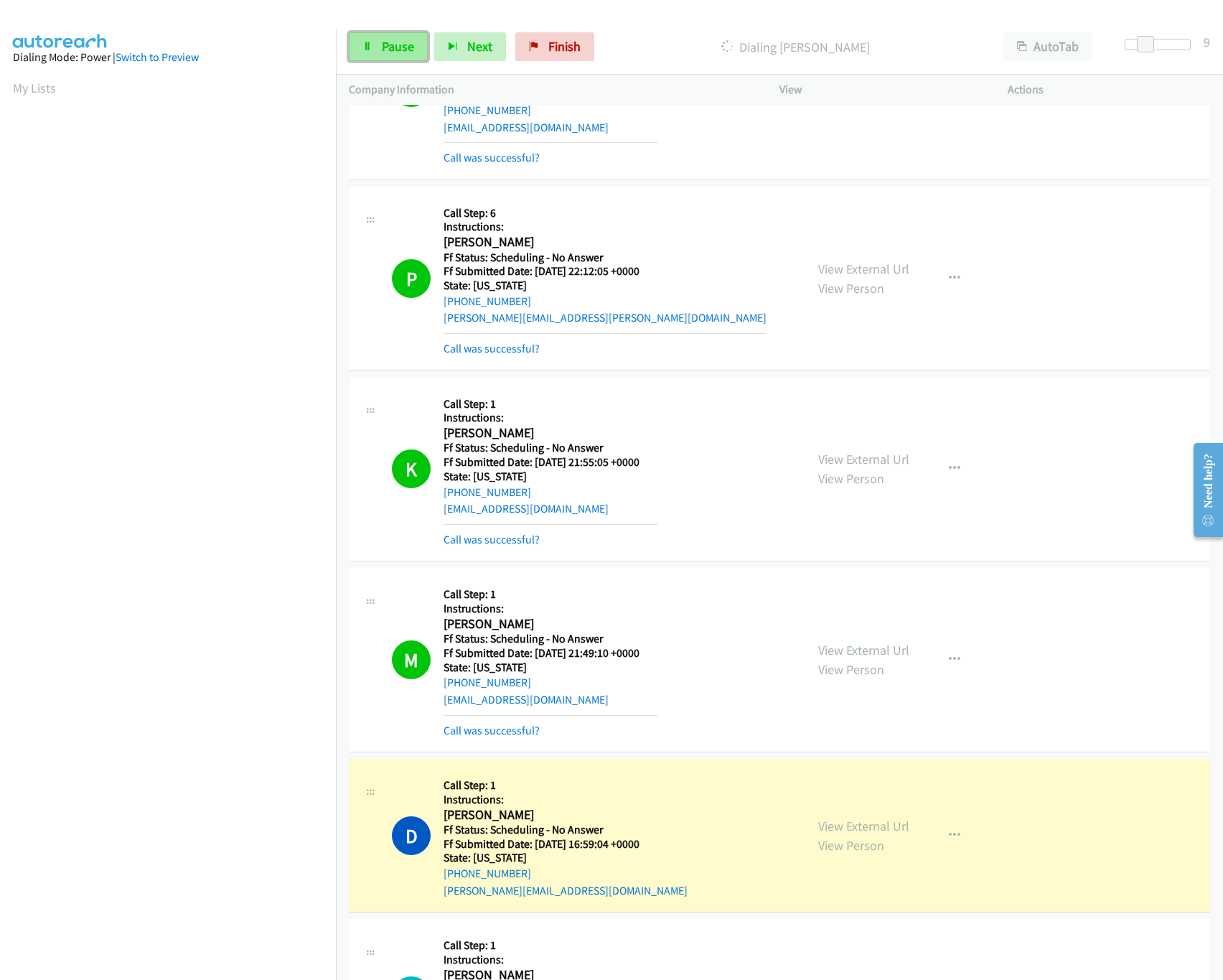
click at [399, 59] on link "Pause" at bounding box center [388, 46] width 79 height 29
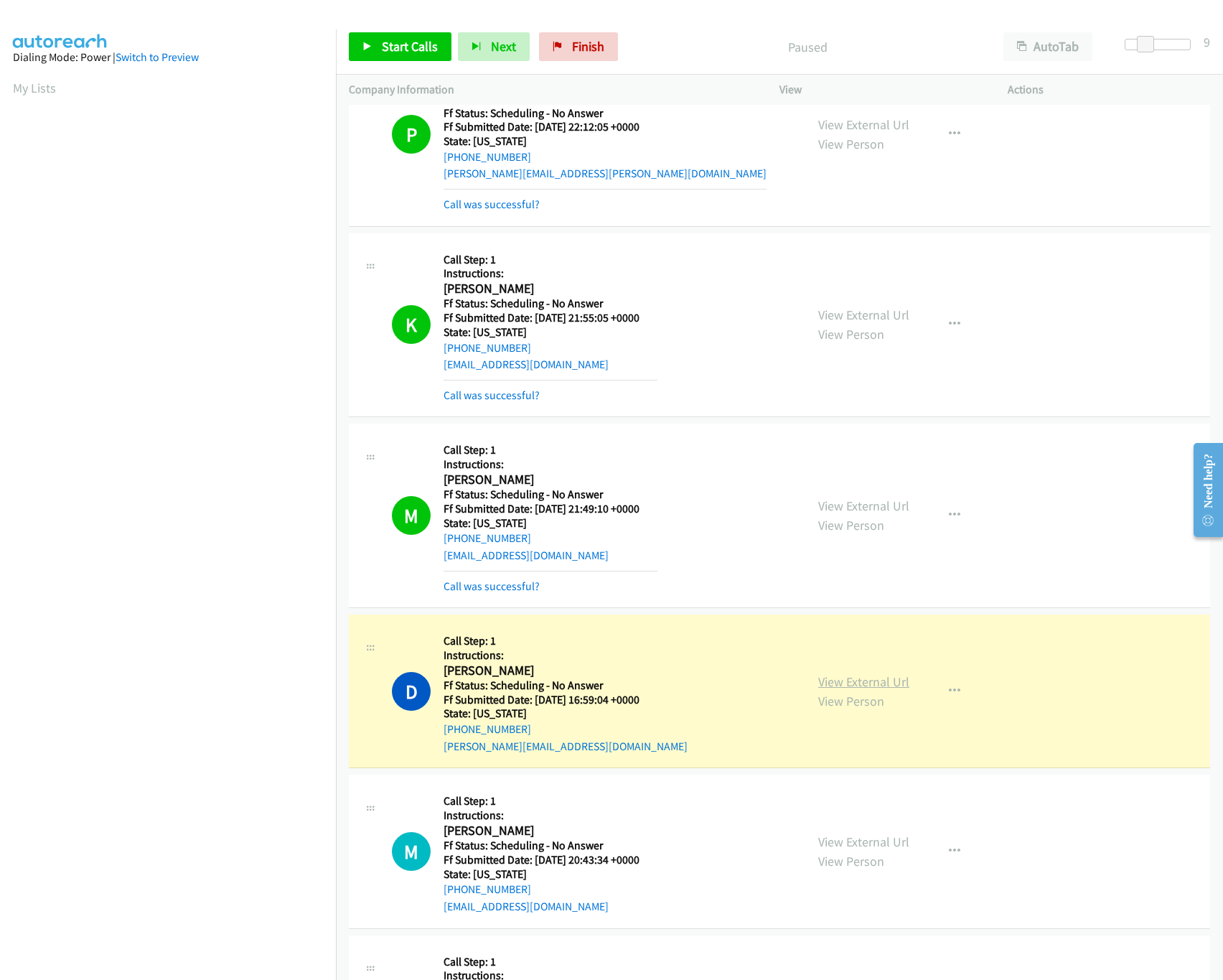
click at [818, 689] on link "View External Url" at bounding box center [864, 681] width 91 height 16
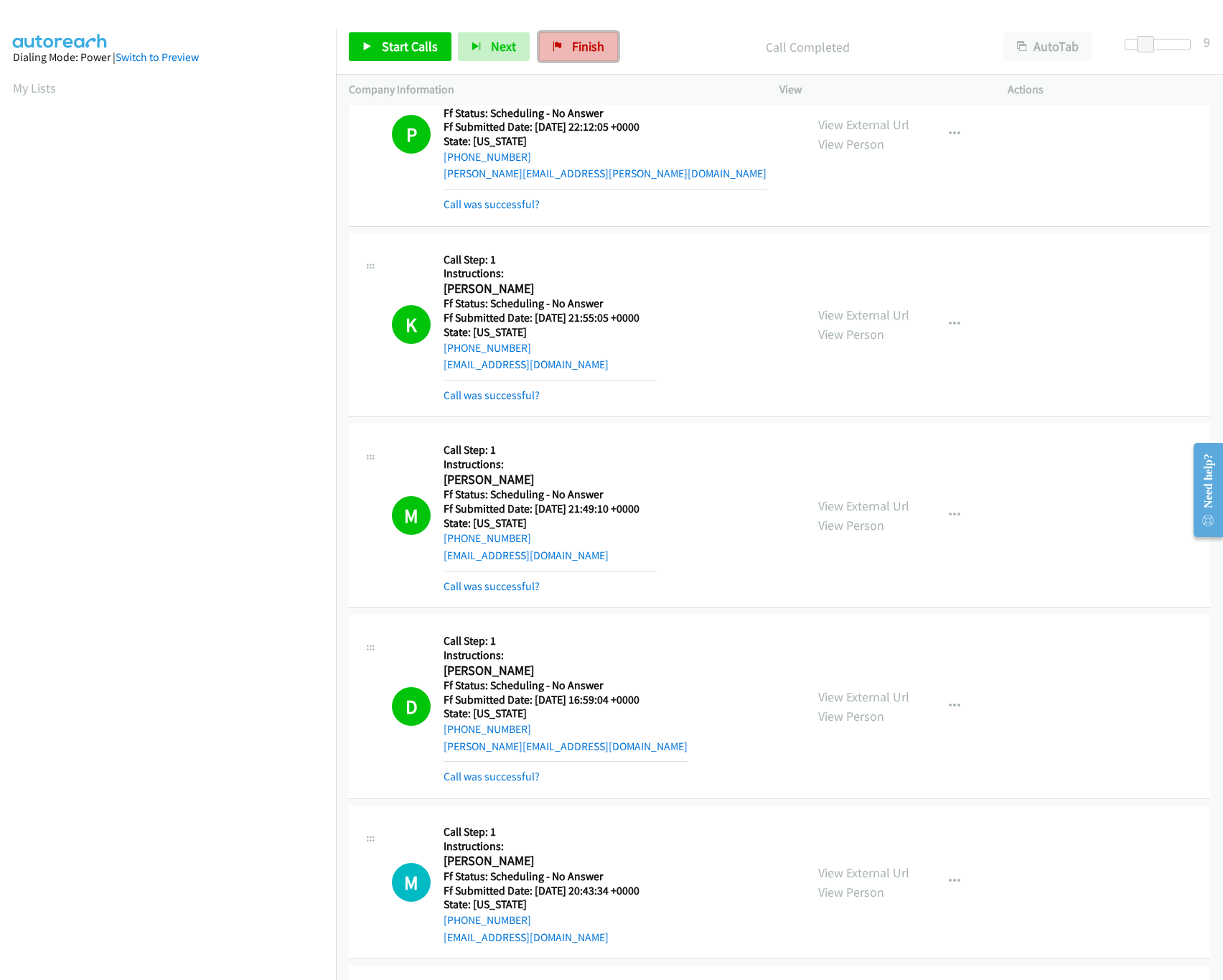
click at [607, 39] on link "Finish" at bounding box center [578, 46] width 79 height 29
